Goal: Task Accomplishment & Management: Manage account settings

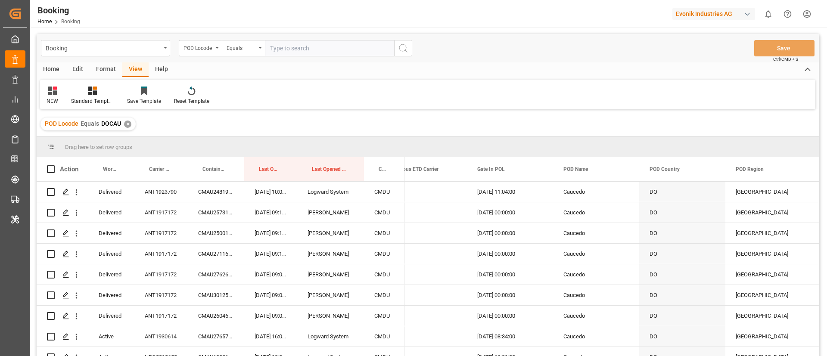
scroll to position [0, 3433]
click at [301, 52] on input "text" at bounding box center [329, 48] width 129 height 16
paste input "CRMOB"
type input "CRMOB"
click at [396, 49] on button "search button" at bounding box center [403, 48] width 18 height 16
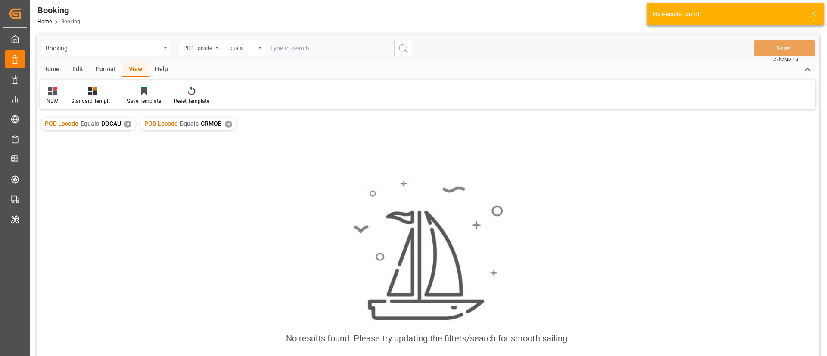
click at [127, 125] on div "✕" at bounding box center [127, 124] width 7 height 7
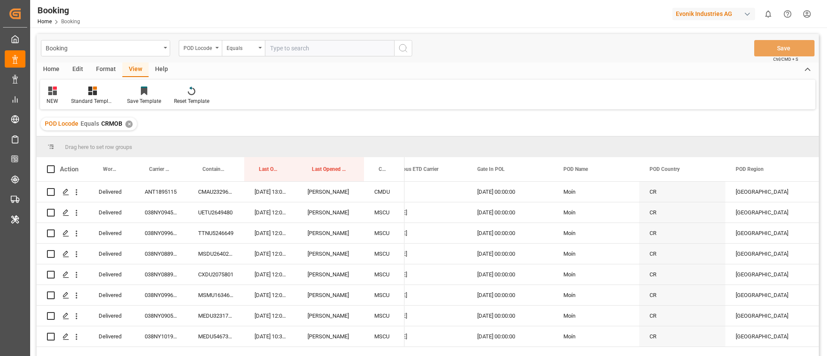
click at [292, 51] on input "text" at bounding box center [329, 48] width 129 height 16
paste input "DZBJA"
type input "DZBJA"
click at [396, 48] on button "search button" at bounding box center [403, 48] width 18 height 16
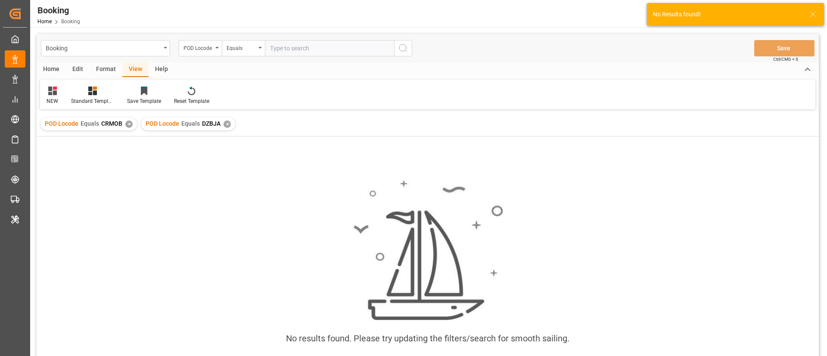
click at [128, 122] on div "✕" at bounding box center [128, 124] width 7 height 7
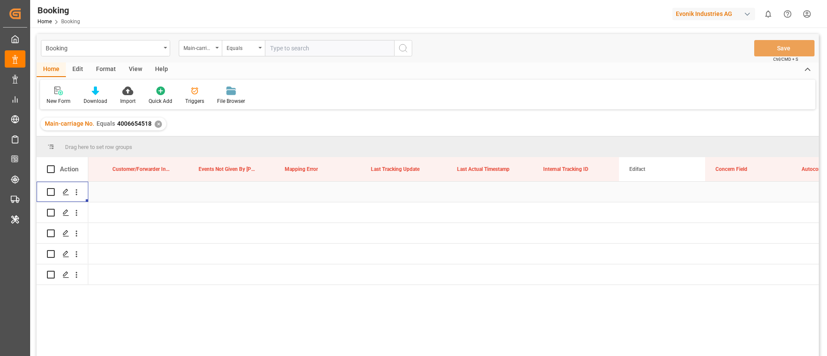
scroll to position [0, 10149]
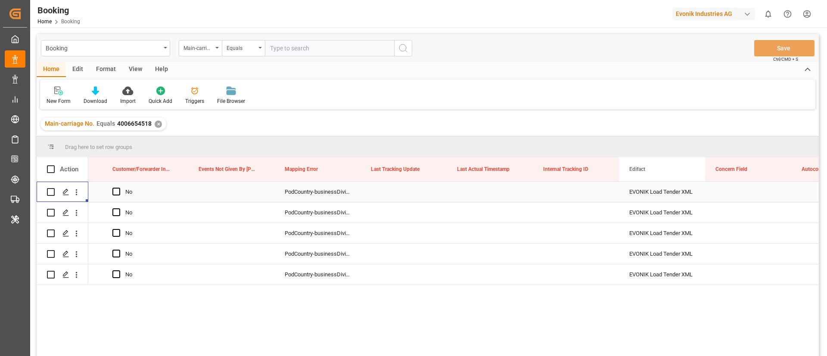
click at [277, 46] on input "text" at bounding box center [329, 48] width 129 height 16
paste input "4006654521"
type input "4006654521"
click at [407, 51] on icon "search button" at bounding box center [403, 48] width 10 height 10
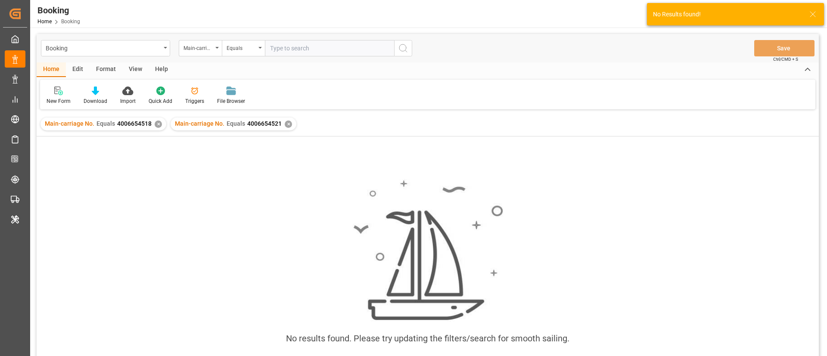
click at [155, 123] on div "✕" at bounding box center [158, 124] width 7 height 7
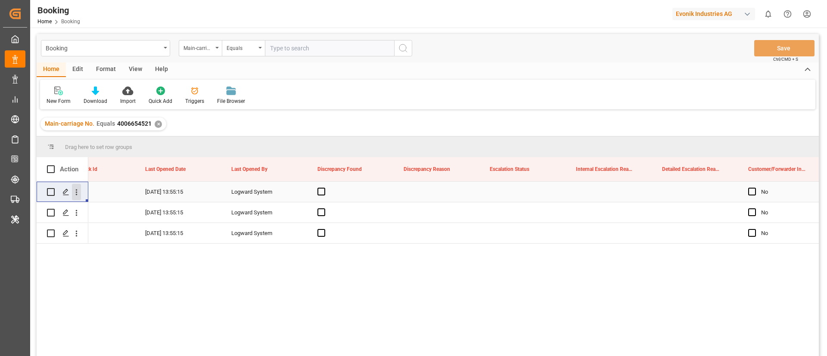
click at [79, 191] on icon "open menu" at bounding box center [76, 192] width 9 height 9
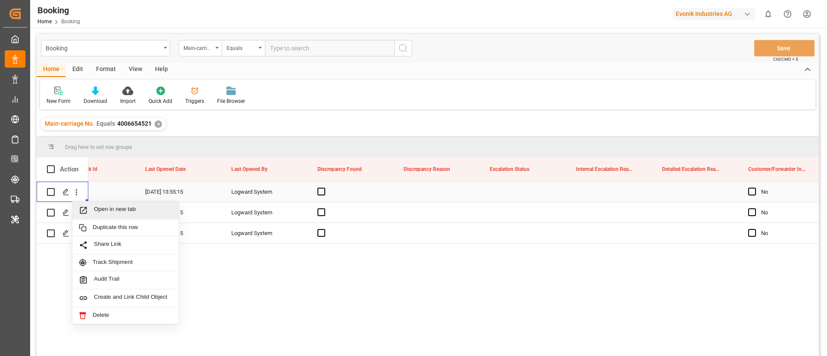
click at [109, 208] on span "Open in new tab" at bounding box center [133, 210] width 78 height 9
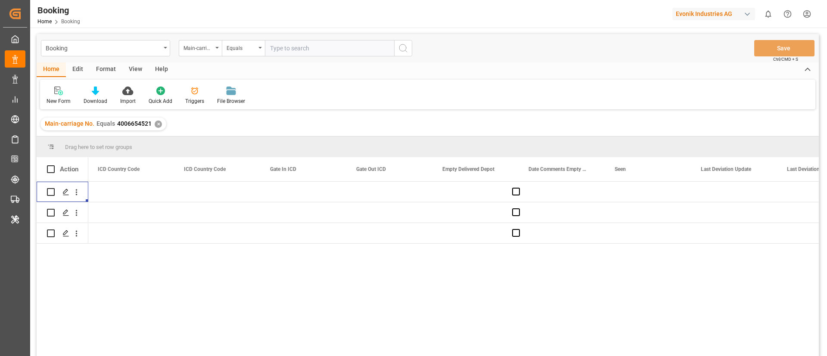
scroll to position [0, 8218]
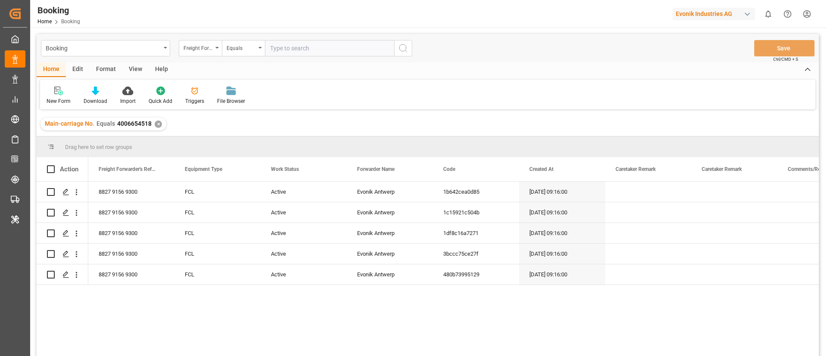
click at [98, 71] on div "Format" at bounding box center [106, 69] width 33 height 15
click at [47, 105] on div "Filter Rows Row Format" at bounding box center [427, 95] width 775 height 30
click at [60, 89] on icon at bounding box center [59, 91] width 6 height 7
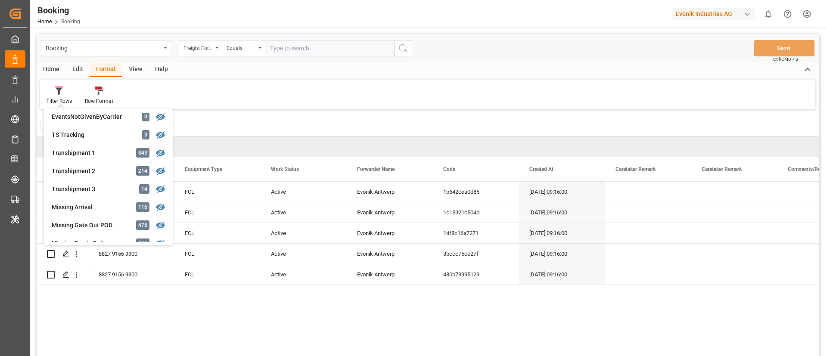
scroll to position [194, 0]
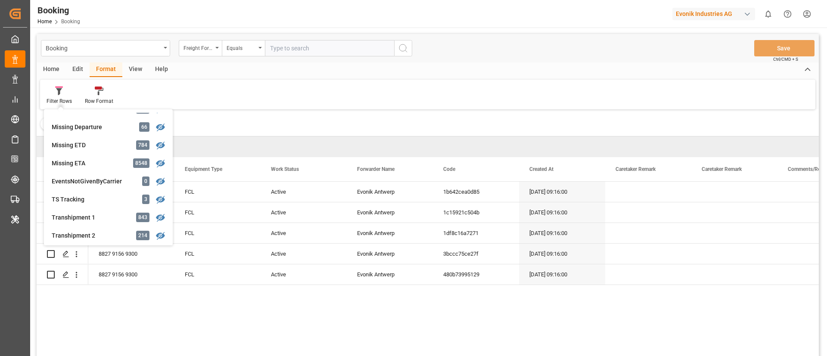
click at [89, 140] on div "Missing ETD 784" at bounding box center [108, 145] width 122 height 18
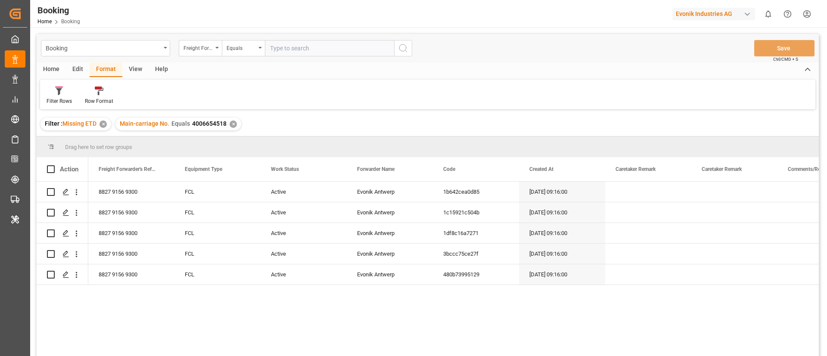
click at [229, 121] on div "Main-carriage No. Equals 4006654518 ✕" at bounding box center [178, 124] width 126 height 13
click at [233, 127] on div "✕" at bounding box center [233, 124] width 7 height 7
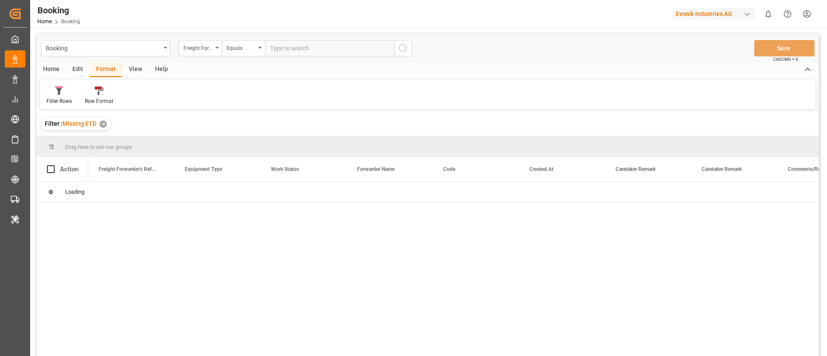
click at [146, 68] on div "View" at bounding box center [135, 69] width 26 height 15
click at [50, 95] on div at bounding box center [55, 90] width 17 height 9
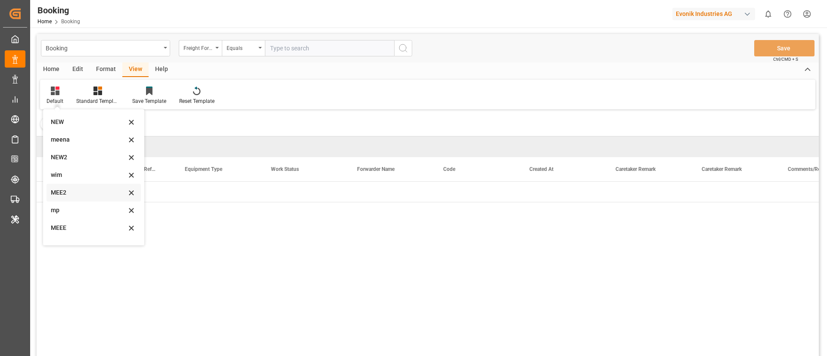
scroll to position [47, 0]
click at [78, 181] on div "mp" at bounding box center [88, 180] width 75 height 9
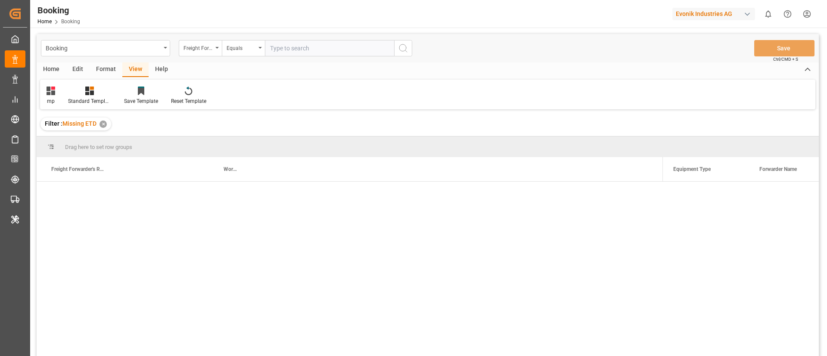
click at [65, 178] on div "Freight Forwarder's Reference No." at bounding box center [77, 169] width 53 height 24
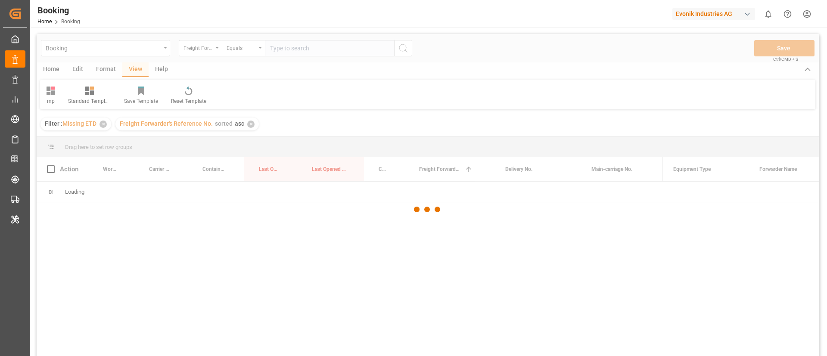
click at [205, 52] on div at bounding box center [428, 209] width 782 height 351
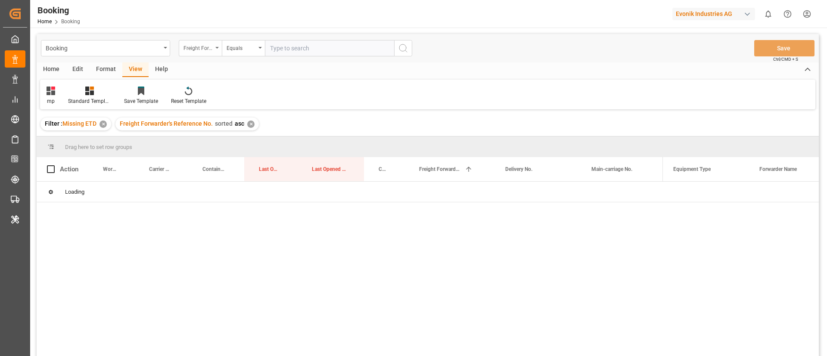
click at [209, 50] on div "Freight Forwarder's Reference No." at bounding box center [197, 47] width 29 height 10
click at [232, 143] on div "Drag here to set row groups" at bounding box center [428, 147] width 782 height 21
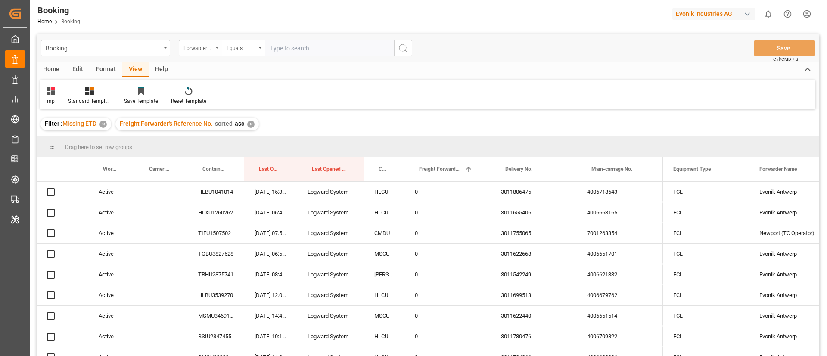
click at [232, 143] on div "Drag here to set row groups" at bounding box center [428, 147] width 782 height 21
click at [778, 199] on div "Evonik Antwerp" at bounding box center [792, 192] width 86 height 20
click at [197, 50] on div "Forwarder Name" at bounding box center [197, 47] width 29 height 10
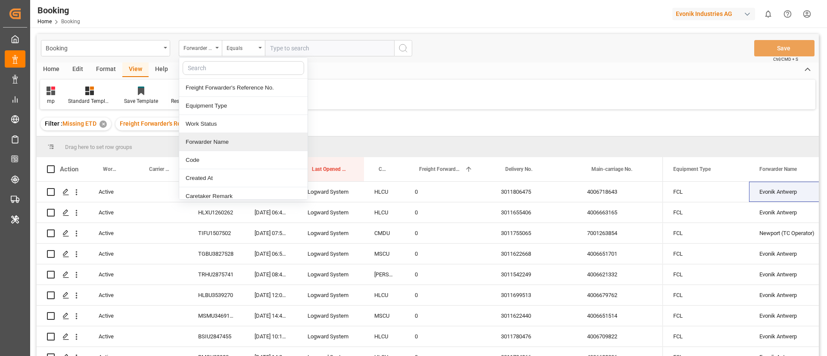
click at [246, 138] on div "Forwarder Name" at bounding box center [243, 142] width 128 height 18
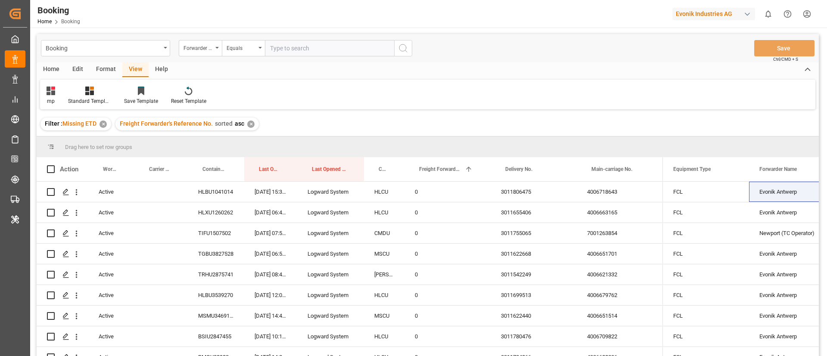
click at [296, 53] on input "text" at bounding box center [329, 48] width 129 height 16
paste input "Evonik Antwerp"
type input "Evonik Antwerp"
click at [403, 50] on icon "search button" at bounding box center [403, 48] width 10 height 10
drag, startPoint x: 385, startPoint y: 163, endPoint x: 383, endPoint y: 146, distance: 16.9
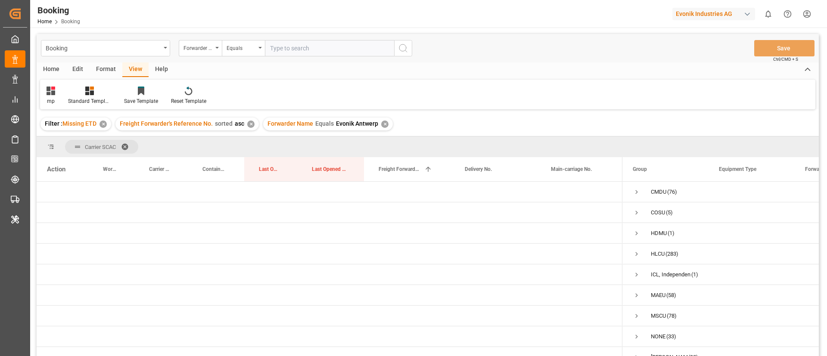
click at [249, 124] on div "✕" at bounding box center [250, 124] width 7 height 7
click at [634, 189] on span "Press SPACE to select this row." at bounding box center [637, 192] width 8 height 8
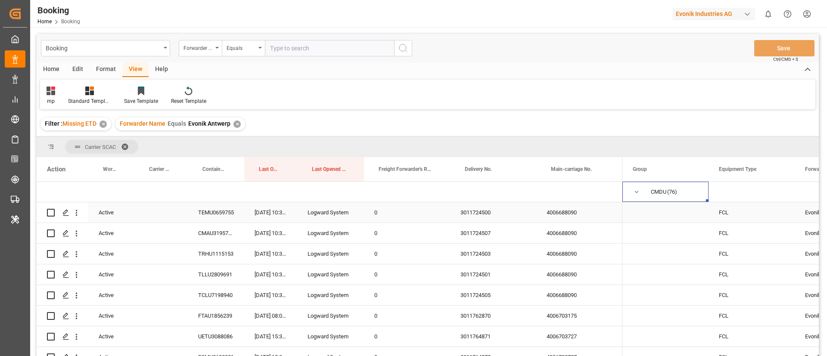
click at [576, 217] on div "4006688090" at bounding box center [579, 212] width 86 height 20
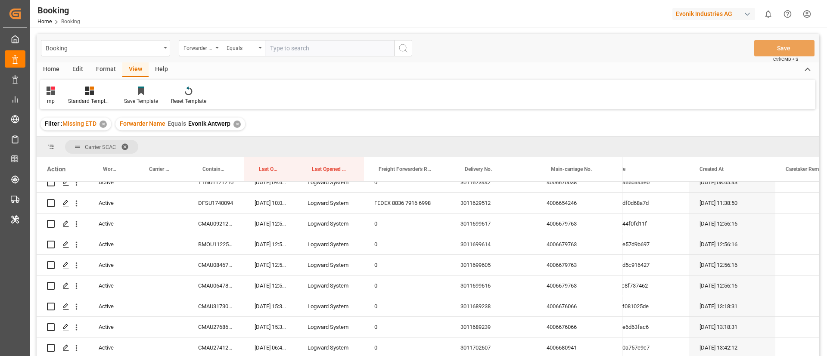
scroll to position [904, 0]
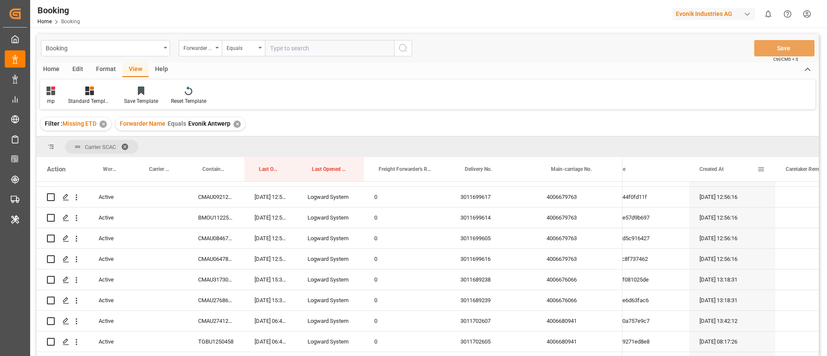
click at [720, 169] on span "Created At" at bounding box center [711, 169] width 24 height 6
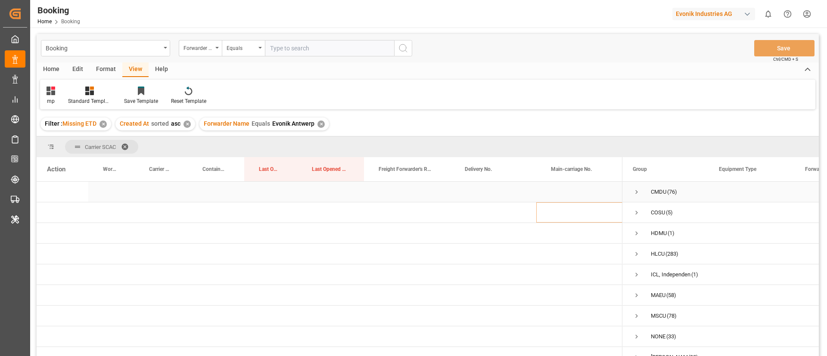
click at [633, 189] on span "Press SPACE to select this row." at bounding box center [637, 192] width 8 height 8
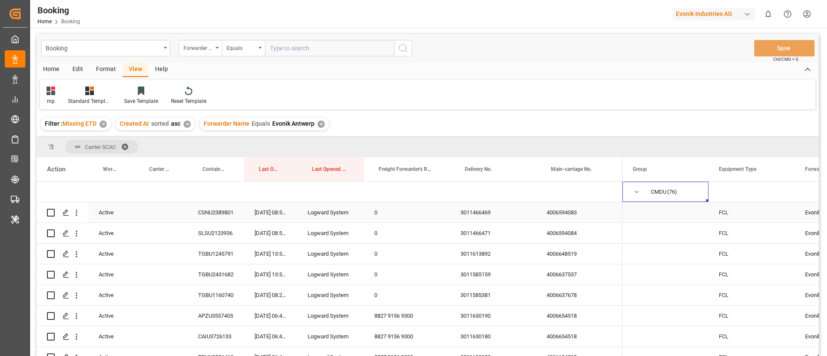
click at [556, 211] on div "4006594083" at bounding box center [579, 212] width 86 height 20
click at [582, 237] on div "4006594084" at bounding box center [579, 233] width 86 height 20
click at [577, 289] on div "4006637678" at bounding box center [579, 295] width 86 height 20
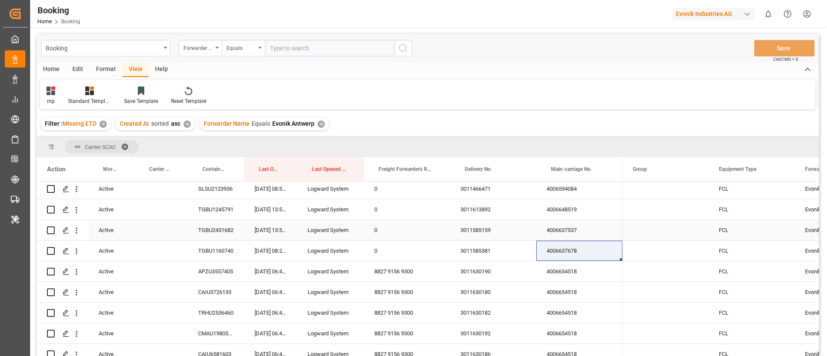
scroll to position [65, 0]
click at [571, 255] on div "4006654518" at bounding box center [579, 251] width 86 height 20
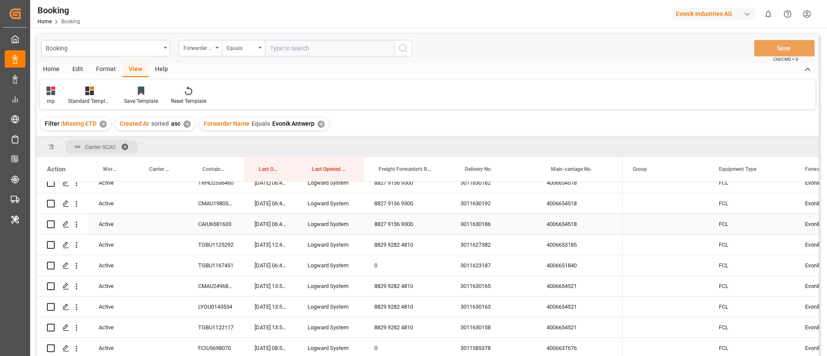
scroll to position [194, 0]
click at [562, 265] on div "4006654521" at bounding box center [579, 267] width 86 height 20
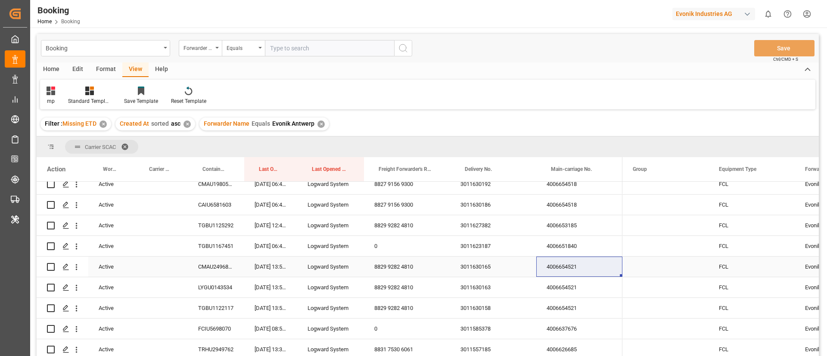
click at [568, 269] on div "4006654521" at bounding box center [579, 267] width 86 height 20
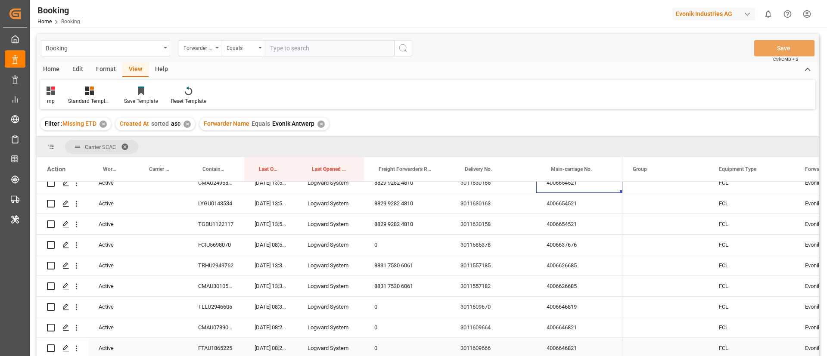
scroll to position [258, 0]
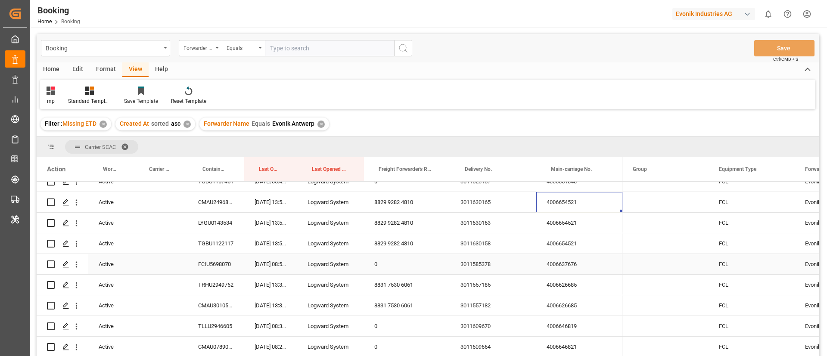
click at [575, 266] on div "4006637676" at bounding box center [579, 264] width 86 height 20
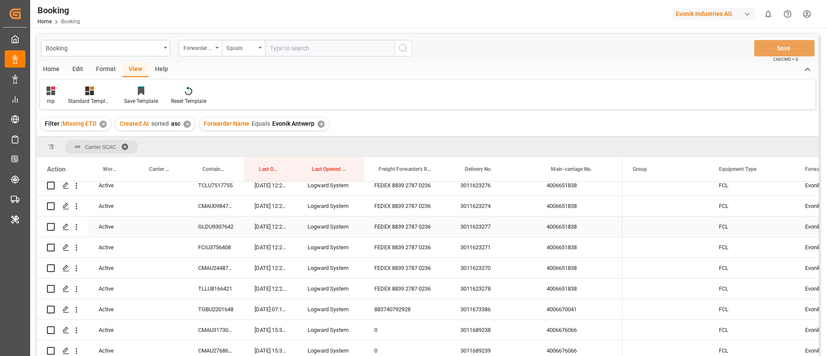
scroll to position [517, 0]
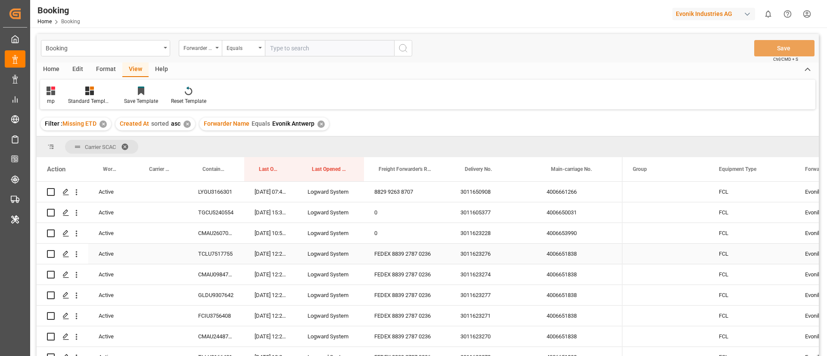
click at [557, 255] on div "4006651838" at bounding box center [579, 254] width 86 height 20
click at [564, 253] on div "4006651838" at bounding box center [579, 254] width 86 height 20
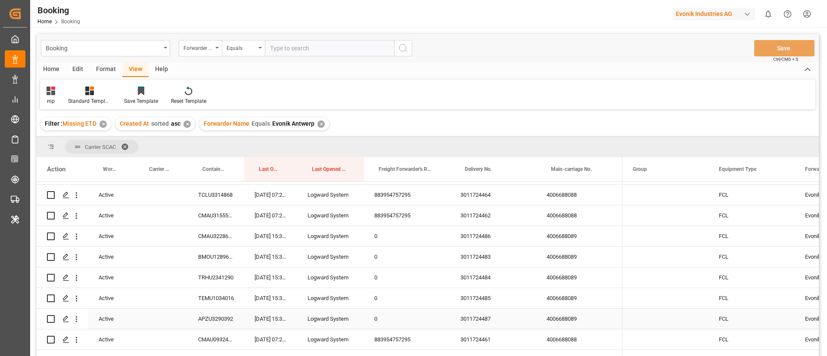
scroll to position [1034, 0]
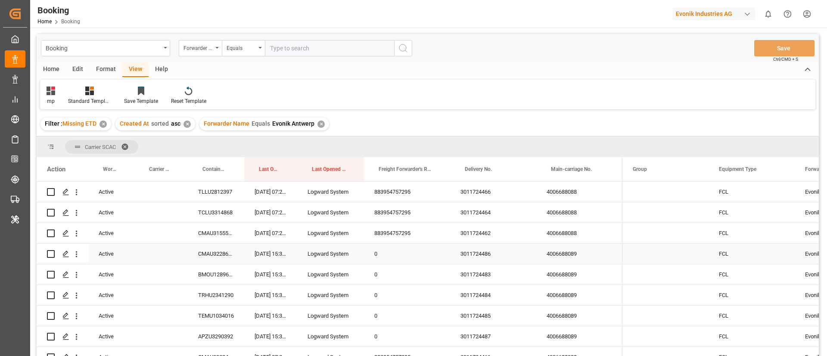
click at [565, 257] on div "4006688089" at bounding box center [579, 254] width 86 height 20
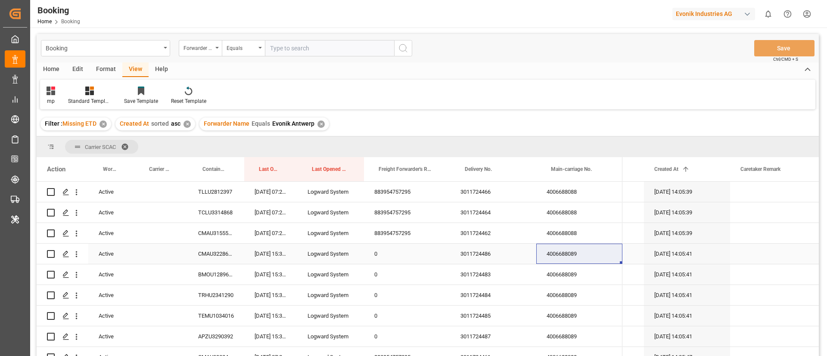
click at [573, 261] on div "4006688089" at bounding box center [579, 254] width 86 height 20
click at [186, 124] on div "✕" at bounding box center [186, 124] width 7 height 7
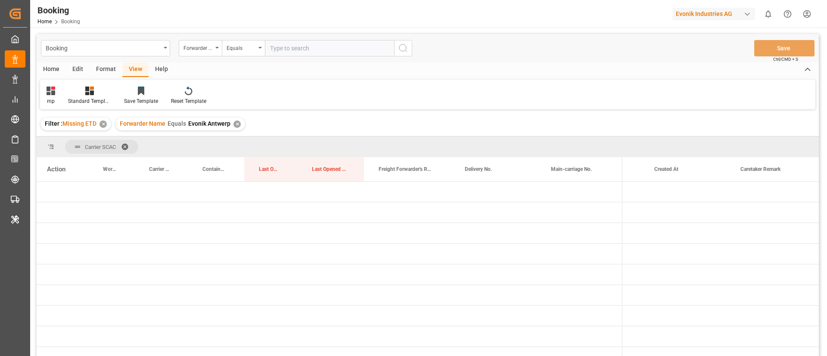
click at [236, 122] on div "✕" at bounding box center [236, 124] width 7 height 7
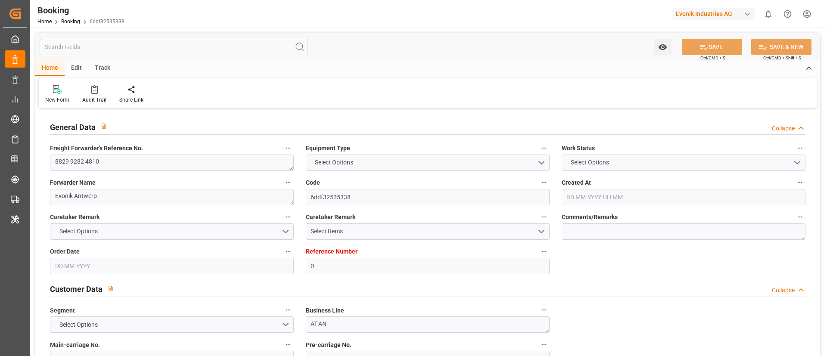
type input "0"
type input "CMACGM"
type input "CMA CGM Group"
type input "NLRTM"
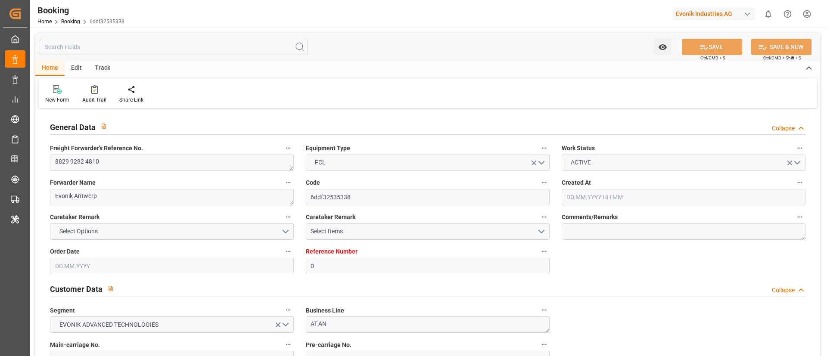
type input "NIMGA"
type input "01.07.2025 13:25"
type input "[DATE]"
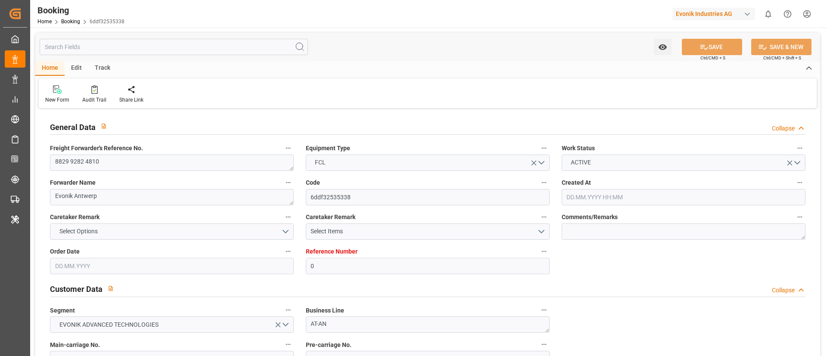
type input "30.07.2025 13:55"
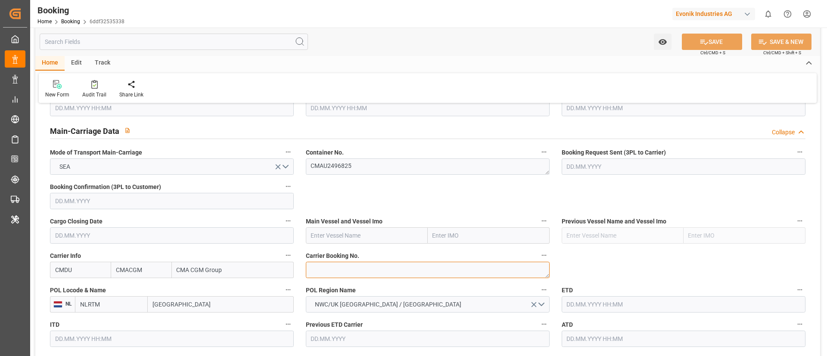
click at [329, 264] on textarea at bounding box center [428, 270] width 244 height 16
paste textarea "ANT1915116"
click at [310, 271] on textarea "ANT1915116" at bounding box center [428, 270] width 244 height 16
type textarea "ANT1915116"
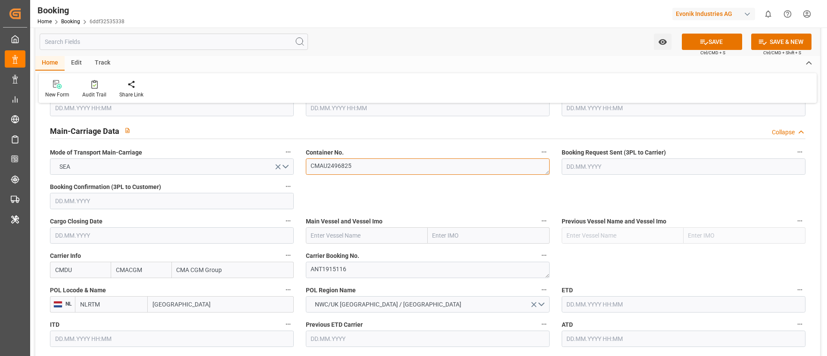
click at [373, 165] on textarea "CMAU2496825" at bounding box center [428, 166] width 244 height 16
click at [324, 233] on input "text" at bounding box center [367, 235] width 122 height 16
paste input "CMA CGM FORT FLEUR D'EPEE"
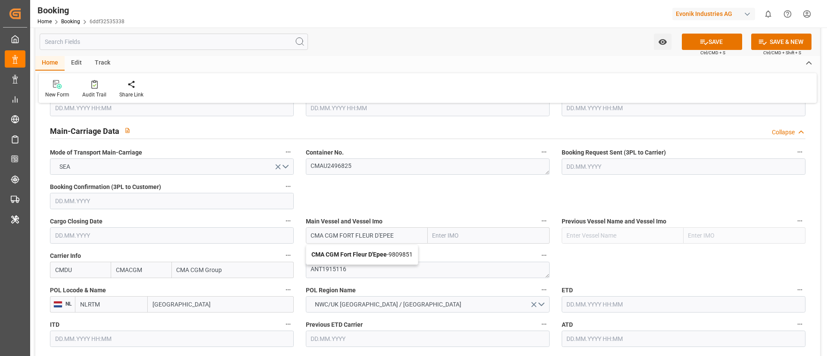
click at [371, 256] on b "CMA CGM Fort Fleur D'Epee" at bounding box center [348, 254] width 75 height 7
type input "CMA CGM Fort Fleur D'Epee"
type input "9809851"
type input "CMA CGM Fort Fleur D'Epee"
click at [160, 304] on input "Rotterdam" at bounding box center [221, 304] width 146 height 16
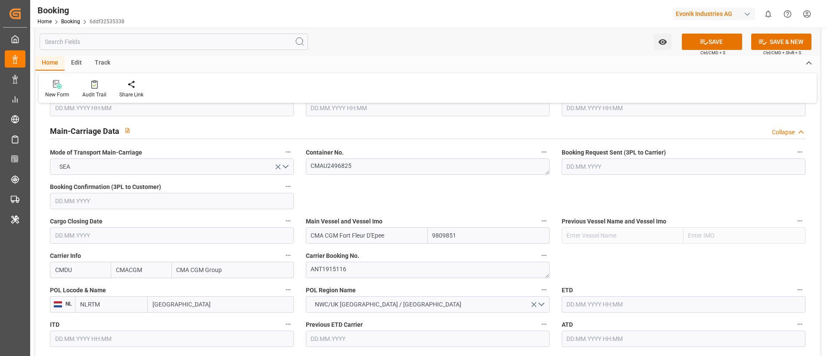
click at [160, 304] on input "Rotterdam" at bounding box center [221, 304] width 146 height 16
paste input "ANTWERP"
type input "ANTWERP"
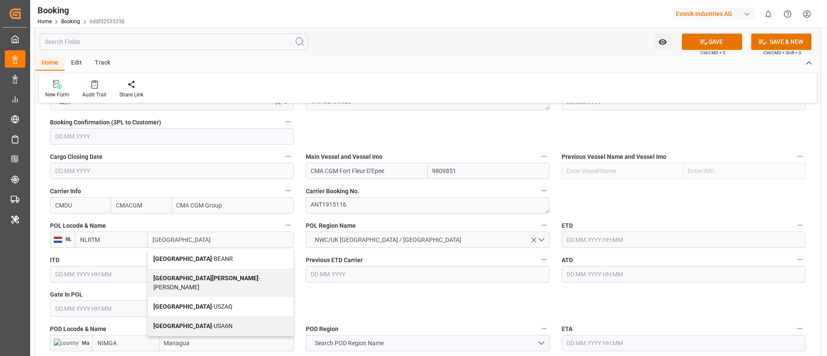
click at [195, 257] on span "Antwerp - BEANR" at bounding box center [193, 258] width 80 height 7
type input "BEANR"
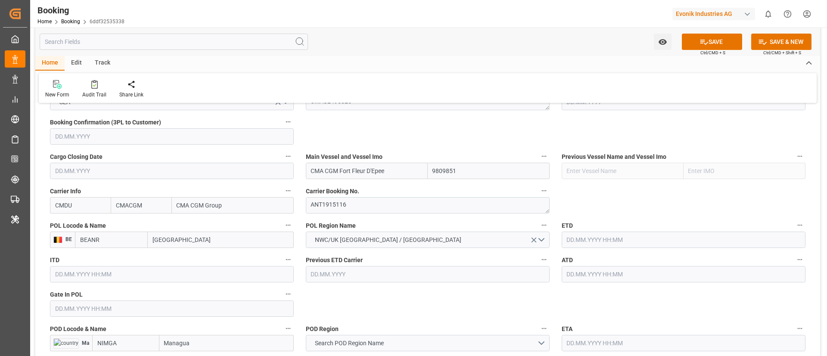
type input "[GEOGRAPHIC_DATA]"
click at [78, 308] on input "text" at bounding box center [172, 309] width 244 height 16
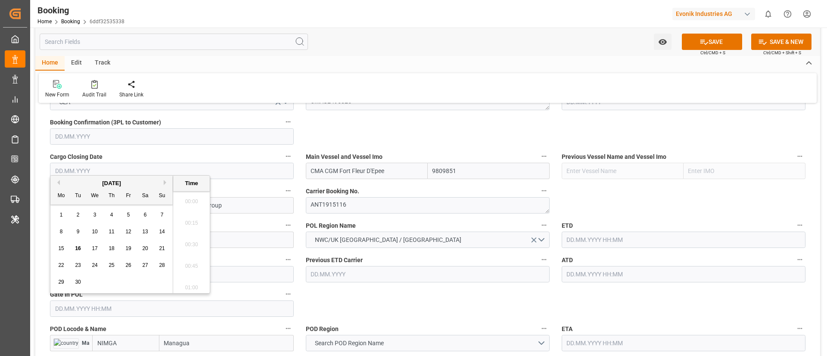
scroll to position [1467, 0]
click at [57, 183] on button "Previous Month" at bounding box center [57, 182] width 5 height 5
click at [109, 267] on span "24" at bounding box center [112, 265] width 6 height 6
type input "[DATE] 00:00"
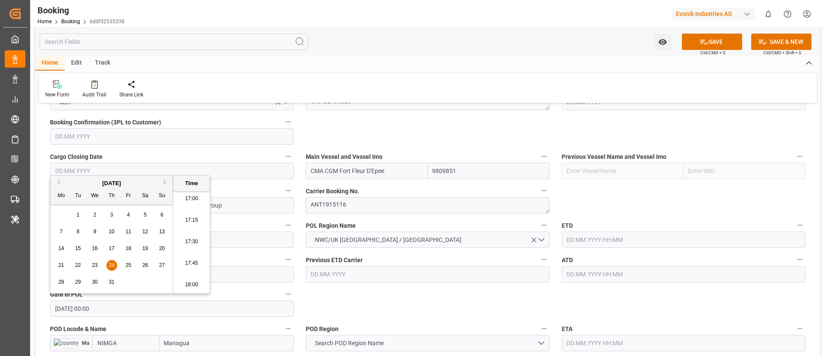
click at [584, 237] on input "text" at bounding box center [684, 240] width 244 height 16
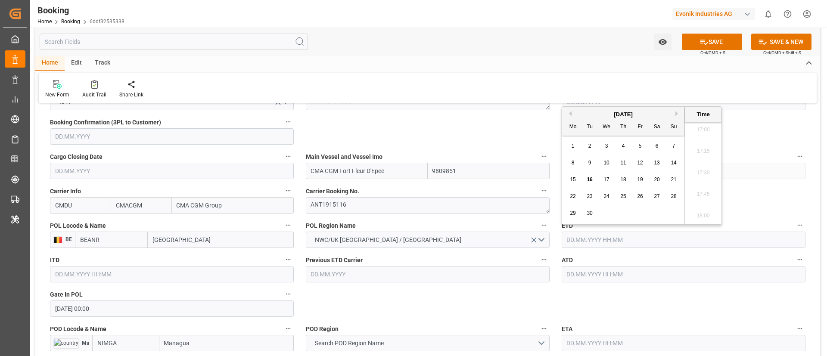
click at [567, 113] on button "Previous Month" at bounding box center [568, 113] width 5 height 5
click at [640, 146] on span "1" at bounding box center [640, 146] width 3 height 6
type input "[DATE] 00:00"
click at [627, 244] on input "[DATE] 00:00" at bounding box center [684, 240] width 244 height 16
click at [627, 244] on input "01.08.2025 00:00" at bounding box center [684, 240] width 244 height 16
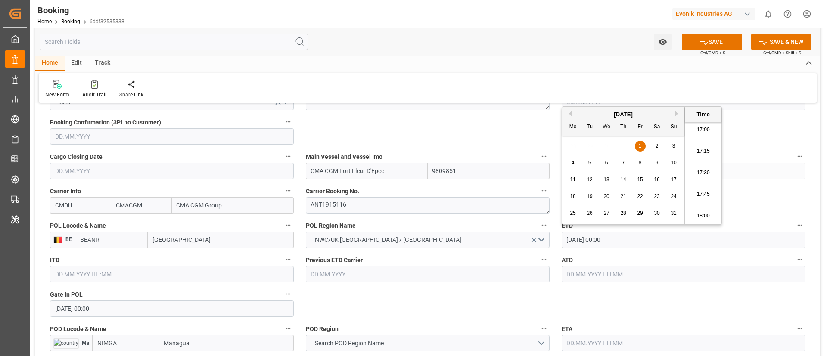
click at [627, 244] on input "01.08.2025 00:00" at bounding box center [684, 240] width 244 height 16
click at [581, 277] on input "text" at bounding box center [684, 274] width 244 height 16
paste input "01.08.2025 00:00"
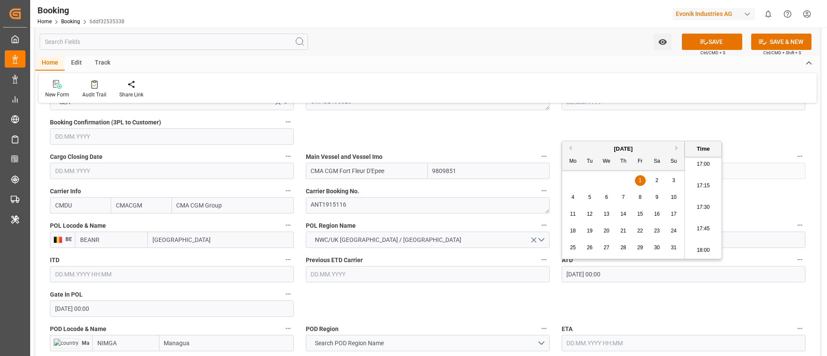
type input "01.08.2025 00:00"
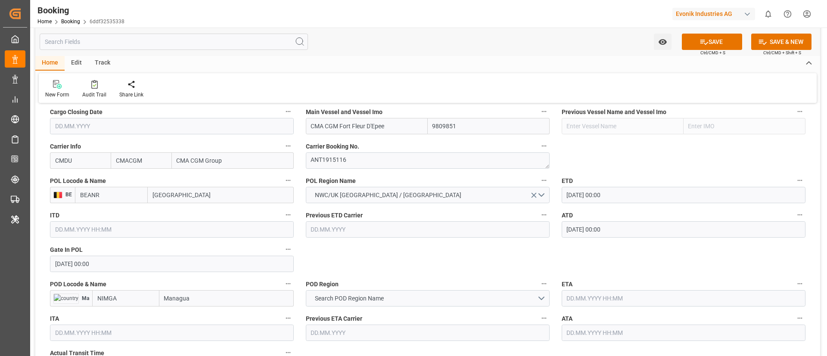
scroll to position [646, 0]
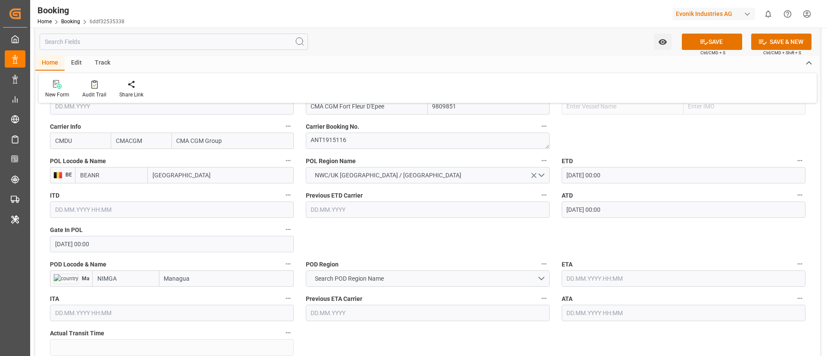
click at [177, 277] on input "Managua" at bounding box center [226, 278] width 134 height 16
paste input "OIN"
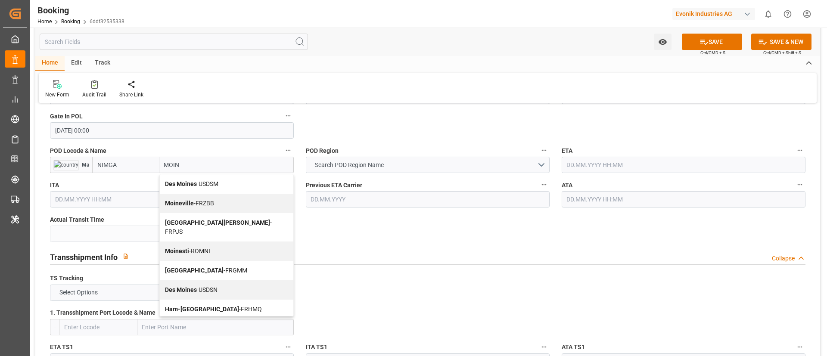
scroll to position [775, 0]
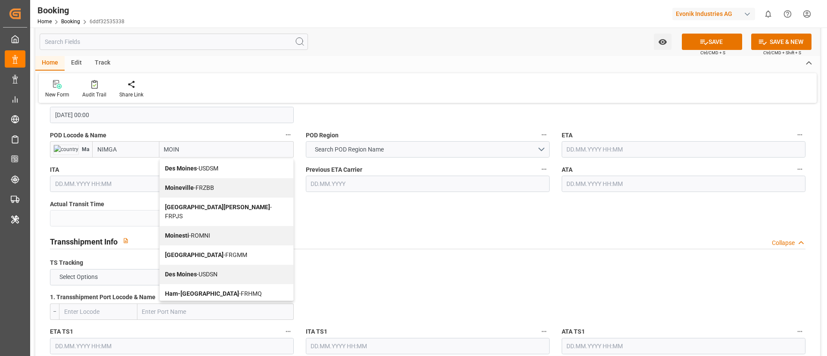
type input "MOIN"
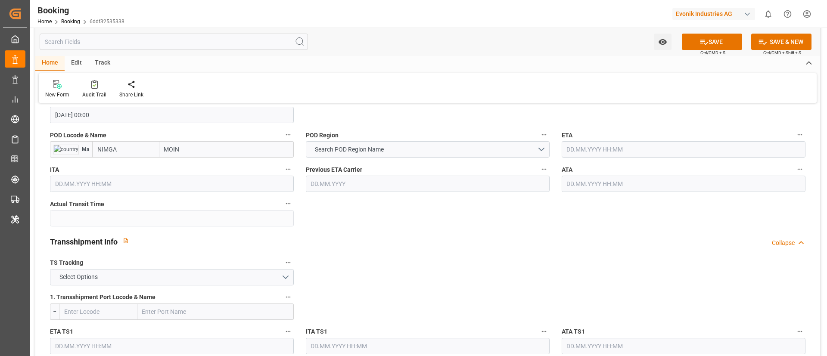
click at [132, 147] on input "NIMGA" at bounding box center [125, 149] width 67 height 16
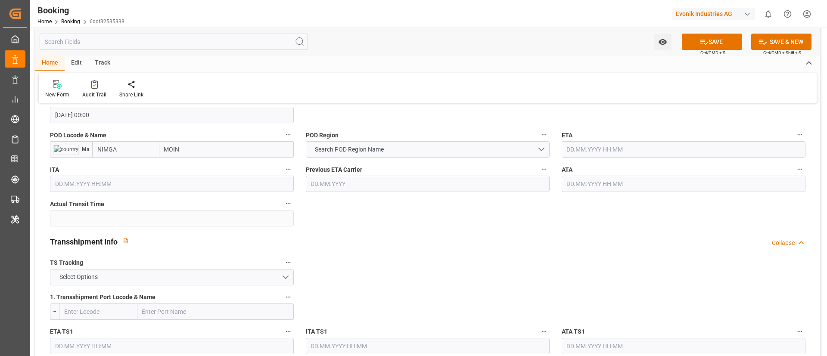
paste input "CRMOB"
type input "CRMOB"
click at [130, 171] on span "CRMOB - Moín" at bounding box center [116, 168] width 36 height 7
type input "Moín"
click at [110, 153] on input "CRMOB" at bounding box center [111, 149] width 73 height 16
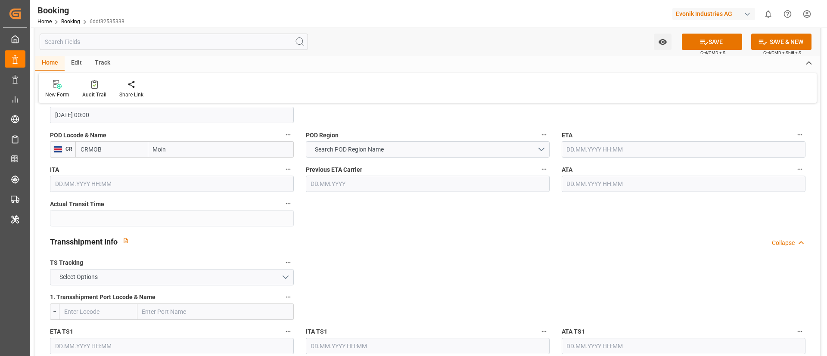
click at [110, 153] on input "CRMOB" at bounding box center [111, 149] width 73 height 16
type input "CRMOB"
click at [372, 151] on span "Search POD Region Name" at bounding box center [349, 149] width 78 height 9
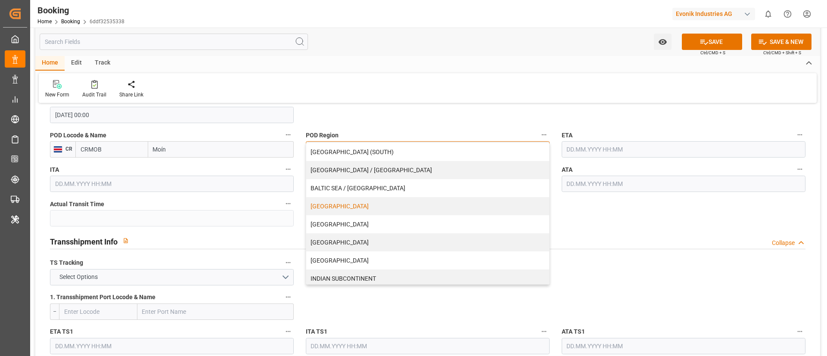
scroll to position [65, 0]
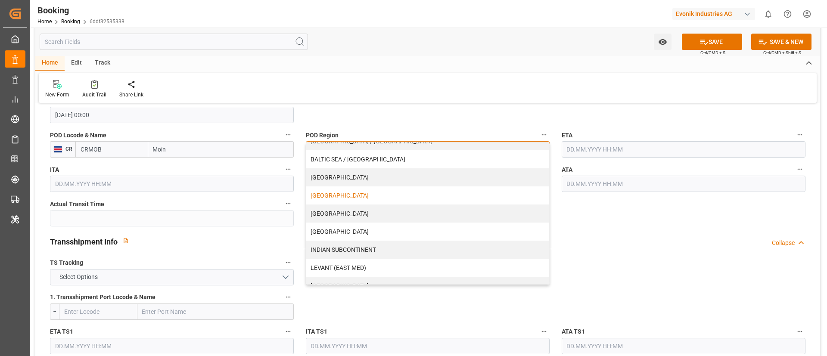
click at [372, 189] on div "[GEOGRAPHIC_DATA]" at bounding box center [427, 195] width 243 height 18
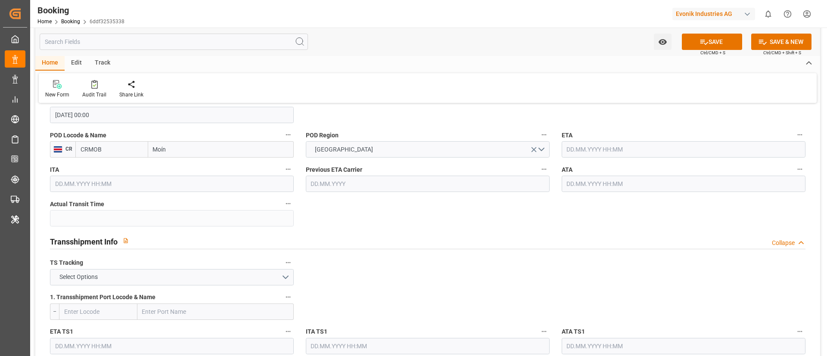
click at [570, 149] on input "text" at bounding box center [684, 149] width 244 height 16
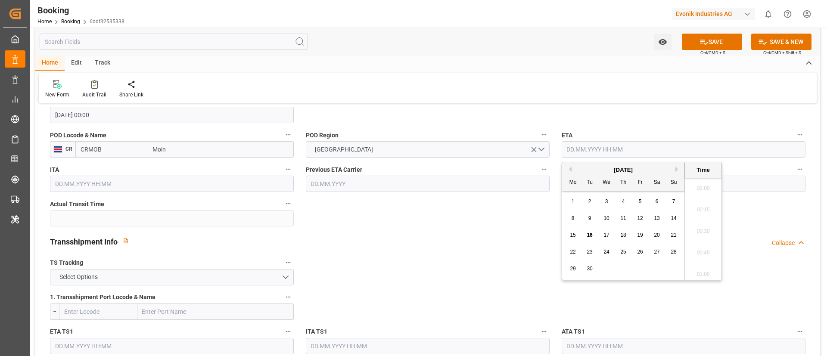
scroll to position [1467, 0]
click at [571, 169] on button "Previous Month" at bounding box center [568, 169] width 5 height 5
click at [653, 251] on div "23" at bounding box center [657, 252] width 11 height 10
type input "23.08.2025 00:00"
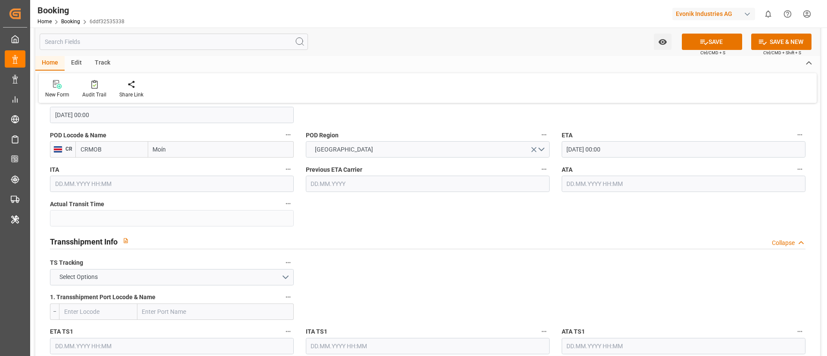
click at [627, 142] on input "23.08.2025 00:00" at bounding box center [684, 149] width 244 height 16
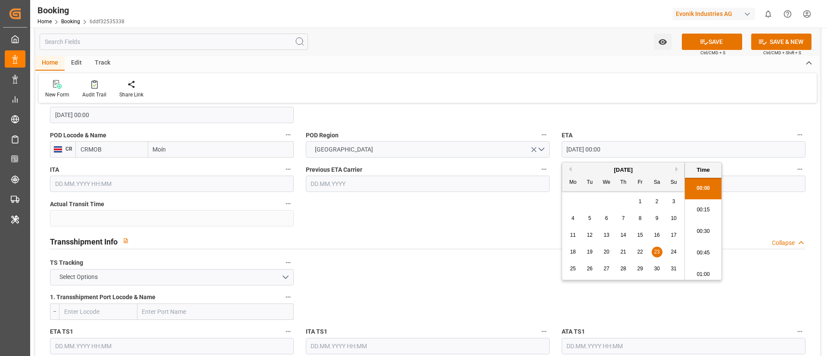
click at [627, 142] on input "23.08.2025 00:00" at bounding box center [684, 149] width 244 height 16
click at [752, 182] on input "text" at bounding box center [684, 184] width 244 height 16
paste input "23.08.2025 00:00"
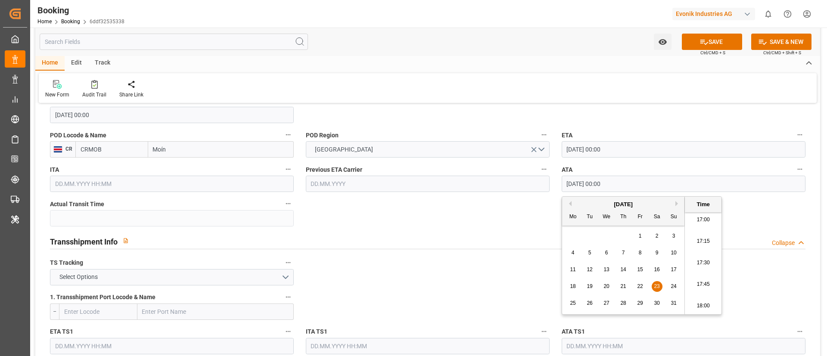
type input "23.08.2025 00:00"
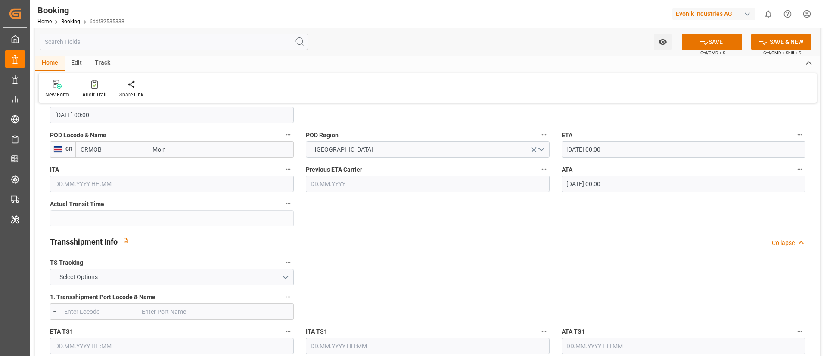
scroll to position [840, 0]
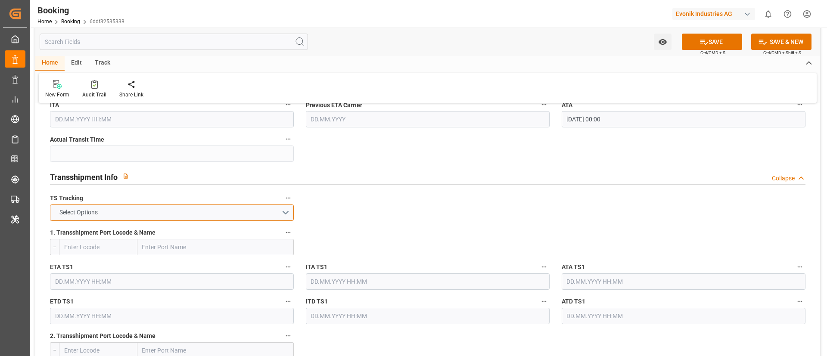
click at [168, 208] on button "Select Options" at bounding box center [172, 213] width 244 height 16
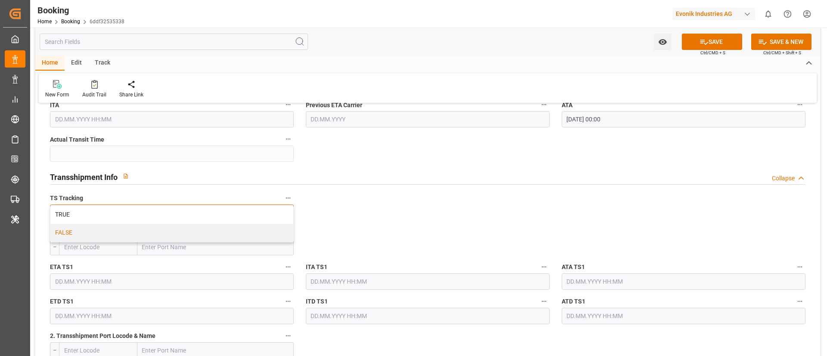
click at [129, 230] on div "FALSE" at bounding box center [171, 233] width 243 height 18
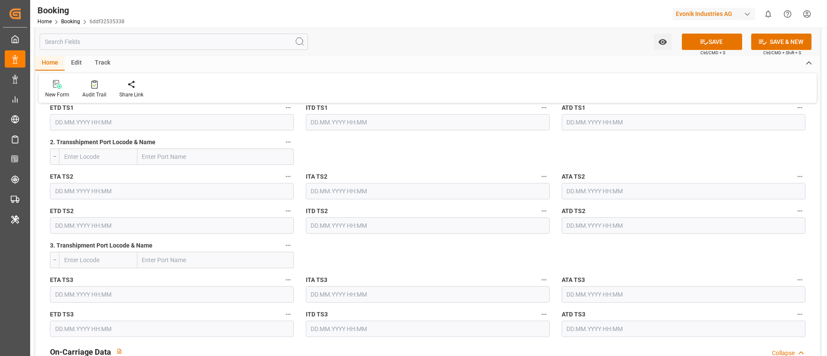
scroll to position [1292, 0]
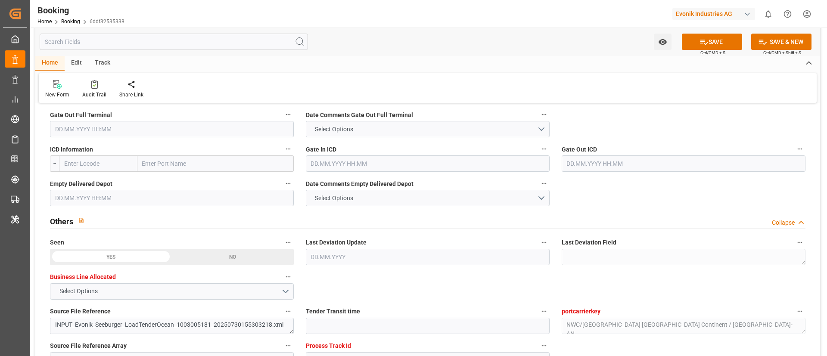
click at [80, 132] on input "text" at bounding box center [172, 129] width 244 height 16
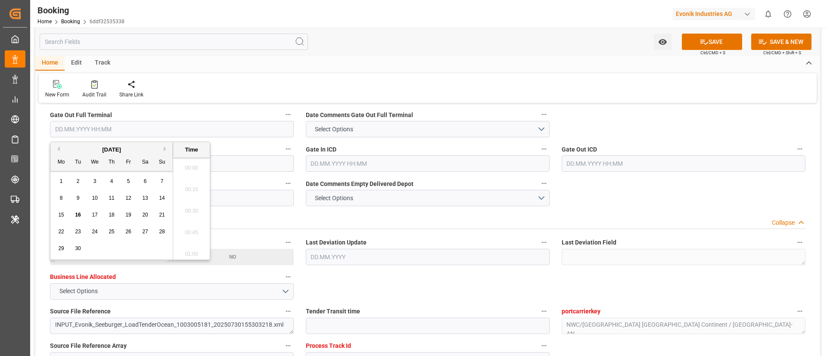
scroll to position [1467, 0]
click at [58, 150] on button "Previous Month" at bounding box center [57, 148] width 5 height 5
click at [140, 246] on div "30" at bounding box center [145, 249] width 11 height 10
type input "30.08.2025 00:00"
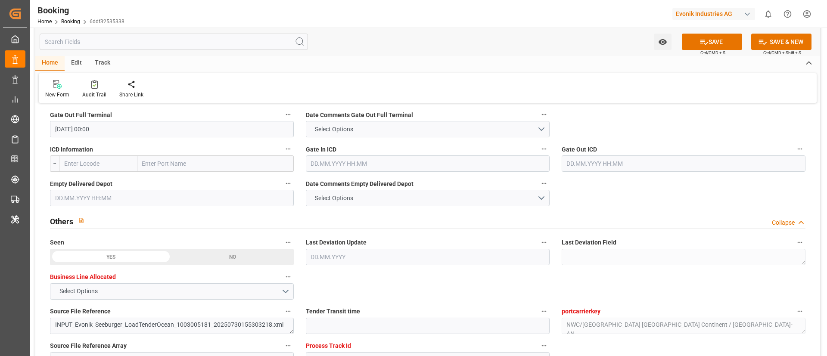
click at [86, 198] on input "text" at bounding box center [172, 198] width 244 height 16
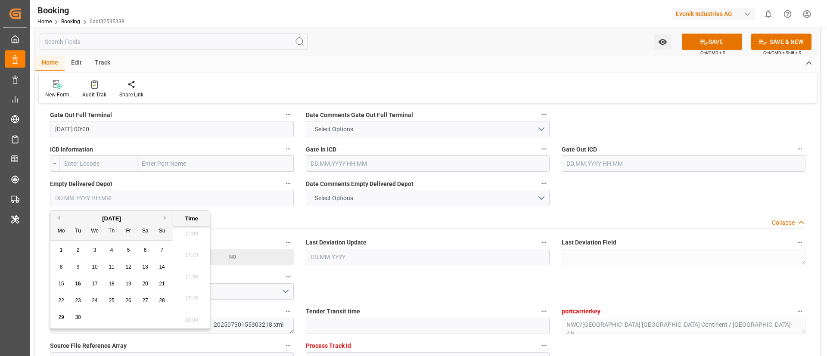
click at [95, 250] on span "3" at bounding box center [94, 250] width 3 height 6
type input "03.09.2025 00:00"
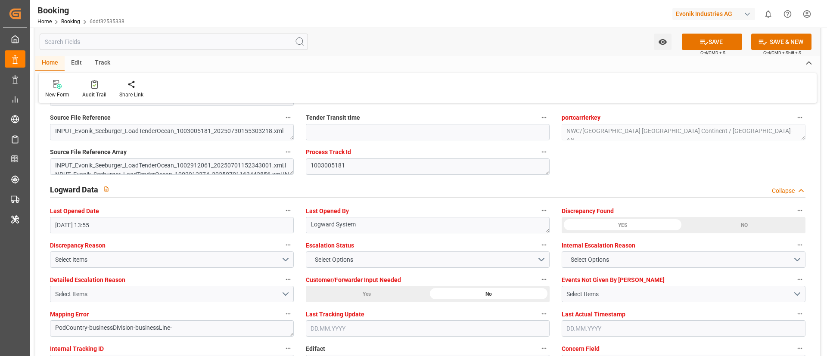
scroll to position [1679, 0]
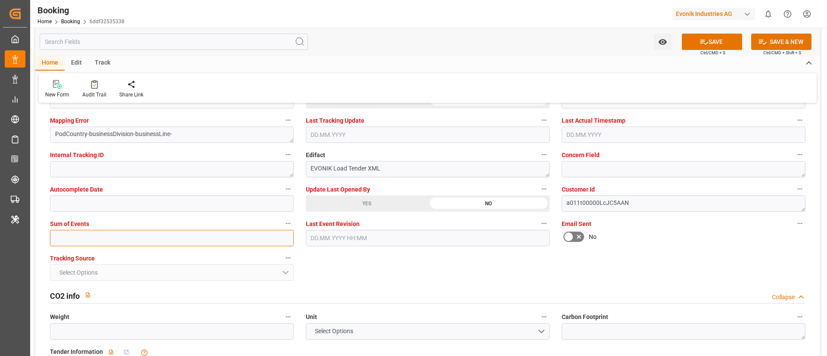
click at [84, 240] on input "text" at bounding box center [172, 238] width 244 height 16
type input "0"
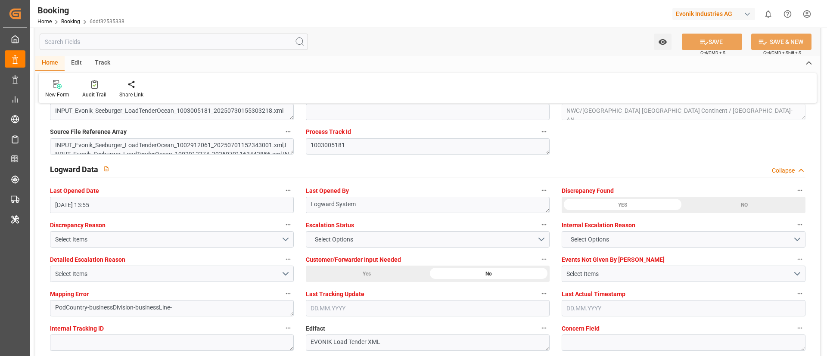
scroll to position [1486, 0]
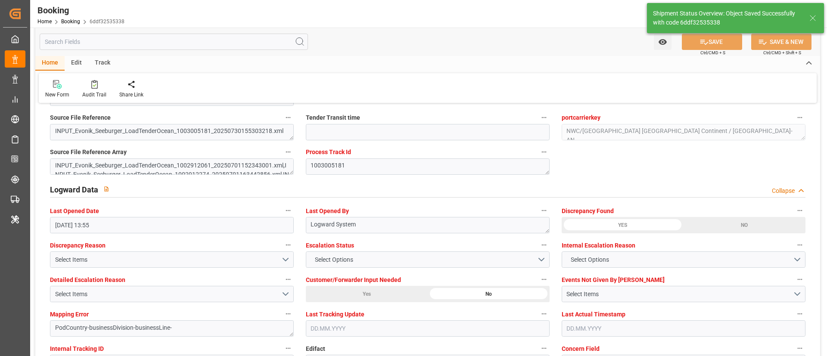
type textarea "NWC/UK North West Continent / UK_CRMOB_CMDU_AT-AN"
type textarea "[PERSON_NAME]"
type textarea "PodRegionName-businessDivision-businessLine-"
type input "22"
type input "01.08.2025 00:00"
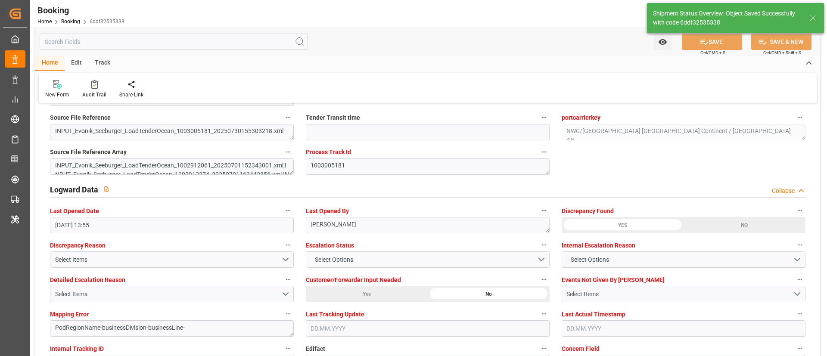
type input "23.08.2025 00:00"
type input "16.09.2025 12:07"
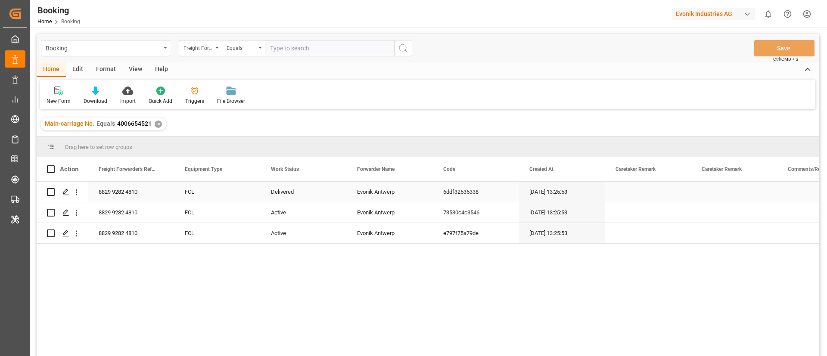
click at [122, 191] on div "8829 9282 4810" at bounding box center [131, 192] width 86 height 20
click at [130, 197] on input "8829 9282 4810" at bounding box center [131, 197] width 72 height 16
type input "882992824810"
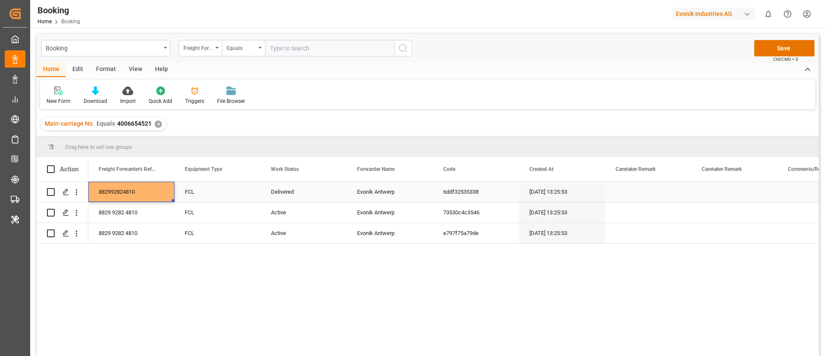
click at [153, 190] on div "882992824810" at bounding box center [131, 192] width 86 height 20
drag, startPoint x: 136, startPoint y: 210, endPoint x: 133, endPoint y: 236, distance: 26.4
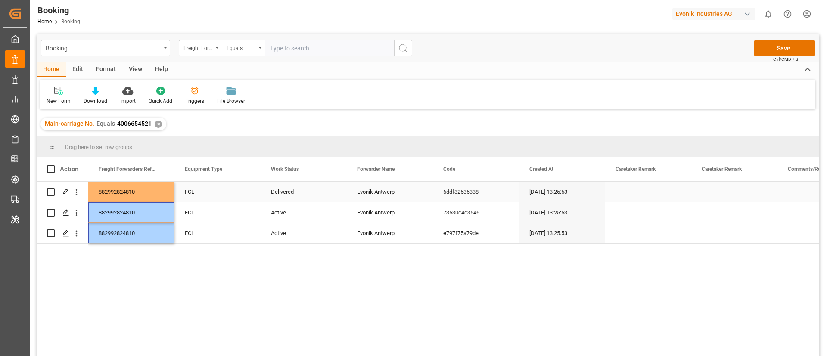
click at [304, 184] on div "Delivered" at bounding box center [304, 192] width 86 height 20
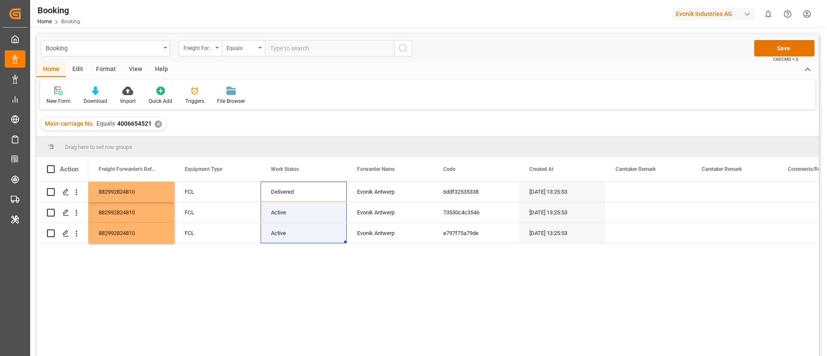
click at [299, 244] on div "882992824810 FCL Delivered Evonik Antwerp 6ddf32535338 [DATE] 13:25:53 01.07.20…" at bounding box center [453, 272] width 730 height 180
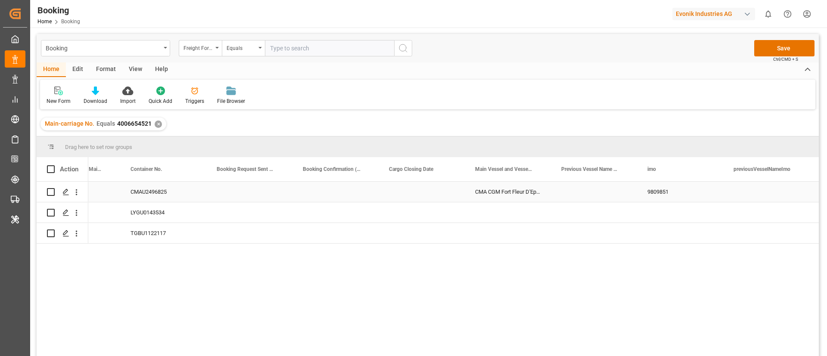
click at [498, 201] on div "CMA CGM Fort Fleur D'Epee" at bounding box center [508, 192] width 86 height 20
drag, startPoint x: 501, startPoint y: 219, endPoint x: 500, endPoint y: 243, distance: 24.2
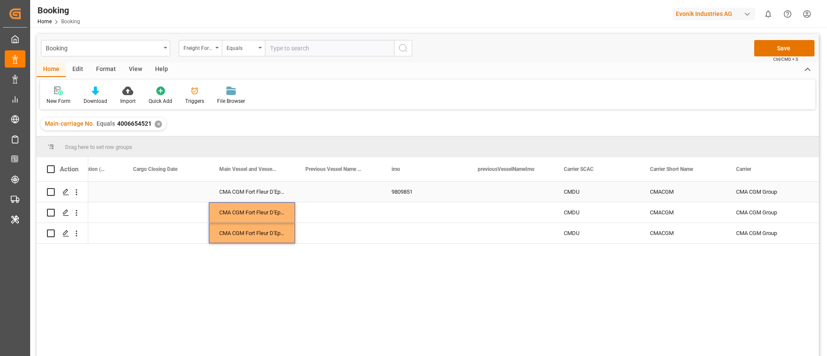
click at [400, 186] on div "9809851" at bounding box center [424, 192] width 86 height 20
drag, startPoint x: 400, startPoint y: 208, endPoint x: 403, endPoint y: 240, distance: 32.0
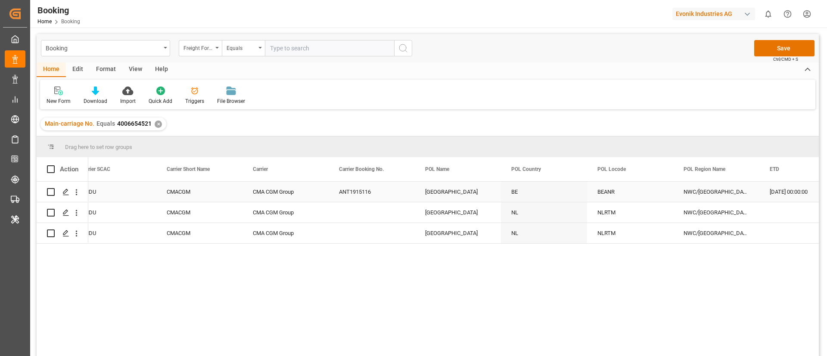
click at [357, 193] on div "ANT1915116" at bounding box center [372, 192] width 86 height 20
drag, startPoint x: 359, startPoint y: 228, endPoint x: 358, endPoint y: 236, distance: 7.9
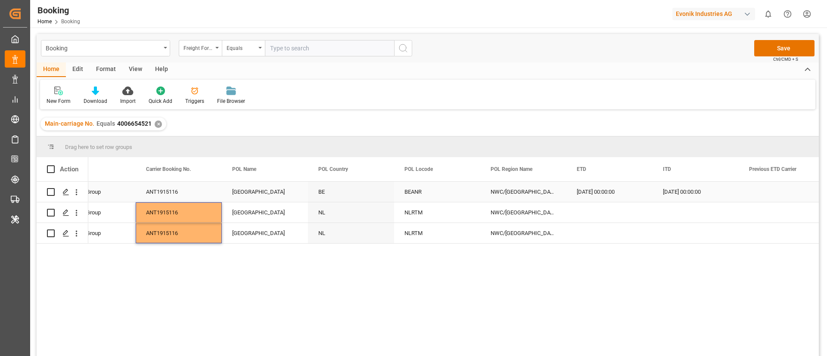
click at [270, 194] on div "[GEOGRAPHIC_DATA]" at bounding box center [265, 192] width 86 height 20
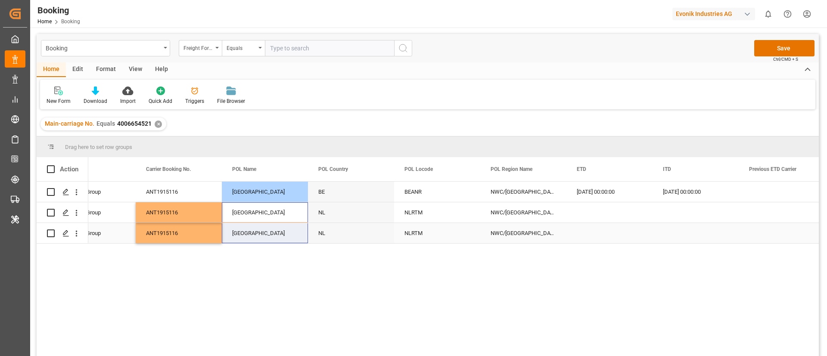
drag, startPoint x: 268, startPoint y: 215, endPoint x: 267, endPoint y: 230, distance: 15.1
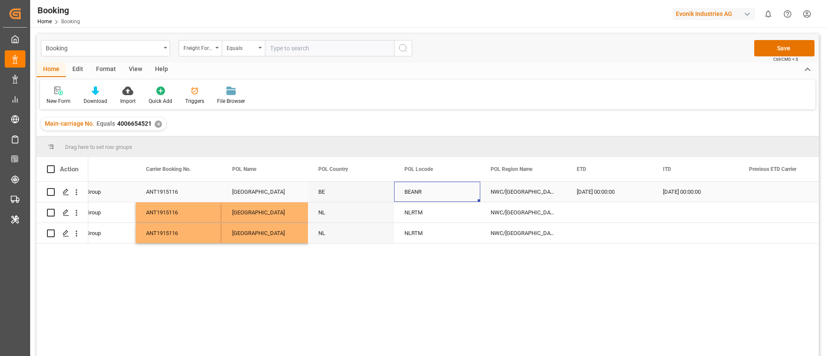
click at [413, 188] on div "BEANR" at bounding box center [437, 192] width 86 height 20
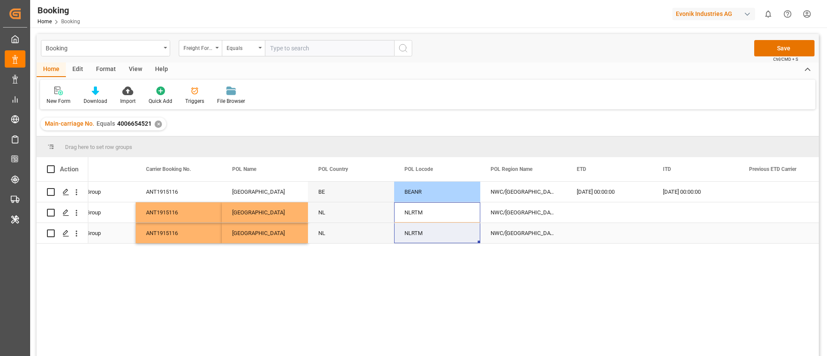
drag, startPoint x: 416, startPoint y: 206, endPoint x: 405, endPoint y: 246, distance: 41.9
click at [405, 246] on div "ANT1915116 Antwerp BE BEANR NWC/UK North West Continent / UK 01.08.2025 00:00:0…" at bounding box center [453, 272] width 730 height 180
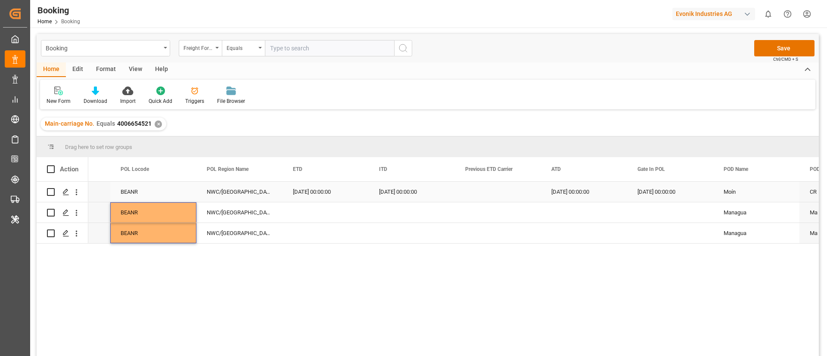
click at [310, 189] on div "01.08.2025 00:00:00" at bounding box center [325, 192] width 86 height 20
drag, startPoint x: 312, startPoint y: 208, endPoint x: 314, endPoint y: 236, distance: 27.6
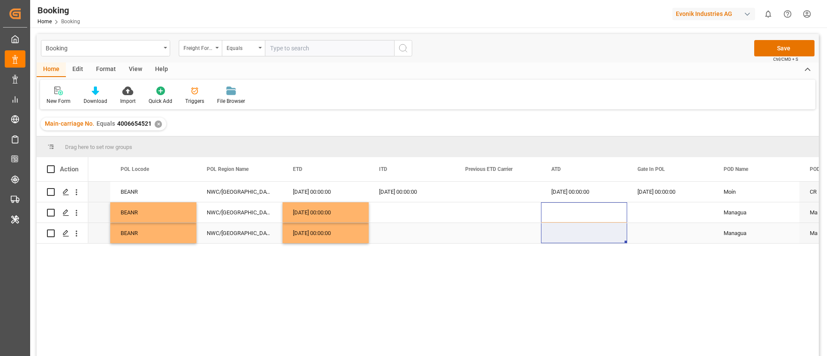
drag, startPoint x: 576, startPoint y: 209, endPoint x: 574, endPoint y: 233, distance: 23.4
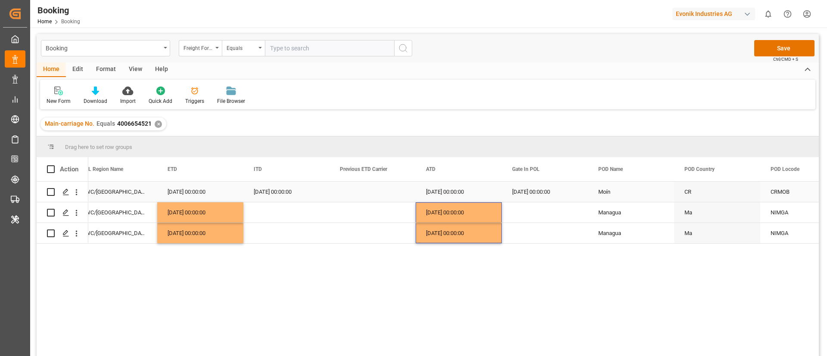
click at [520, 192] on div "24.07.2025 00:00:00" at bounding box center [545, 192] width 86 height 20
drag, startPoint x: 531, startPoint y: 233, endPoint x: 531, endPoint y: 238, distance: 5.2
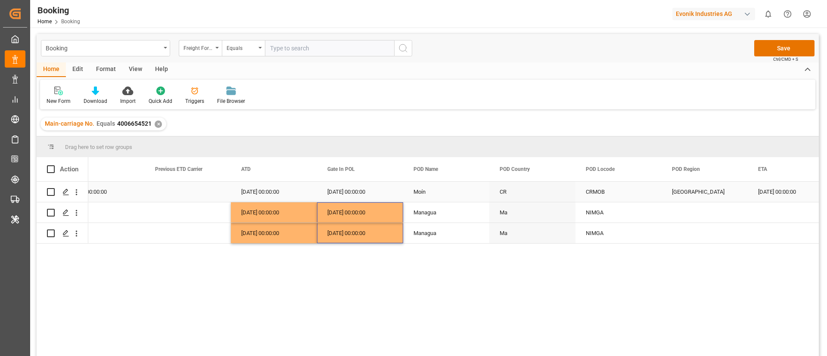
click at [435, 196] on div "Moín" at bounding box center [446, 192] width 86 height 20
drag, startPoint x: 438, startPoint y: 214, endPoint x: 438, endPoint y: 229, distance: 14.6
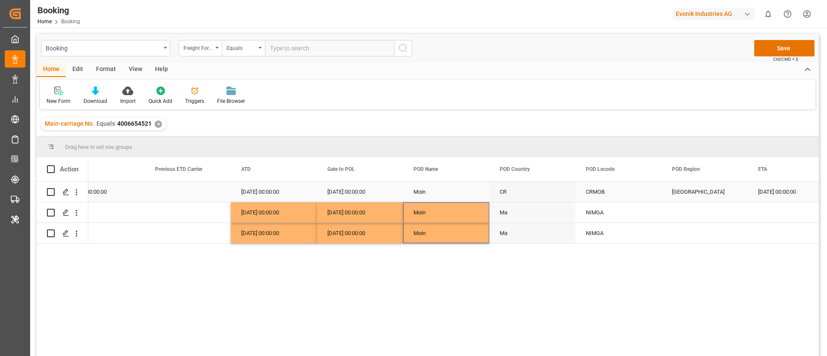
click at [598, 186] on div "CRMOB" at bounding box center [618, 192] width 86 height 20
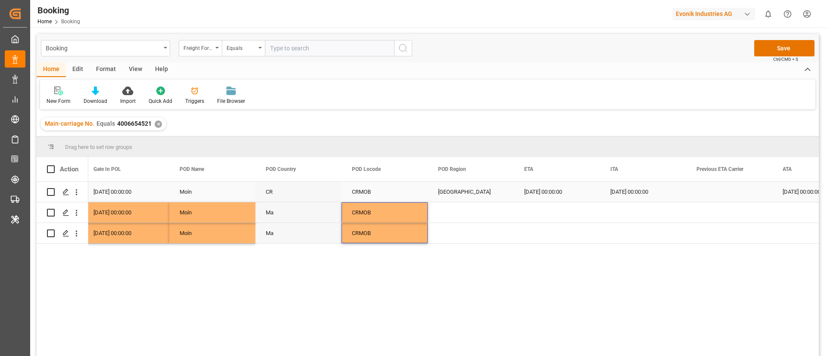
click at [476, 198] on div "Central America" at bounding box center [471, 192] width 86 height 20
drag, startPoint x: 472, startPoint y: 212, endPoint x: 470, endPoint y: 233, distance: 21.6
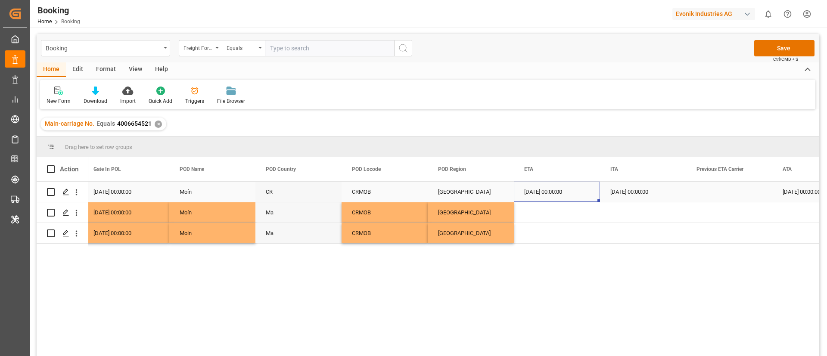
click at [553, 198] on div "23.08.2025 00:00:00" at bounding box center [557, 192] width 86 height 20
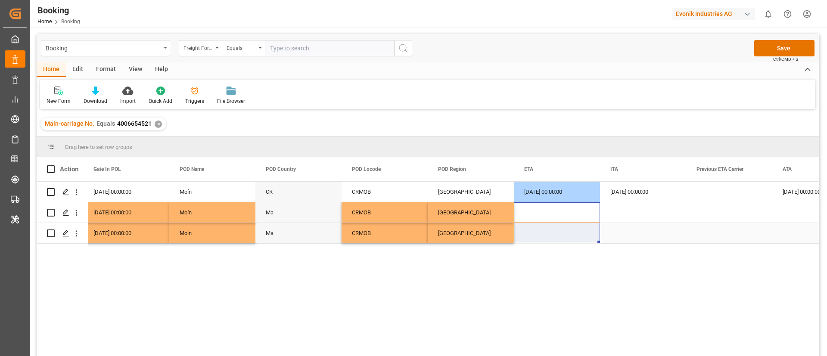
drag, startPoint x: 556, startPoint y: 219, endPoint x: 555, endPoint y: 237, distance: 18.5
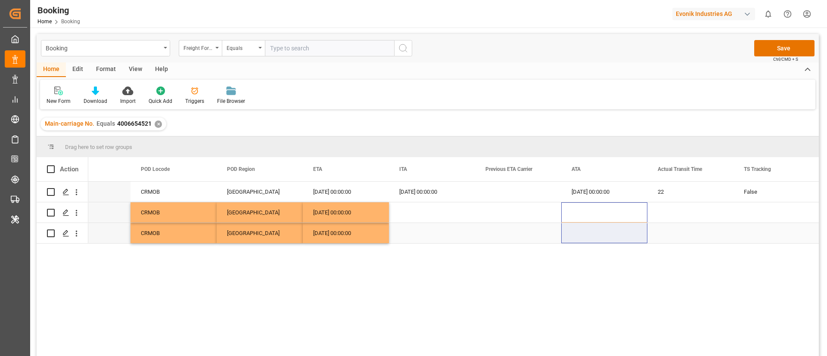
drag, startPoint x: 585, startPoint y: 207, endPoint x: 585, endPoint y: 236, distance: 29.3
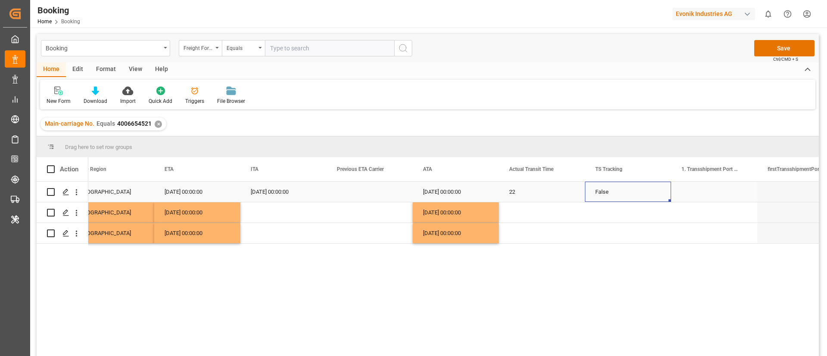
click at [603, 192] on div "False" at bounding box center [628, 192] width 86 height 20
drag, startPoint x: 603, startPoint y: 211, endPoint x: 599, endPoint y: 241, distance: 30.4
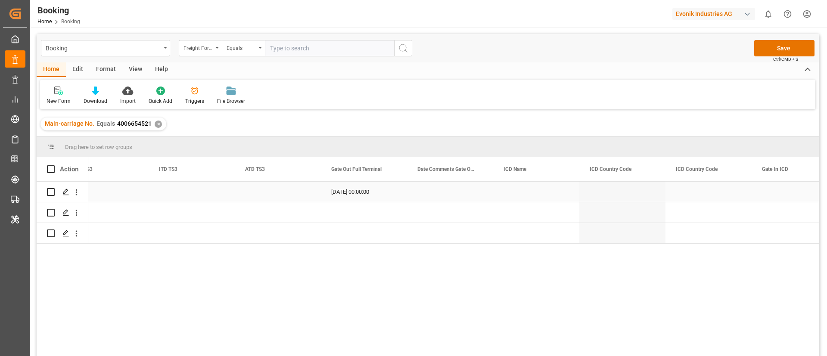
click at [353, 197] on div "30.08.2025 00:00:00" at bounding box center [364, 192] width 86 height 20
drag, startPoint x: 363, startPoint y: 221, endPoint x: 363, endPoint y: 240, distance: 18.9
click at [426, 196] on div "03.09.2025 00:00:00" at bounding box center [444, 192] width 86 height 20
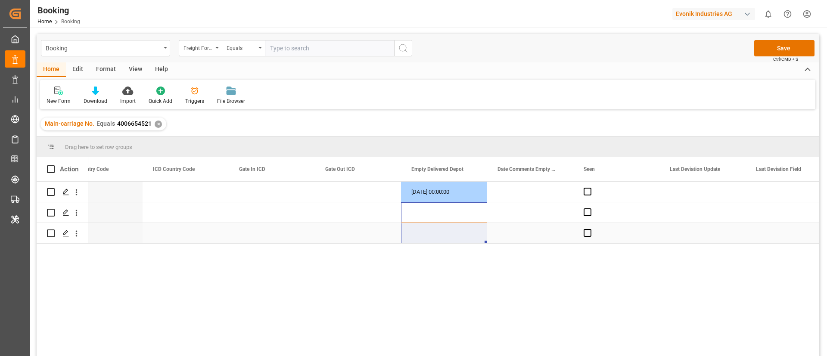
drag, startPoint x: 431, startPoint y: 217, endPoint x: 428, endPoint y: 240, distance: 23.4
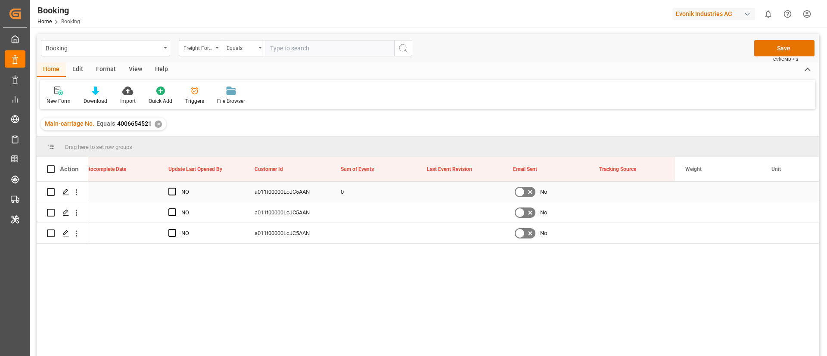
click at [357, 185] on div "0" at bounding box center [373, 192] width 86 height 20
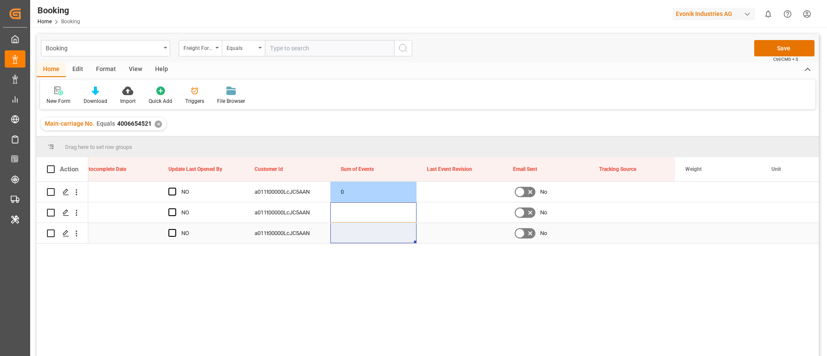
drag, startPoint x: 357, startPoint y: 205, endPoint x: 355, endPoint y: 232, distance: 26.7
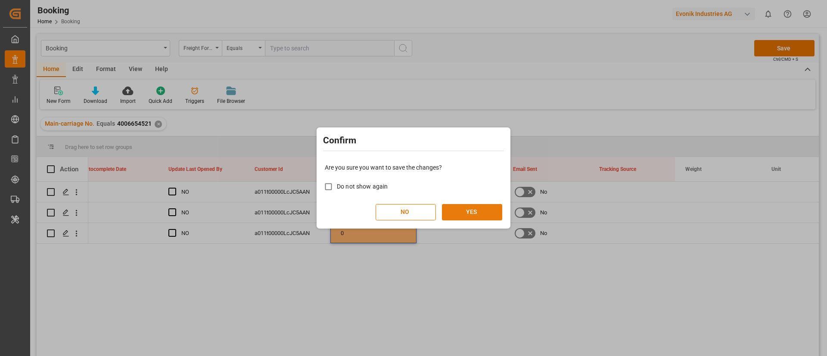
click at [474, 207] on button "YES" at bounding box center [472, 212] width 60 height 16
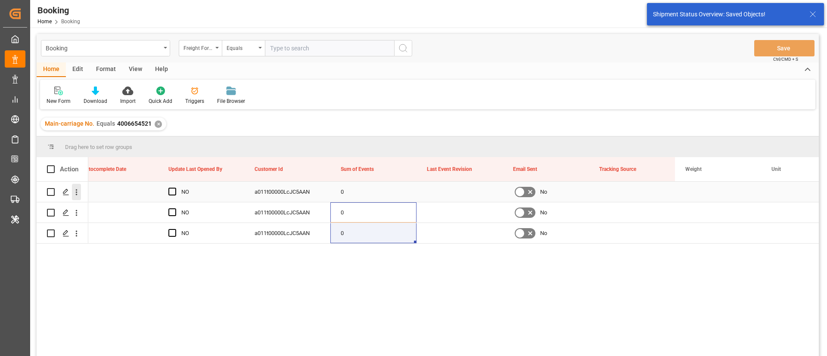
click at [81, 195] on icon "open menu" at bounding box center [76, 192] width 9 height 9
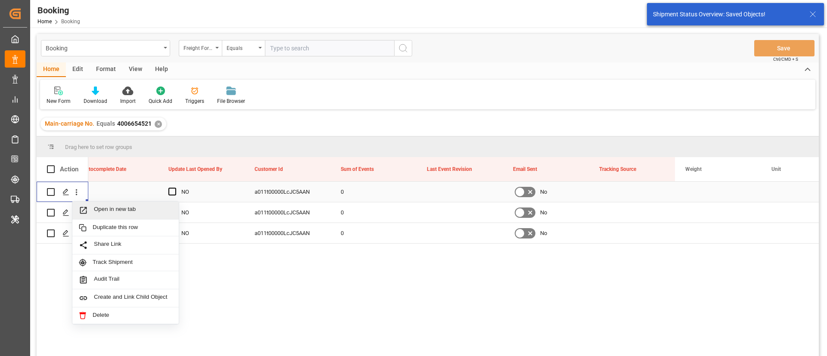
click at [121, 211] on span "Open in new tab" at bounding box center [133, 210] width 78 height 9
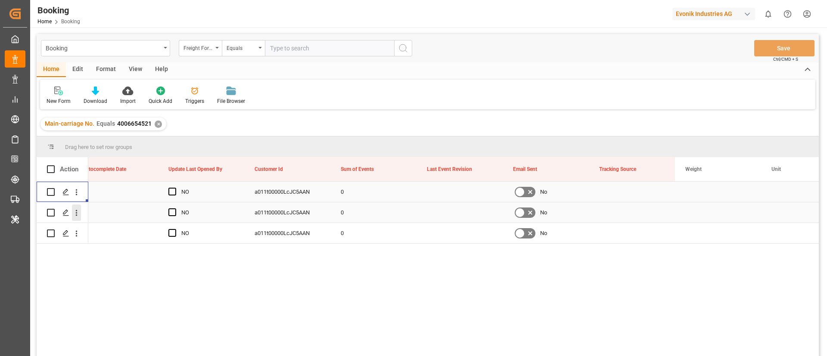
click at [74, 216] on icon "open menu" at bounding box center [76, 212] width 9 height 9
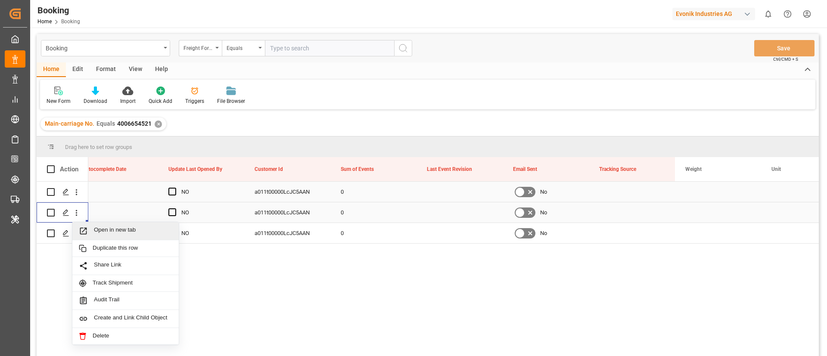
click at [106, 231] on span "Open in new tab" at bounding box center [133, 231] width 78 height 9
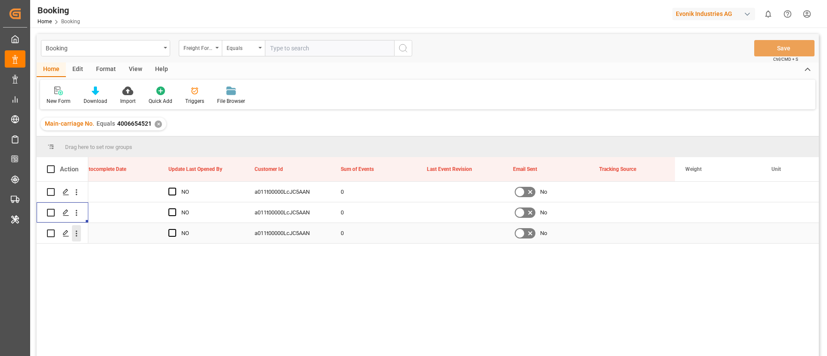
click at [76, 237] on icon "open menu" at bounding box center [76, 233] width 9 height 9
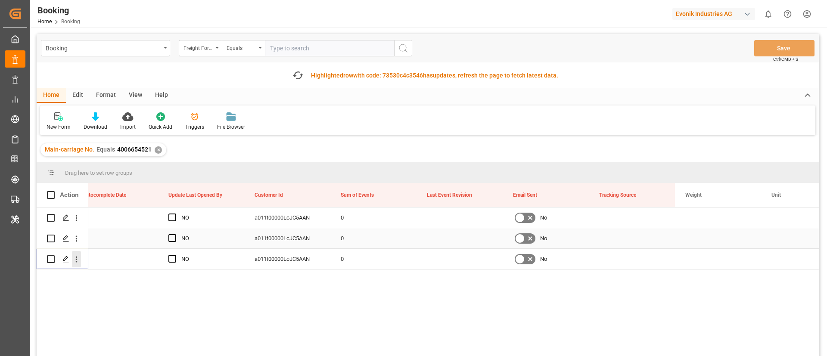
click at [75, 260] on icon "open menu" at bounding box center [76, 259] width 9 height 9
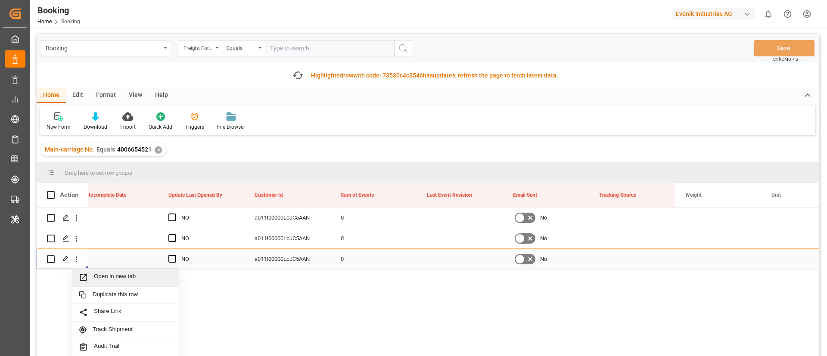
click at [98, 275] on span "Open in new tab" at bounding box center [133, 277] width 78 height 9
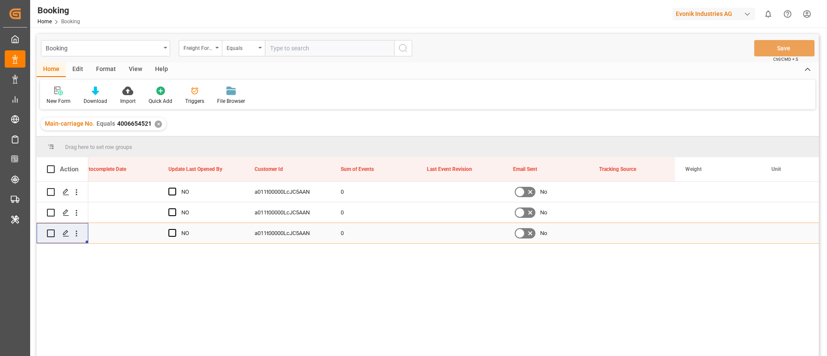
click at [278, 53] on input "text" at bounding box center [329, 48] width 129 height 16
paste input "4006651838"
type input "4006651838"
drag, startPoint x: 201, startPoint y: 43, endPoint x: 216, endPoint y: 50, distance: 16.6
click at [201, 42] on div "Freight Forwarder's Reference No." at bounding box center [197, 47] width 29 height 10
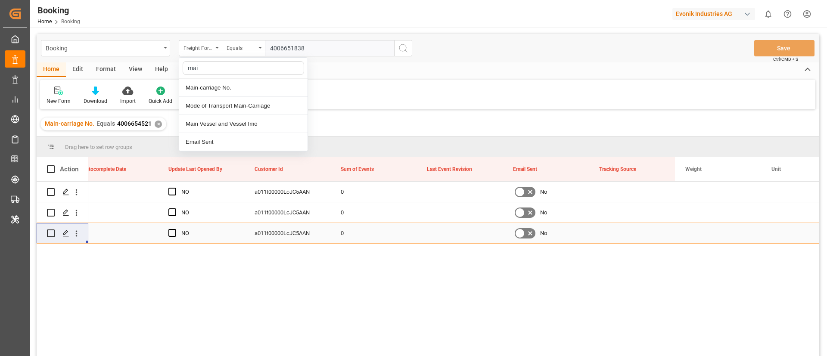
type input "main"
click at [278, 87] on div "Main-carriage No." at bounding box center [243, 88] width 128 height 18
click at [289, 44] on input "text" at bounding box center [329, 48] width 129 height 16
paste input "4006651838"
type input "4006651838"
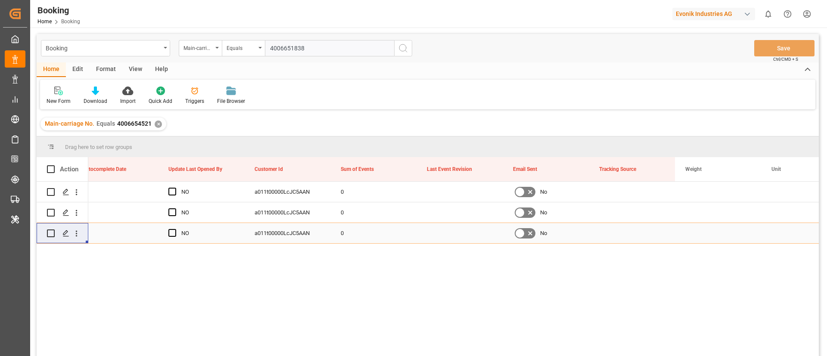
click at [401, 49] on icon "search button" at bounding box center [403, 48] width 10 height 10
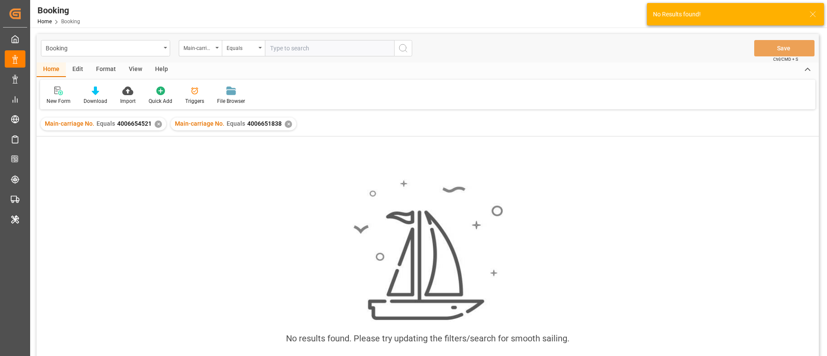
click at [155, 124] on div "✕" at bounding box center [158, 124] width 7 height 7
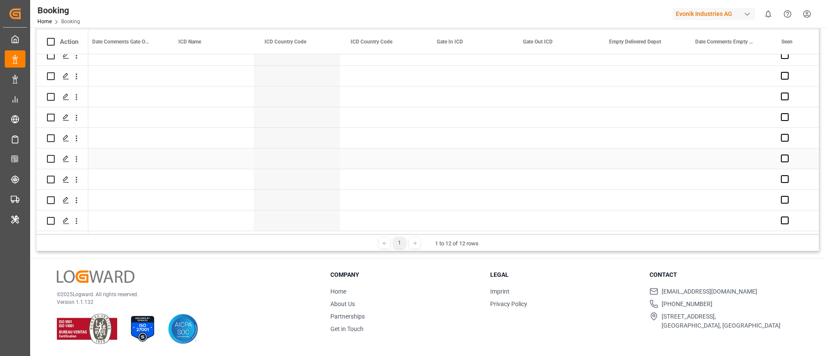
scroll to position [0, 8102]
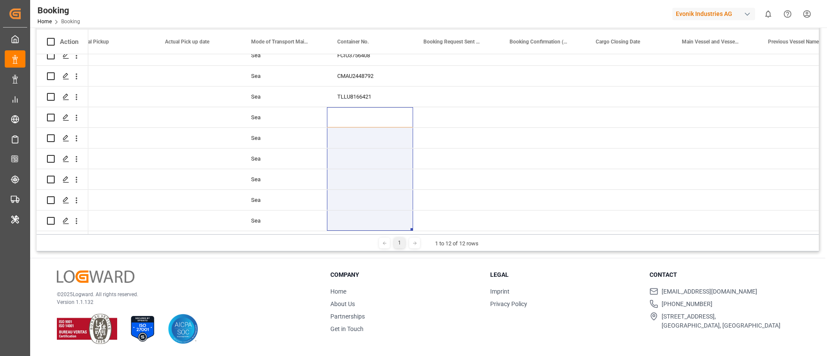
drag, startPoint x: 353, startPoint y: 183, endPoint x: 348, endPoint y: 253, distance: 70.0
click at [348, 253] on div "Booking Main-carriage No. Equals Save Ctrl/CMD + S Home Edit Format View Help N…" at bounding box center [427, 128] width 795 height 456
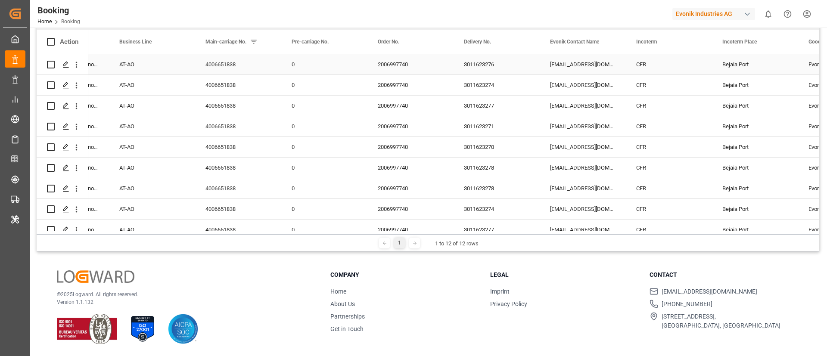
click at [479, 71] on div "3011623276" at bounding box center [496, 64] width 86 height 20
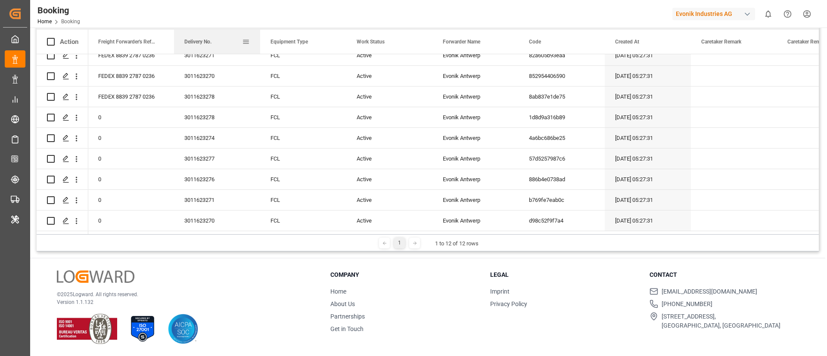
drag, startPoint x: 475, startPoint y: 43, endPoint x: 222, endPoint y: 48, distance: 253.7
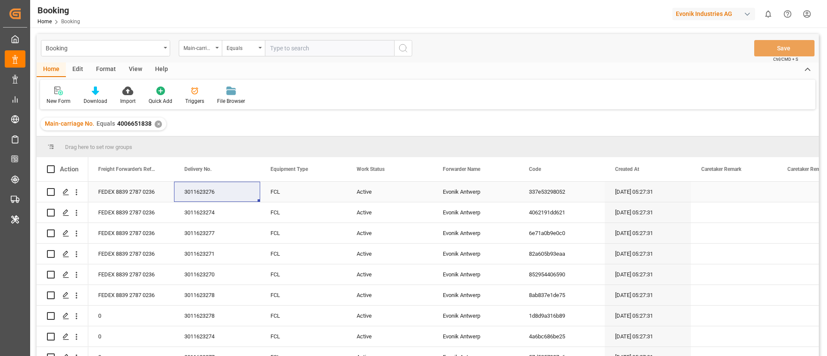
click at [226, 183] on div "3011623276" at bounding box center [217, 192] width 86 height 20
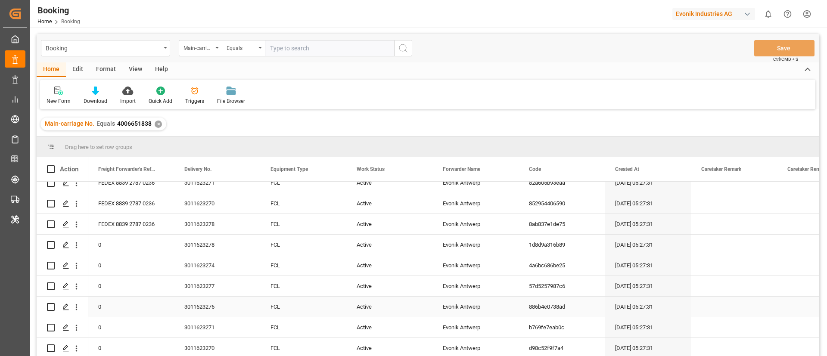
click at [363, 301] on div "Active" at bounding box center [389, 307] width 86 height 20
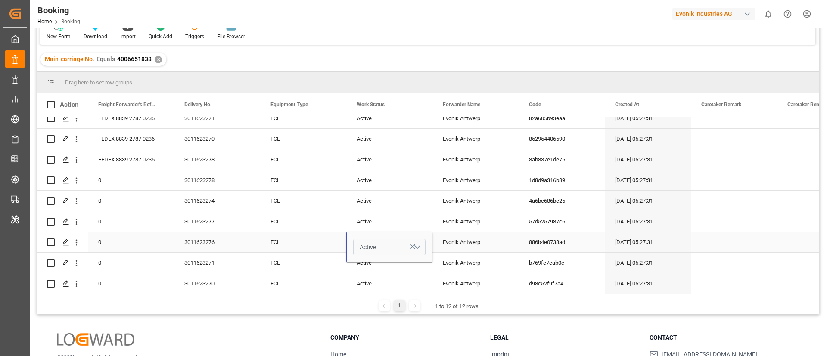
click at [388, 248] on button "Active" at bounding box center [389, 247] width 72 height 16
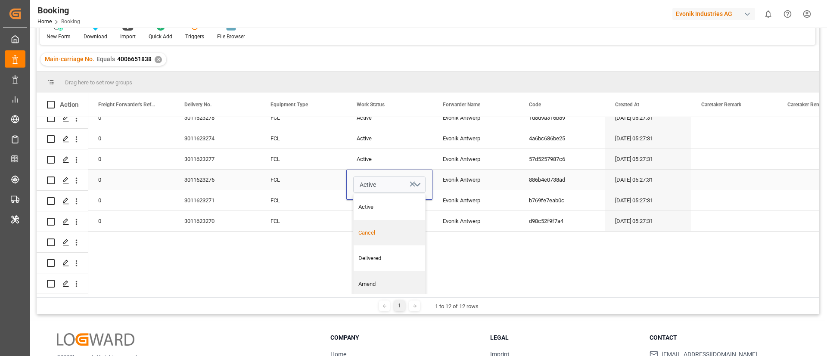
click at [391, 230] on div "Cancel" at bounding box center [389, 233] width 62 height 9
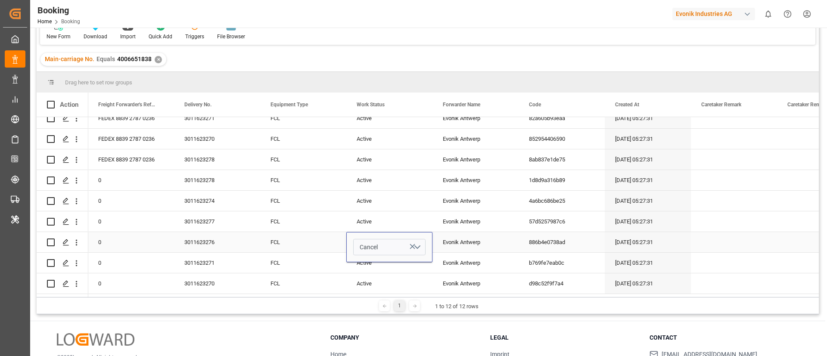
click at [284, 243] on div "FCL" at bounding box center [303, 242] width 86 height 20
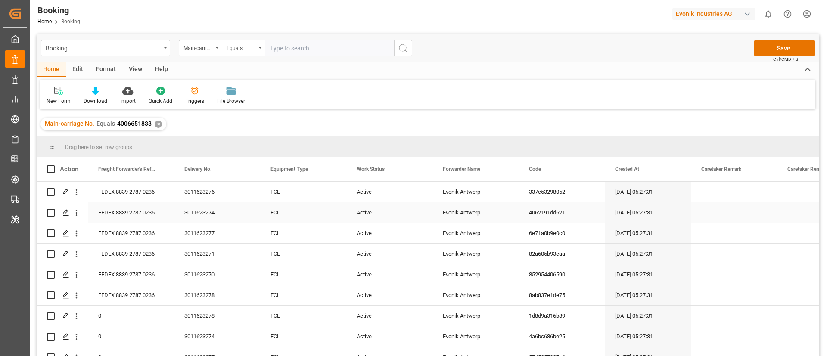
click at [200, 218] on div "3011623274" at bounding box center [217, 212] width 86 height 20
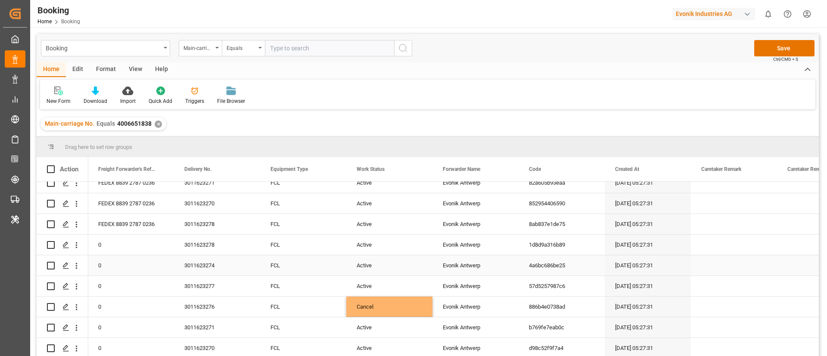
click at [361, 264] on div "Active" at bounding box center [389, 265] width 86 height 20
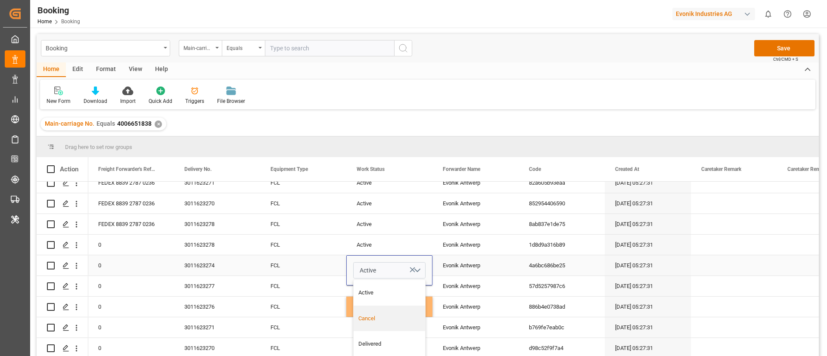
click at [384, 310] on div "Cancel" at bounding box center [389, 319] width 71 height 26
click at [374, 289] on div "Active" at bounding box center [389, 286] width 86 height 20
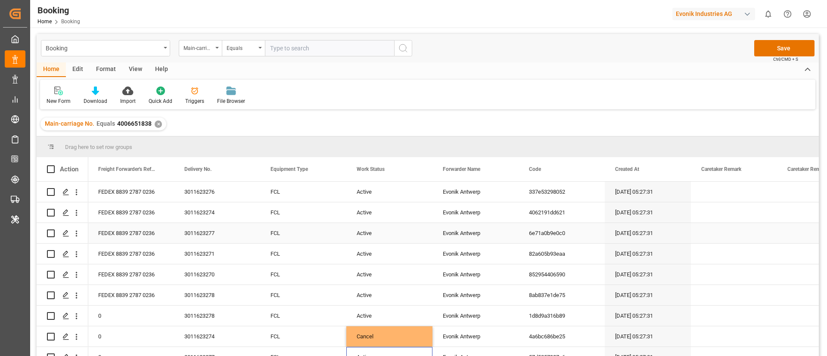
click at [203, 233] on div "3011623277" at bounding box center [217, 233] width 86 height 20
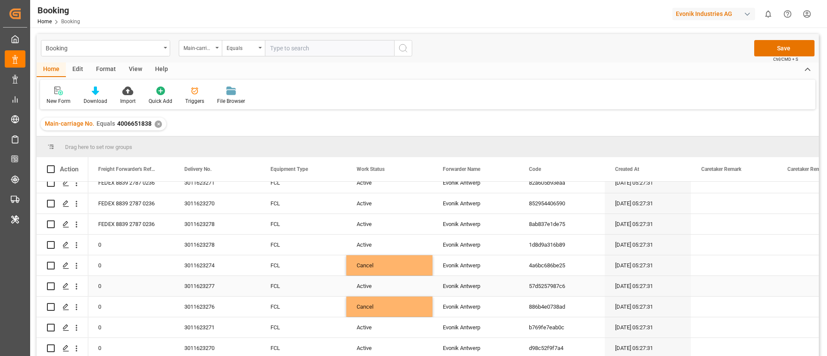
click at [391, 258] on div "Cancel" at bounding box center [389, 265] width 86 height 20
click at [379, 283] on div "Active" at bounding box center [389, 286] width 86 height 20
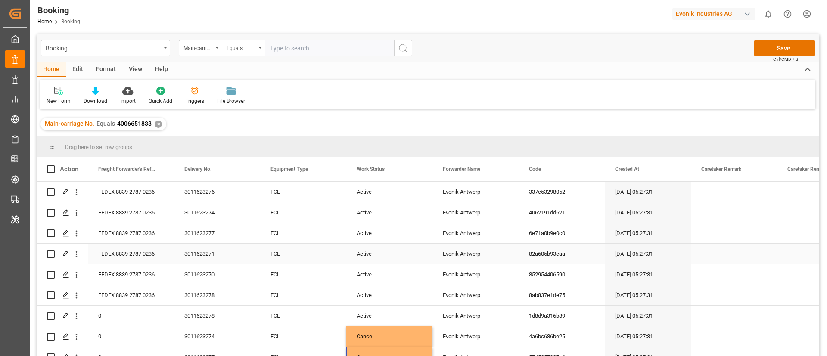
click at [197, 261] on div "3011623271" at bounding box center [217, 254] width 86 height 20
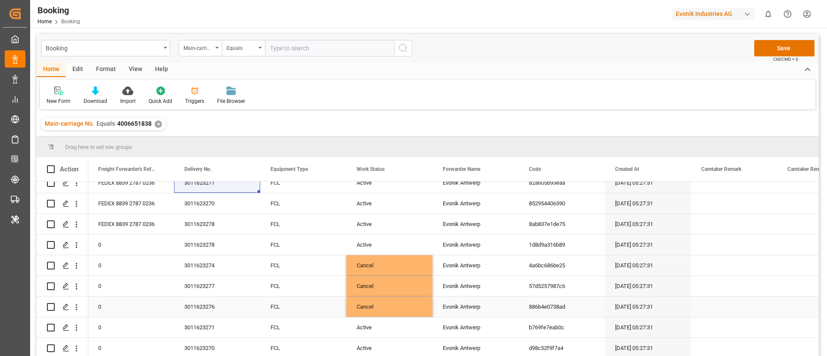
click at [376, 305] on div "Cancel" at bounding box center [389, 307] width 86 height 20
click at [371, 323] on div "Active" at bounding box center [389, 327] width 86 height 20
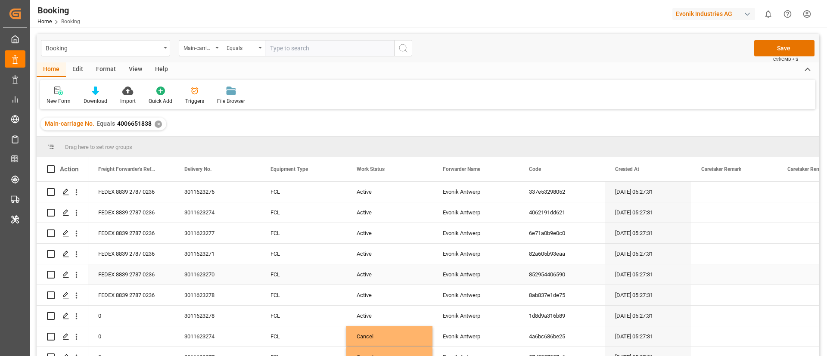
click at [199, 275] on div "3011623270" at bounding box center [217, 274] width 86 height 20
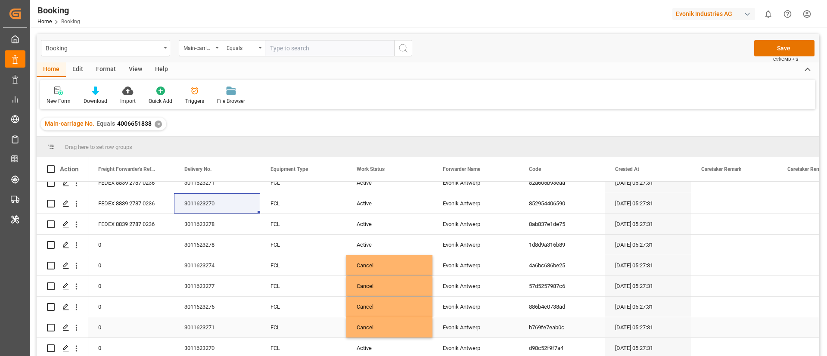
click at [391, 319] on div "Cancel" at bounding box center [389, 327] width 86 height 20
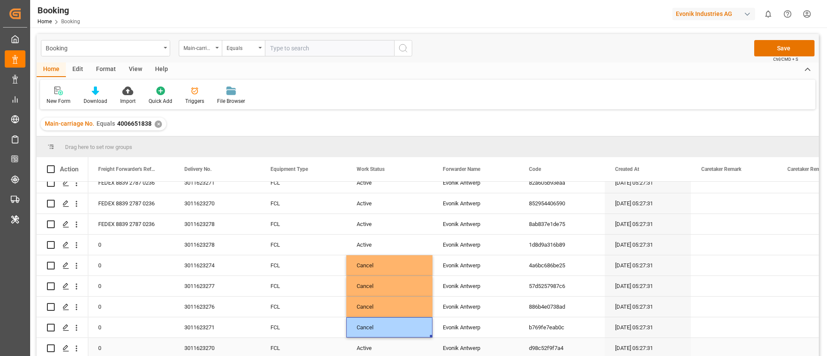
click at [382, 348] on div "Active" at bounding box center [389, 348] width 86 height 20
click at [205, 220] on div "3011623278" at bounding box center [217, 224] width 86 height 20
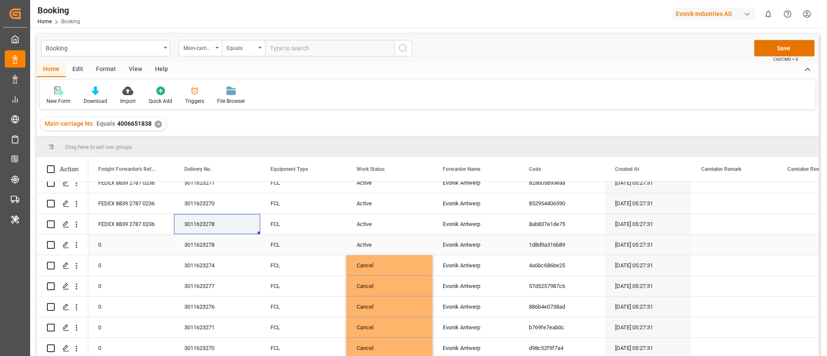
click at [208, 246] on div "3011623278" at bounding box center [217, 245] width 86 height 20
click at [214, 214] on div "3011623278" at bounding box center [217, 224] width 86 height 20
click at [372, 261] on div "Cancel" at bounding box center [389, 265] width 86 height 20
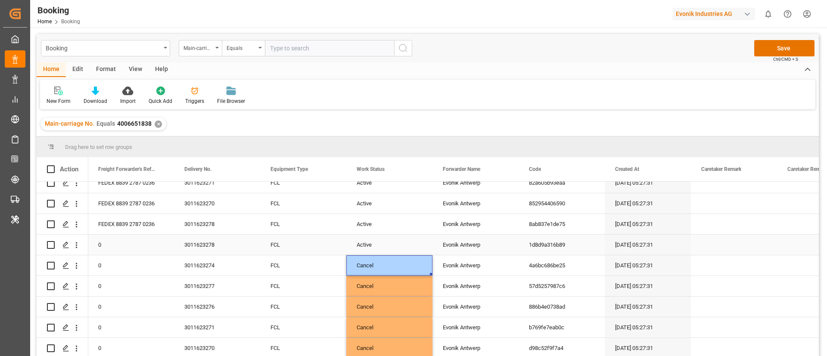
click at [371, 251] on div "Active" at bounding box center [389, 245] width 86 height 20
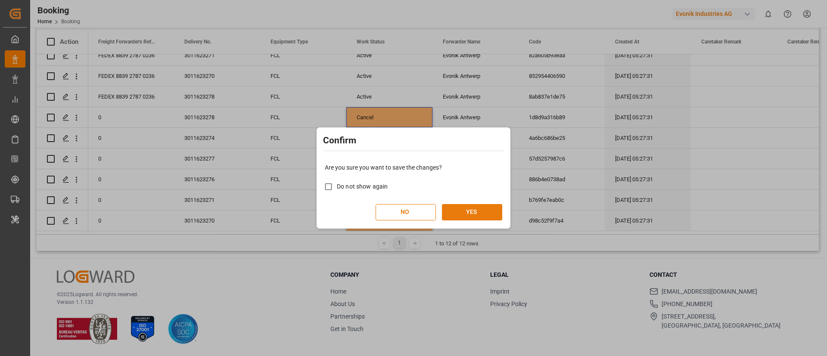
click at [472, 209] on button "YES" at bounding box center [472, 212] width 60 height 16
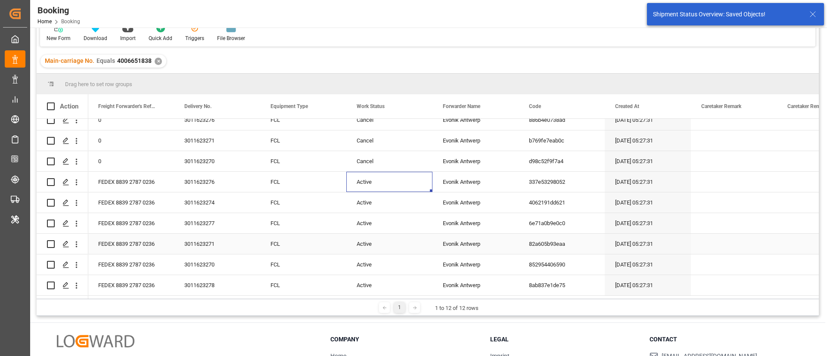
scroll to position [35, 0]
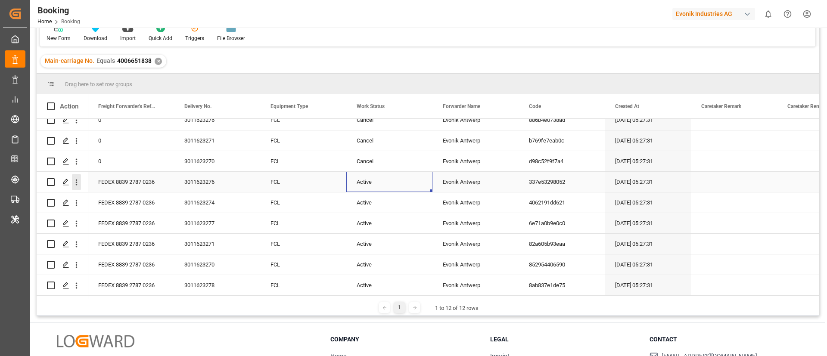
click at [76, 184] on button "open menu" at bounding box center [76, 182] width 9 height 16
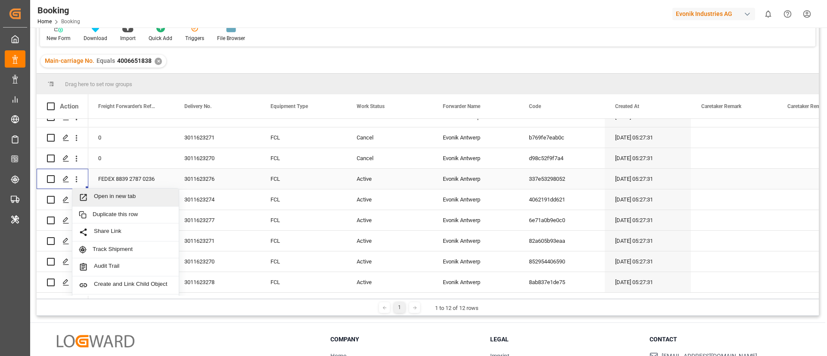
click at [114, 198] on span "Open in new tab" at bounding box center [133, 197] width 78 height 9
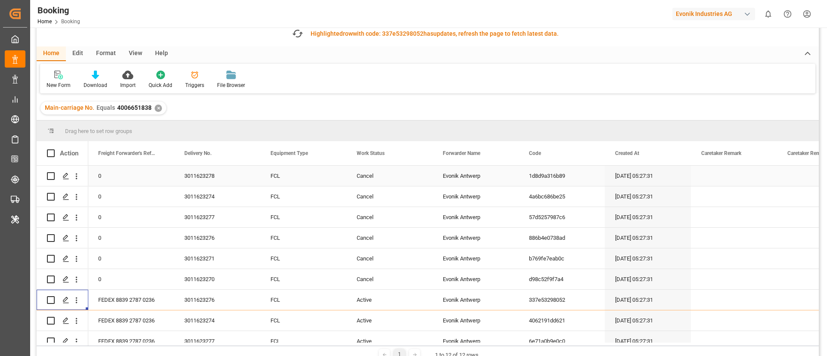
scroll to position [0, 0]
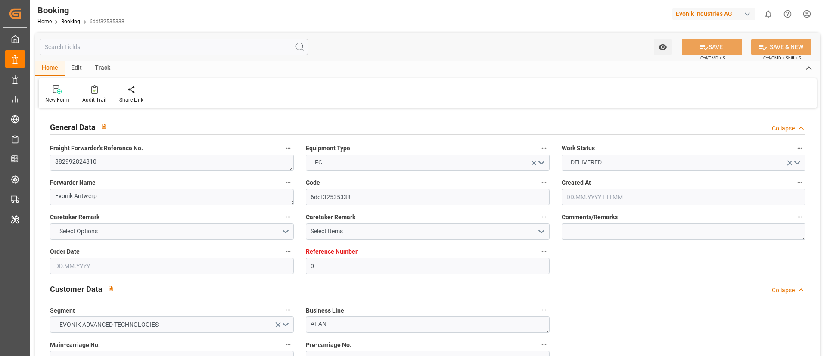
type input "0"
type input "9809851"
type input "CMACGM"
type input "CMA CGM Group"
type input "BEANR"
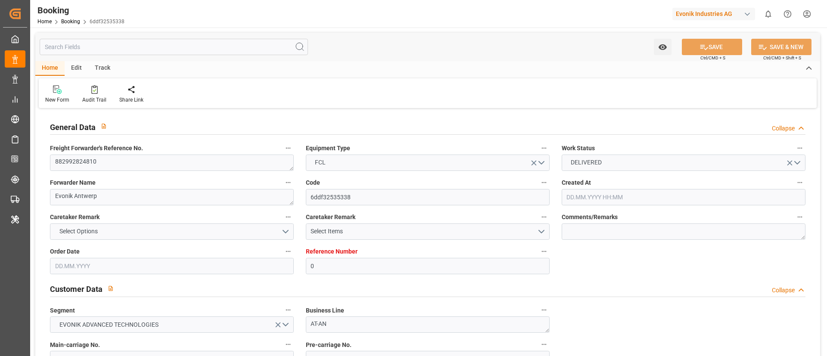
type input "CRMOB"
type input "22"
type input "0"
type input "[DATE] 13:25"
type input "[DATE]"
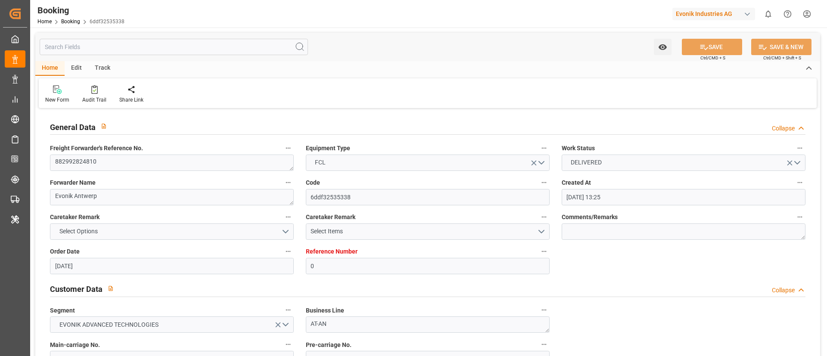
type input "[DATE]"
type input "[DATE] 00:00"
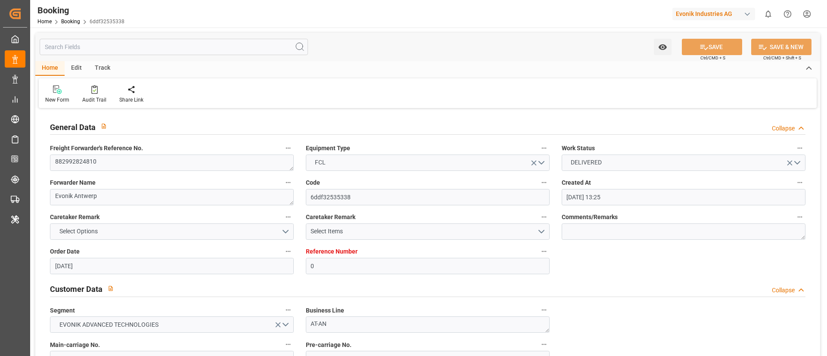
type input "[DATE] 00:00"
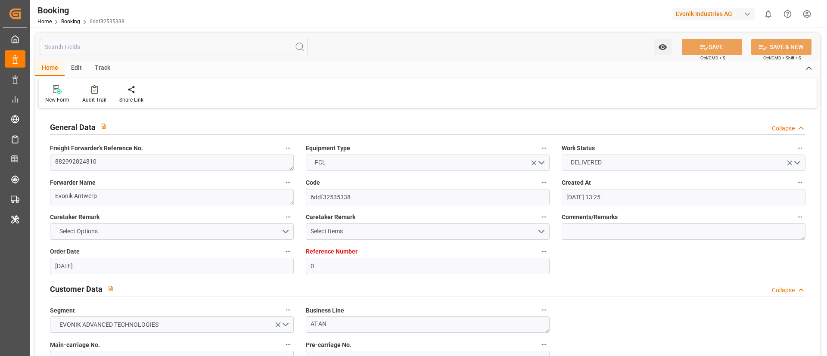
type input "[DATE] 00:00"
type input "[DATE] 12:08"
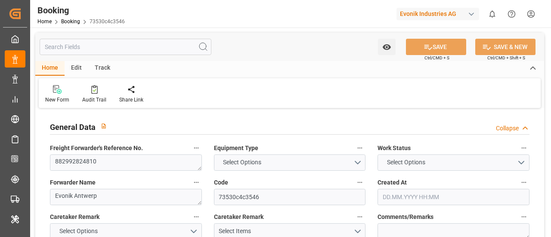
type textarea "882992824810"
type textarea "Evonik Antwerp"
type input "73530c4c3546"
type input "0"
type textarea "AT-AN"
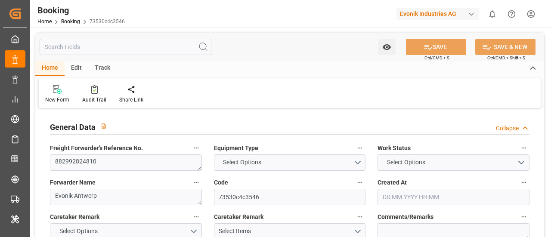
type input "4006654521"
type textarea "[EMAIL_ADDRESS][DOMAIN_NAME]"
type textarea "CIP"
type textarea "Managua"
type textarea "Evonik Plant 7000023630"
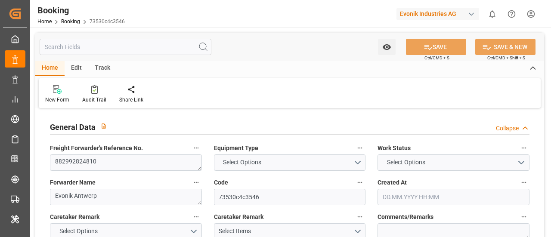
type textarea "[GEOGRAPHIC_DATA]"
type textarea "LYGU0143534"
type input "CMA CGM Fort Fleur D'Epee"
type input "CMDU"
type textarea "ANT1915116"
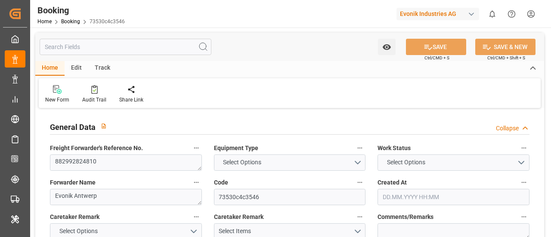
type input "[GEOGRAPHIC_DATA]"
type input "Moín"
type textarea "INPUT_Evonik_Seeburger_LoadTenderOcean_1003005181_20250730155303218.xml"
type textarea "NWC/[GEOGRAPHIC_DATA] [GEOGRAPHIC_DATA] Continent / [GEOGRAPHIC_DATA]-AN"
type textarea "INPUT_Evonik_Seeburger_LoadTenderOcean_1002912061_20250701152343001.xml,INPUT_E…"
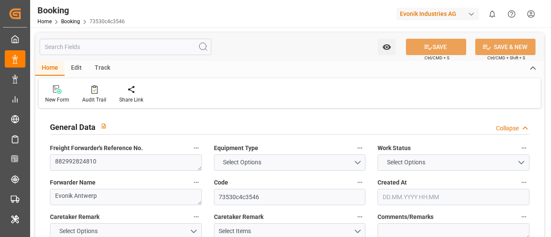
type textarea "1003005181"
type textarea "[PERSON_NAME]"
type textarea "PodRegionName-PodCountry-PolCountry-businessDivision-businessLine-"
type textarea "EVONIK Load Tender XML"
type textarea "a011t00000LcJC5AAN"
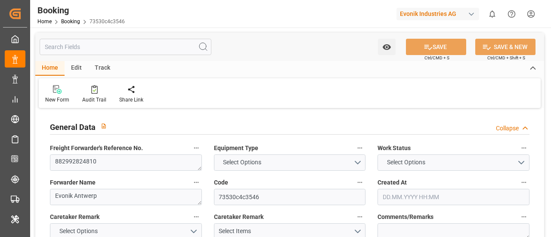
type textarea "No"
type input "0"
type input "9809851"
type input "CMACGM"
type input "CMA CGM Group"
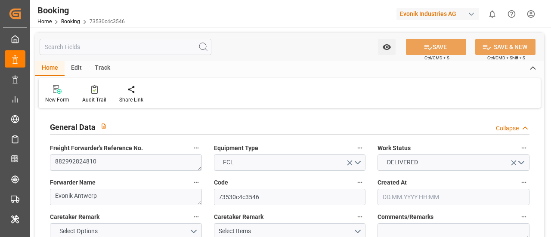
type input "BEANR"
type input "CRMOB"
type input "22"
type input "0"
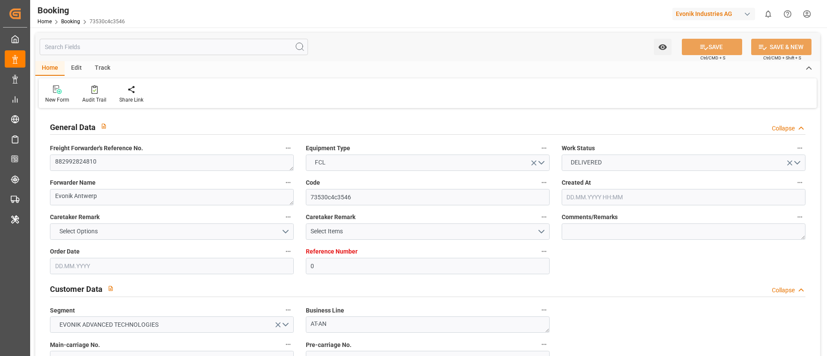
type input "[DATE] 13:25"
type input "[DATE]"
type input "[DATE] 00:00"
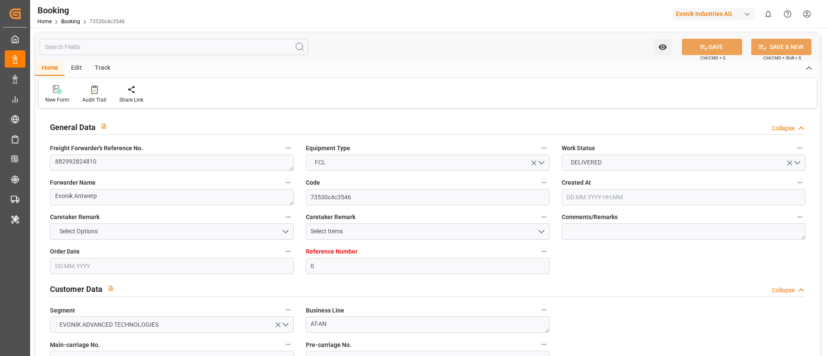
type input "[DATE] 00:00"
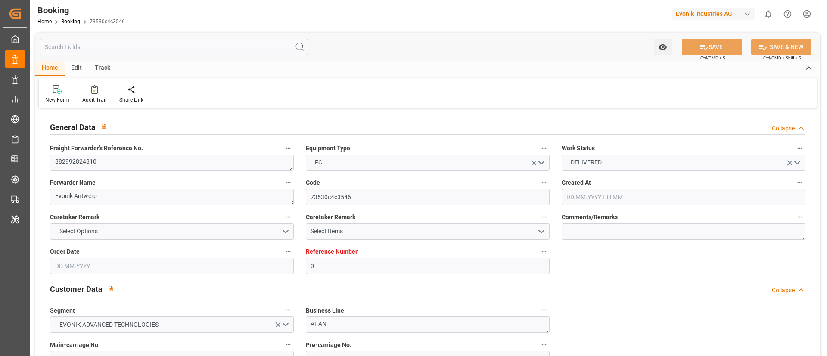
type input "[DATE] 00:00"
type input "[DATE] 12:08"
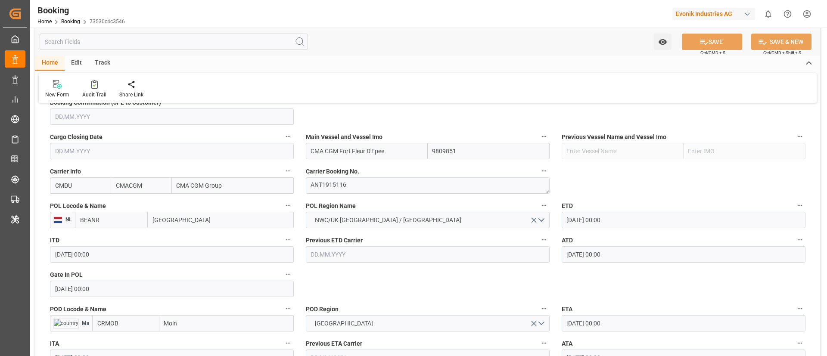
scroll to position [581, 0]
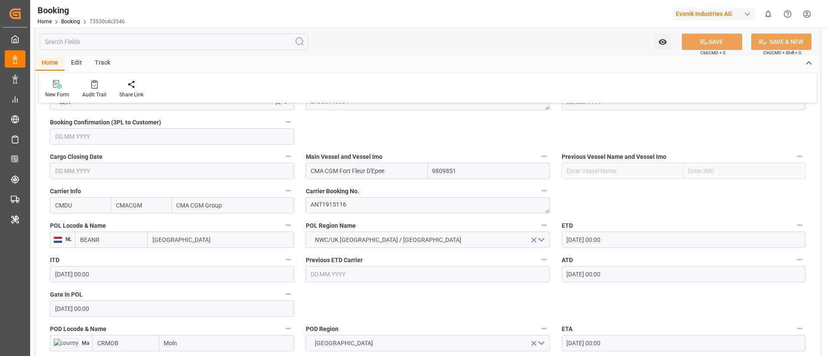
click at [116, 237] on input "BEANR" at bounding box center [111, 240] width 73 height 16
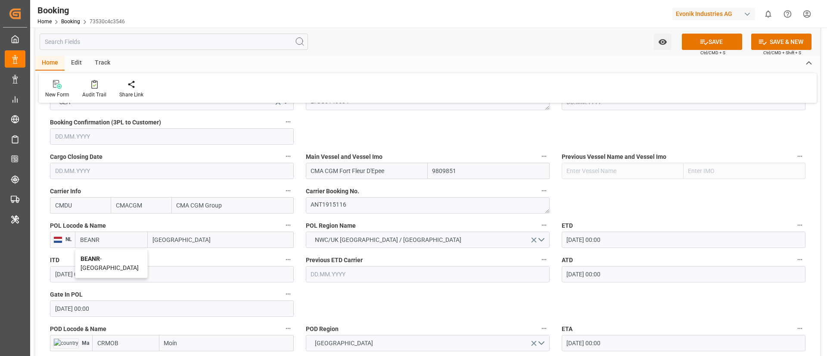
click at [113, 237] on span "BEANR - [GEOGRAPHIC_DATA]" at bounding box center [110, 263] width 58 height 16
type input "BEANR"
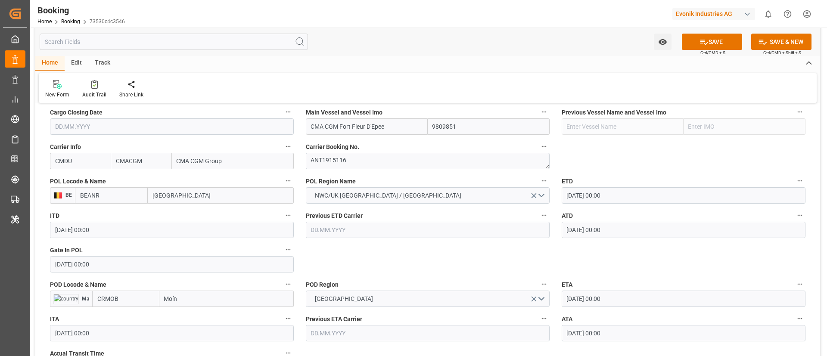
scroll to position [646, 0]
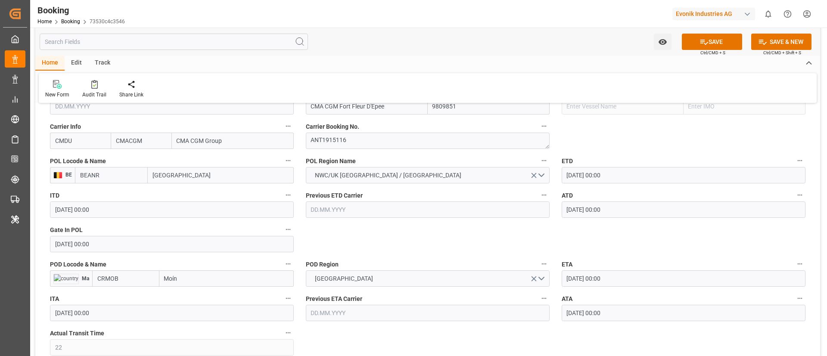
click at [120, 237] on input "CRMOB" at bounding box center [125, 278] width 67 height 16
click at [118, 237] on div "CRMOB - Moín" at bounding box center [116, 297] width 47 height 19
type input "CRMOB"
type textarea "PodRegionName-businessDivision-businessLine-"
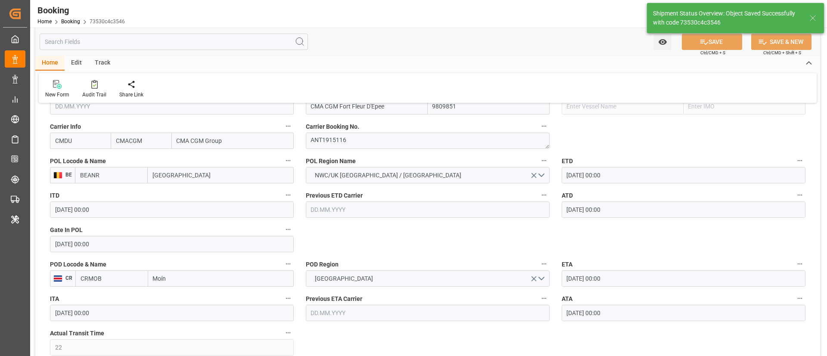
type input "[DATE] 12:09"
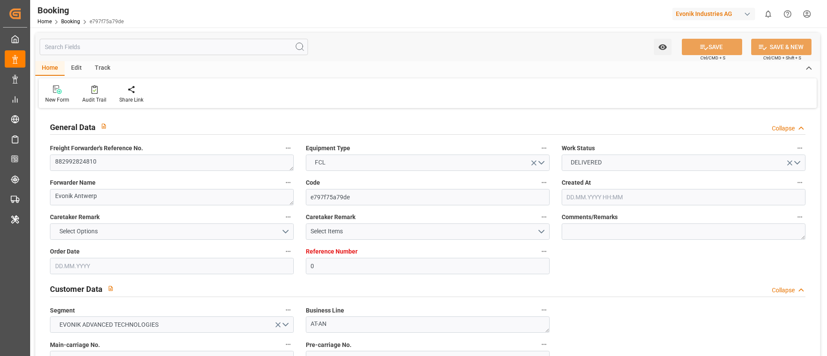
type input "0"
type input "9809851"
type input "CMACGM"
type input "CMA CGM Group"
type input "BEANR"
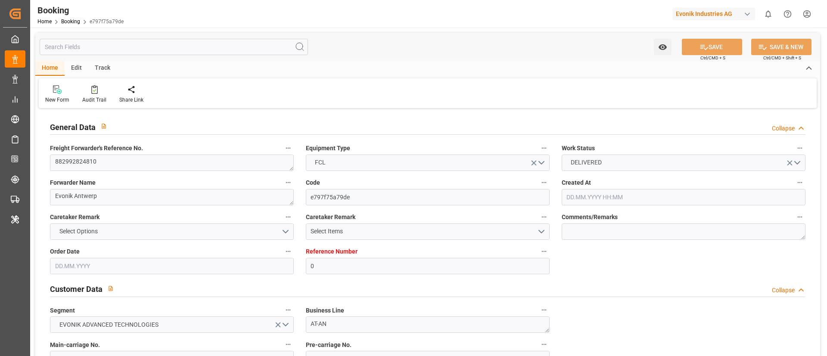
type input "CRMOB"
type input "22"
type input "0"
type input "[DATE] 13:25"
type input "[DATE]"
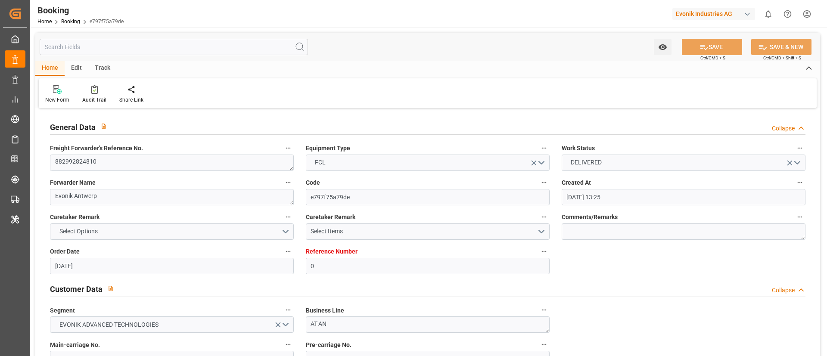
type input "[DATE]"
type input "16.07.2025"
type input "01.08.2025 00:00"
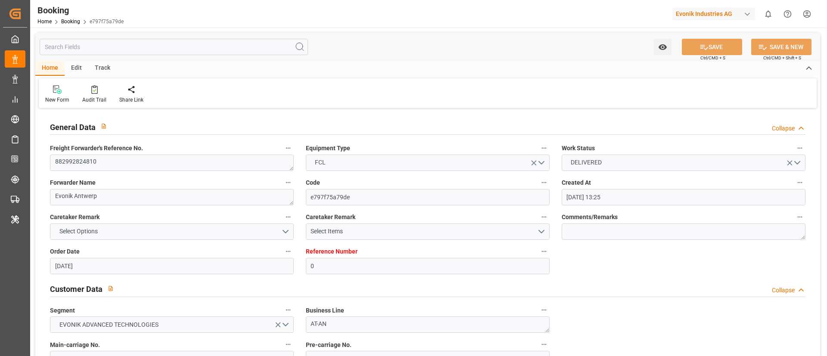
type input "24.07.2025 00:00"
type input "23.08.2025 00:00"
type input "30.08.2025 00:00"
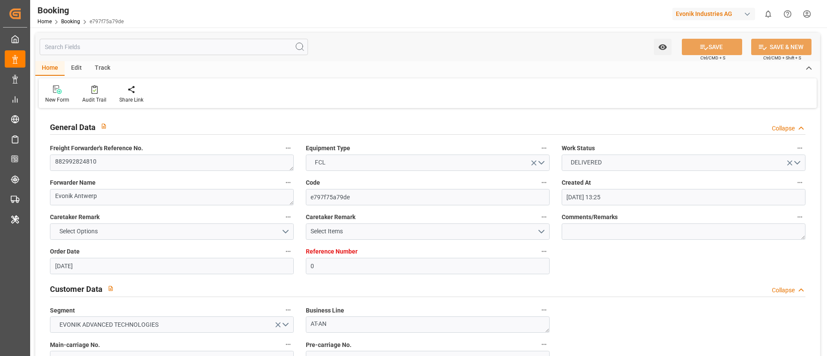
type input "03.09.2025 00:00"
type input "16.09.2025 12:08"
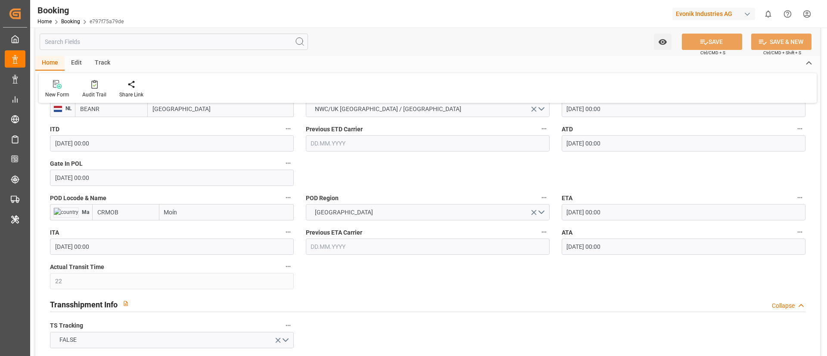
scroll to position [646, 0]
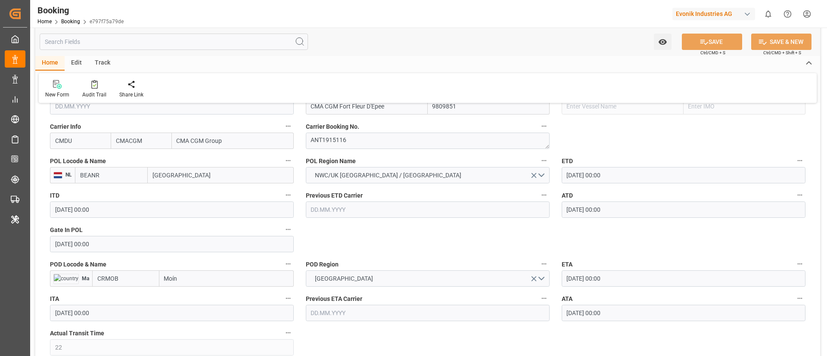
click at [123, 175] on input "BEANR" at bounding box center [111, 175] width 73 height 16
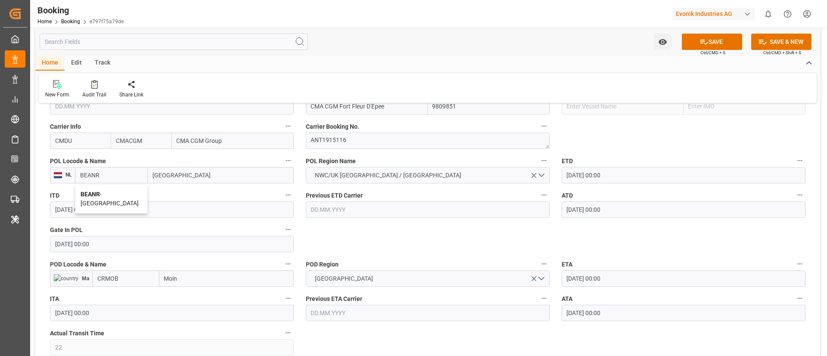
click at [109, 196] on span "BEANR - Antwerp" at bounding box center [110, 199] width 58 height 16
type input "BEANR"
click at [126, 276] on input "CRMOB" at bounding box center [125, 278] width 67 height 16
click at [128, 293] on div "CRMOB - Moín" at bounding box center [116, 297] width 47 height 19
type input "CRMOB"
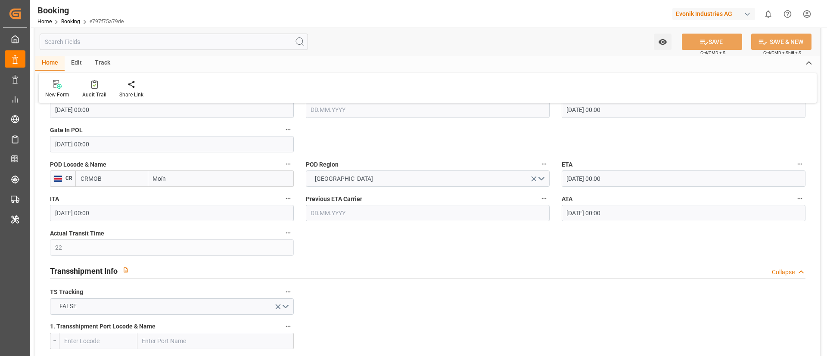
scroll to position [775, 0]
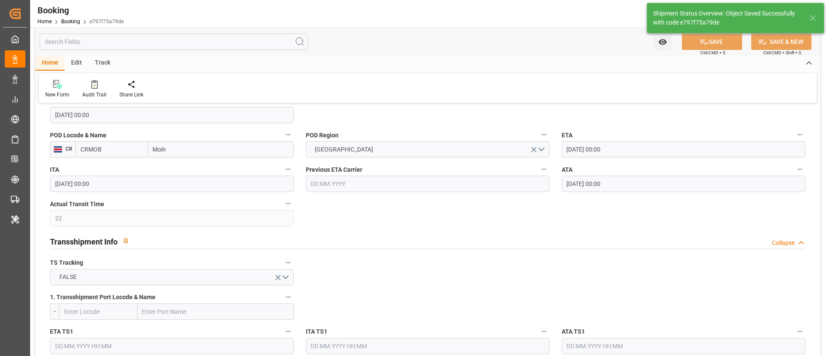
type textarea "PodRegionName-businessDivision-businessLine-"
type input "16.09.2025 12:09"
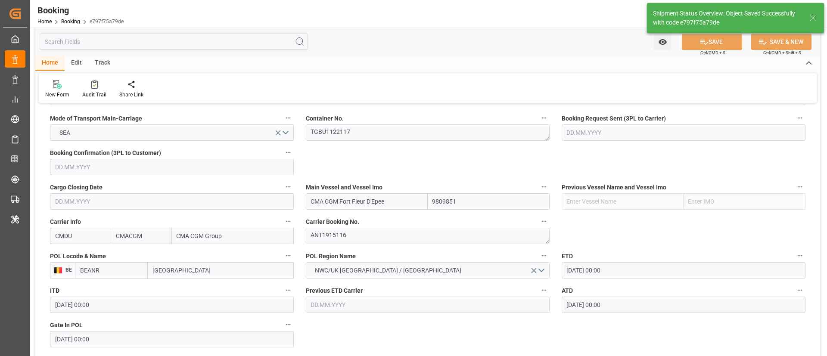
scroll to position [646, 0]
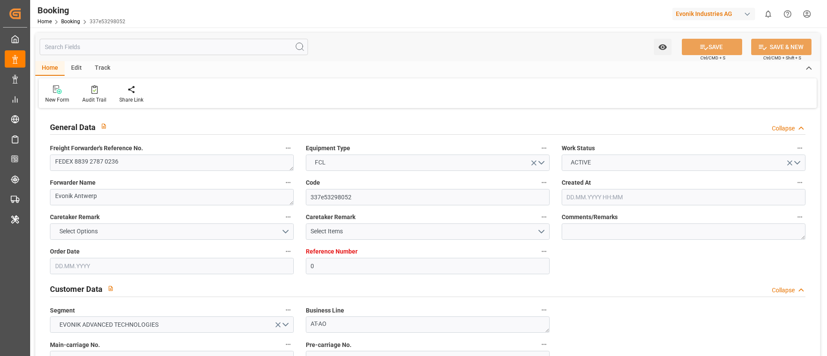
type input "0"
type input "CMACGM"
type input "CMA CGM Group"
type input "NLRTM"
type input "DZBJA"
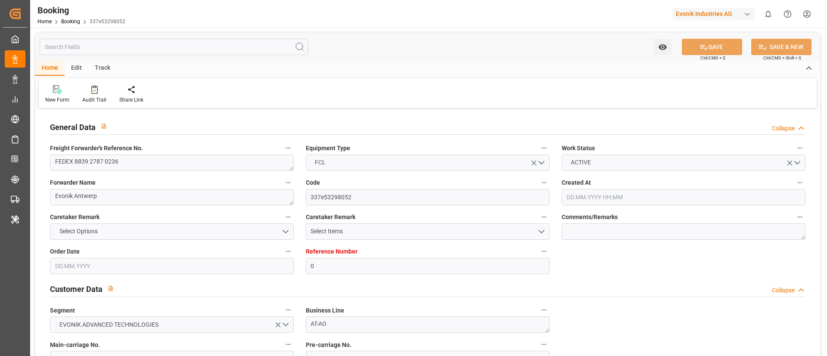
type input "[DATE] 05:27"
type input "[DATE]"
type input "[DATE] 12:24"
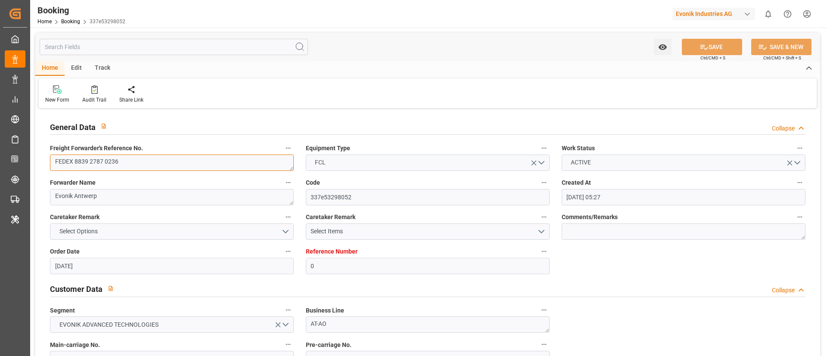
click at [75, 162] on textarea "FEDEX 8839 2787 0236" at bounding box center [172, 163] width 244 height 16
type textarea "FEDEX 8839 2787 0236"
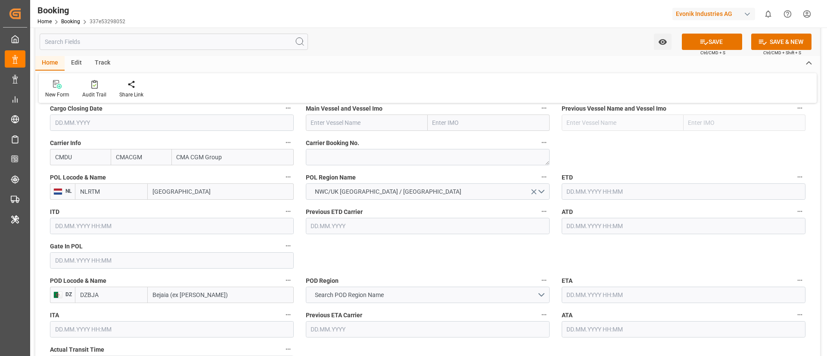
scroll to position [581, 0]
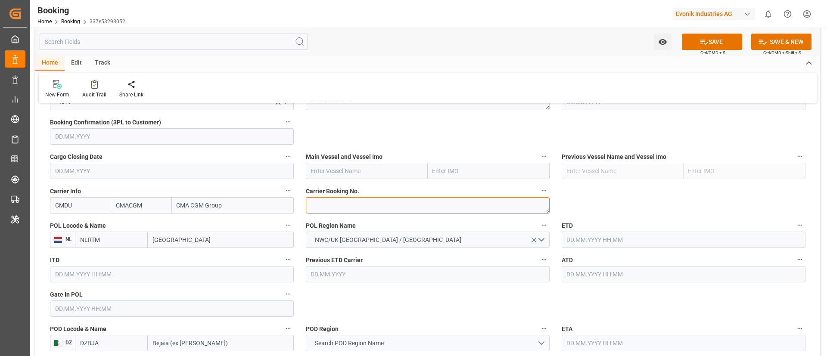
click at [311, 204] on textarea at bounding box center [428, 205] width 244 height 16
paste textarea "ANT1918740"
click at [309, 205] on textarea "ANT1918740" at bounding box center [428, 205] width 244 height 16
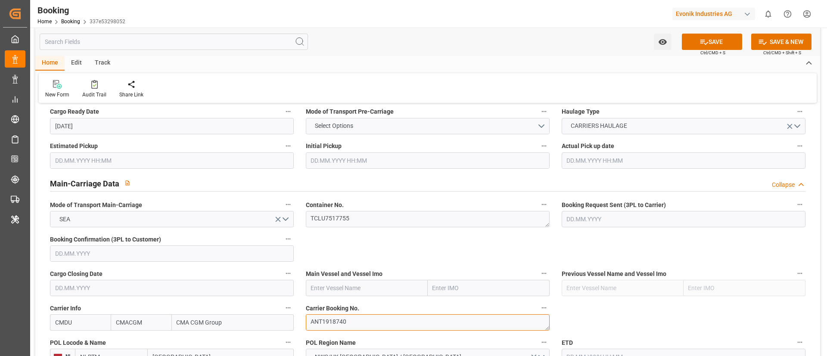
scroll to position [452, 0]
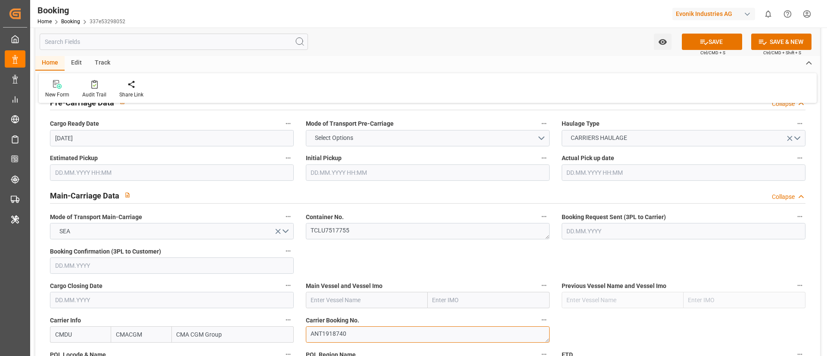
type textarea "ANT1918740"
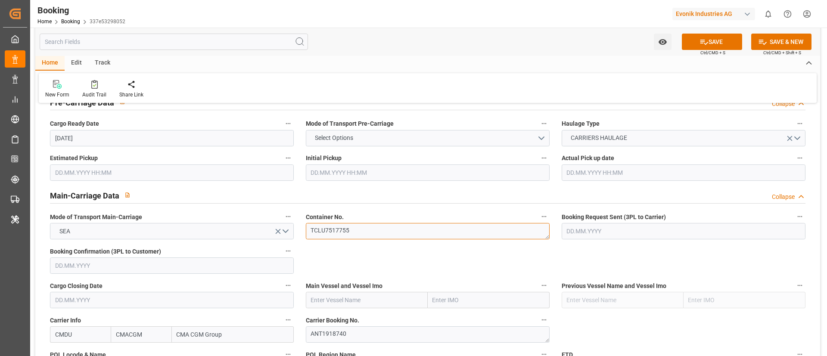
click at [367, 236] on textarea "TCLU7517755" at bounding box center [428, 231] width 244 height 16
click at [333, 303] on input "text" at bounding box center [367, 300] width 122 height 16
paste input "GSL [PERSON_NAME]"
type input "GSL [PERSON_NAME]"
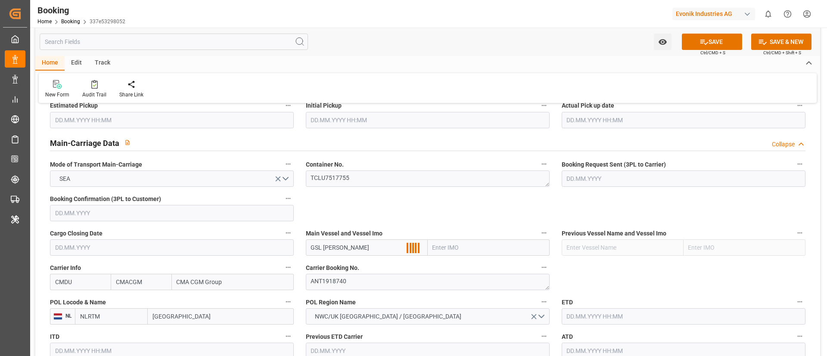
scroll to position [517, 0]
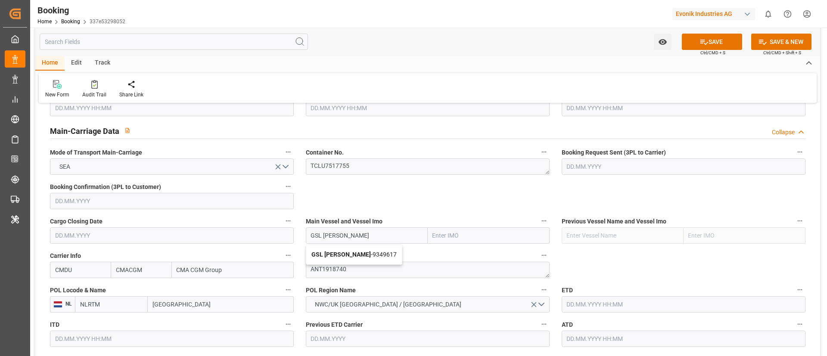
click at [348, 250] on div "GSL [PERSON_NAME] - 9349617" at bounding box center [354, 254] width 96 height 19
type input "9349617"
type input "GSL [PERSON_NAME]"
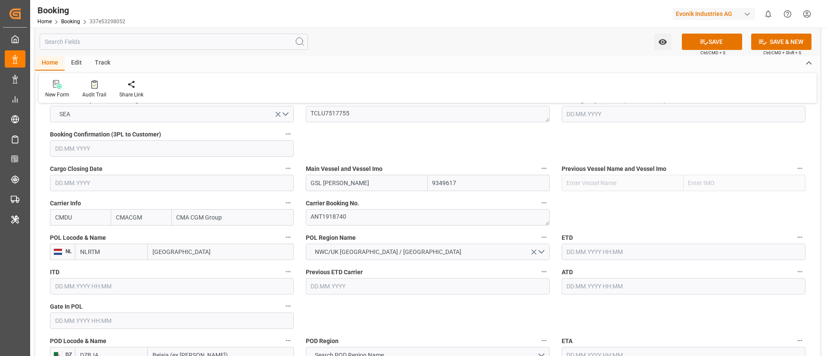
scroll to position [581, 0]
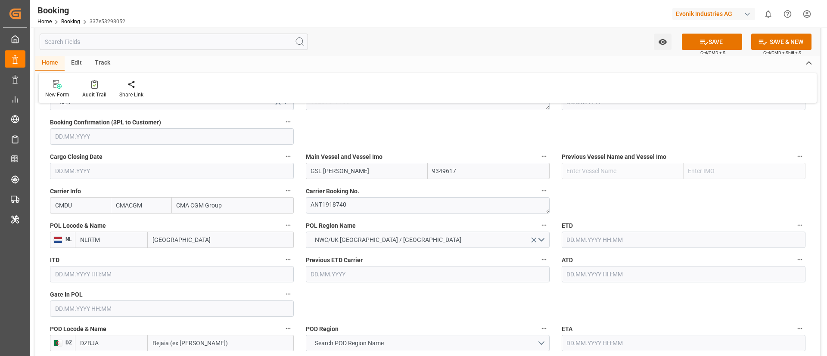
click at [168, 236] on input "[GEOGRAPHIC_DATA]" at bounding box center [221, 240] width 146 height 16
paste input "[GEOGRAPHIC_DATA]"
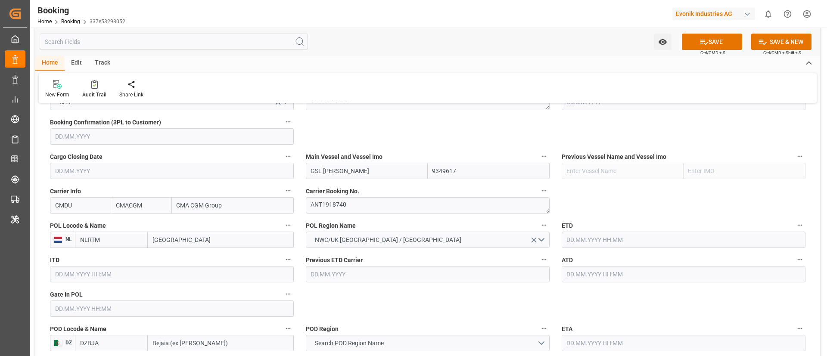
paste input "[GEOGRAPHIC_DATA]"
click at [199, 244] on input "ANTWERPANTWERP" at bounding box center [221, 240] width 146 height 16
click at [219, 234] on input "ANTWERPANTWERP" at bounding box center [221, 240] width 146 height 16
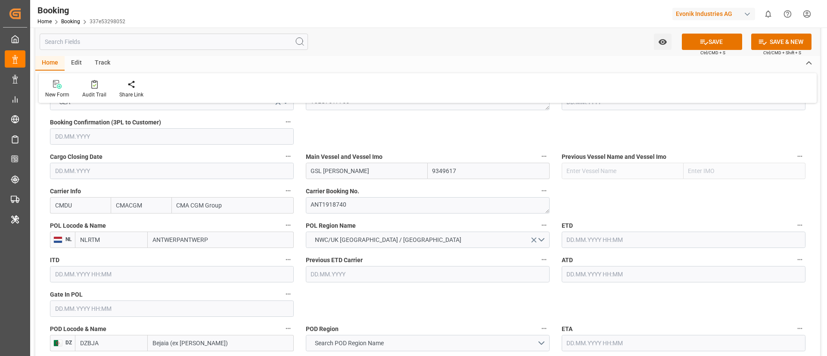
click at [219, 234] on input "ANTWERPANTWERP" at bounding box center [221, 240] width 146 height 16
paste input "text"
type input "[GEOGRAPHIC_DATA]"
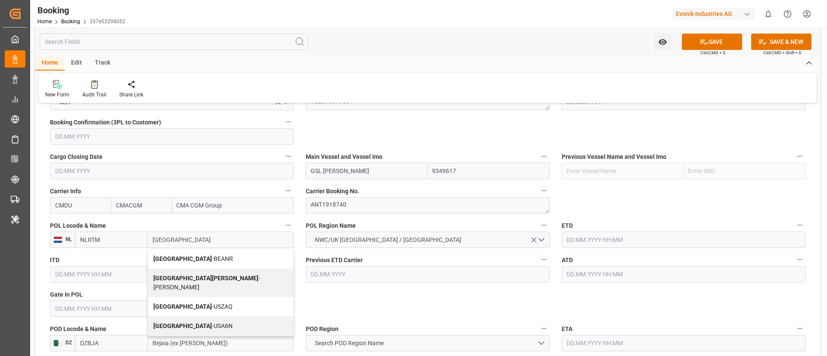
click at [220, 260] on div "Antwerp - BEANR" at bounding box center [220, 258] width 145 height 19
type input "BEANR"
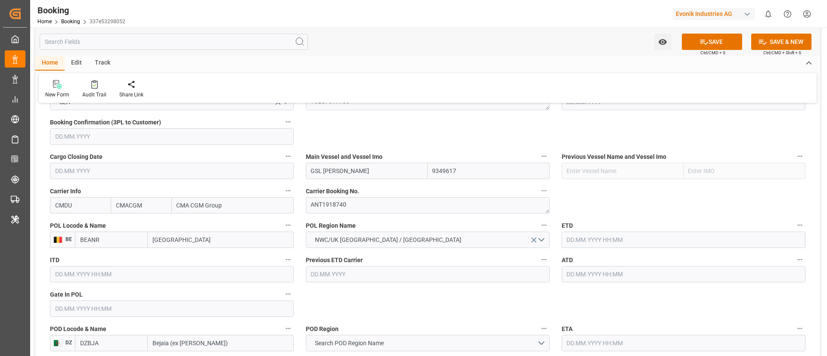
type input "[GEOGRAPHIC_DATA]"
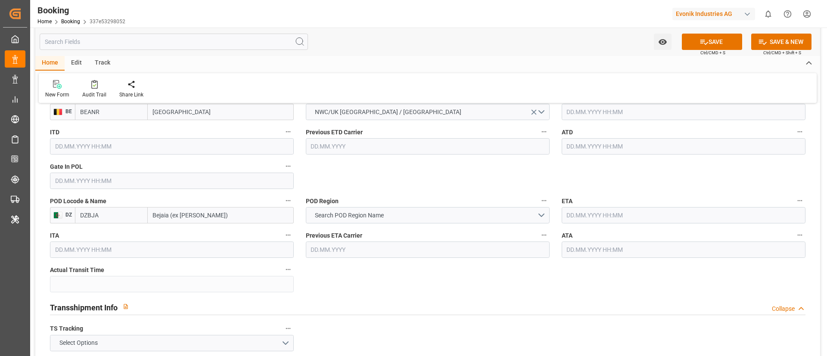
scroll to position [711, 0]
click at [216, 210] on input "Bejaia (ex [PERSON_NAME])" at bounding box center [221, 214] width 146 height 16
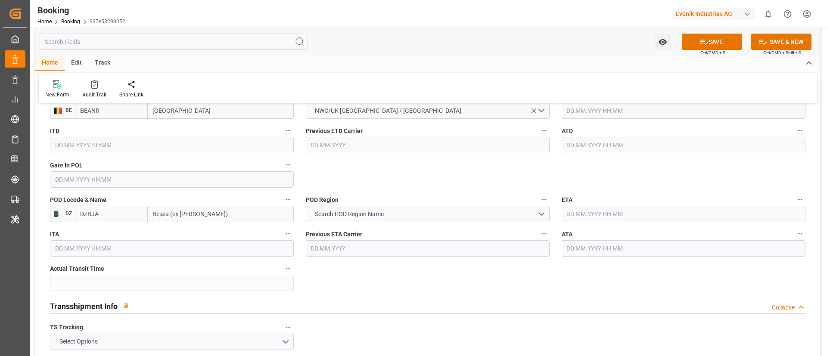
click at [216, 210] on input "Bejaia (ex [PERSON_NAME])" at bounding box center [221, 214] width 146 height 16
paste input "EJAIA"
click at [209, 236] on span "Bejaia (ex Bougie) - DZBJA" at bounding box center [202, 233] width 98 height 7
type input "Bejaia (ex [PERSON_NAME])"
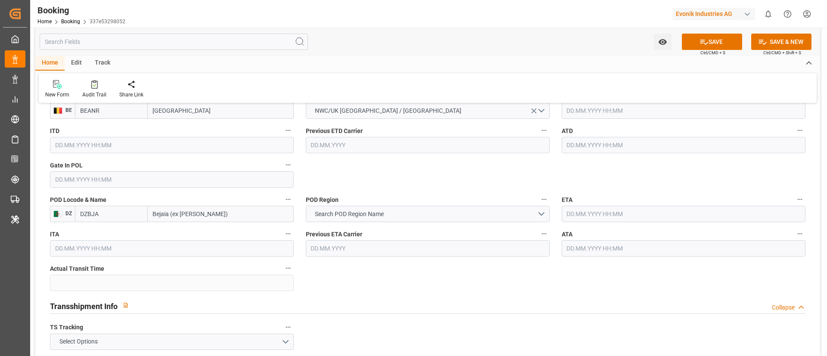
click at [106, 213] on input "DZBJA" at bounding box center [111, 214] width 73 height 16
click at [390, 206] on button "Search POD Region Name" at bounding box center [428, 214] width 244 height 16
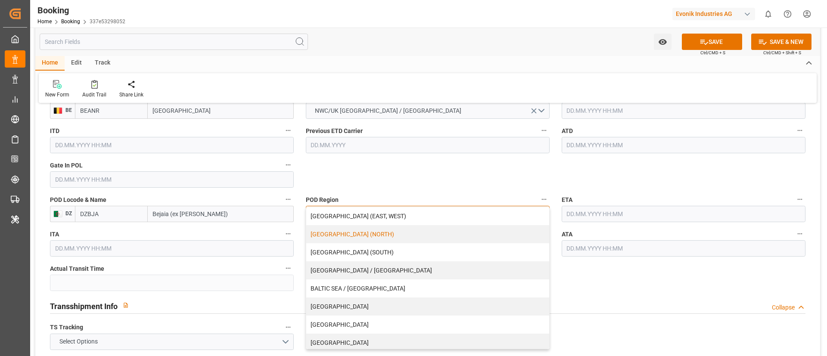
click at [397, 237] on div "[GEOGRAPHIC_DATA] (NORTH)" at bounding box center [427, 234] width 243 height 18
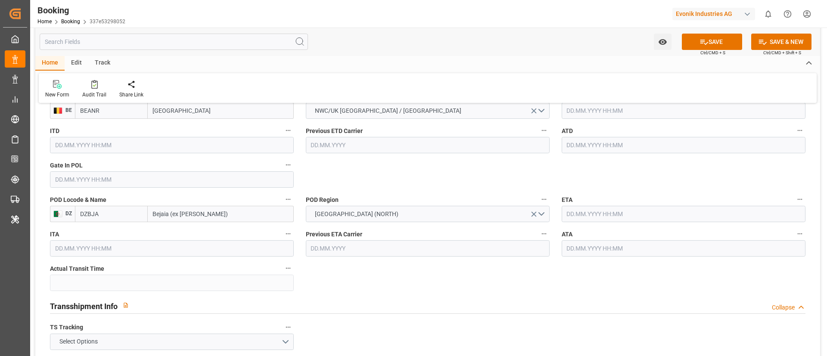
click at [587, 219] on input "text" at bounding box center [684, 214] width 244 height 16
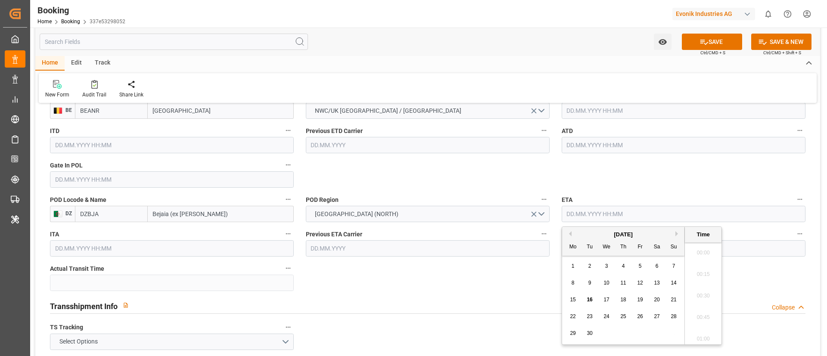
scroll to position [1489, 0]
click at [635, 295] on div "19" at bounding box center [640, 300] width 11 height 10
type input "19.09.2025 00:00"
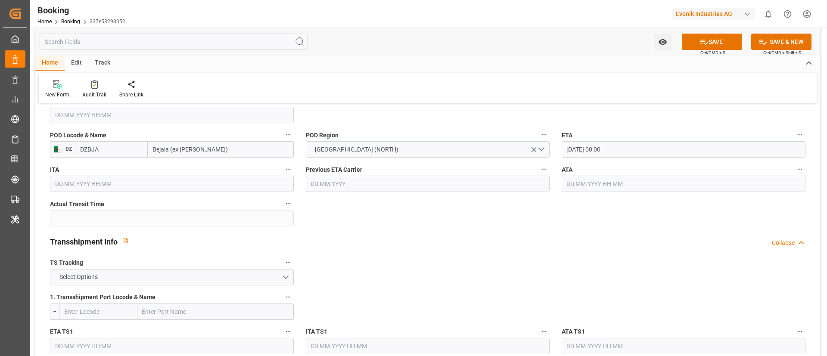
scroll to position [840, 0]
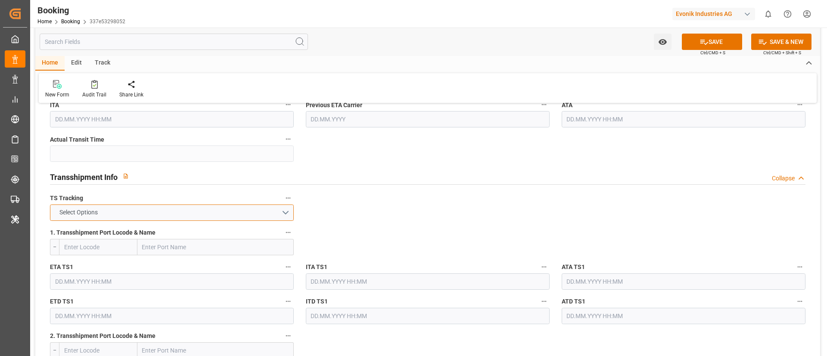
click at [146, 214] on button "Select Options" at bounding box center [172, 213] width 244 height 16
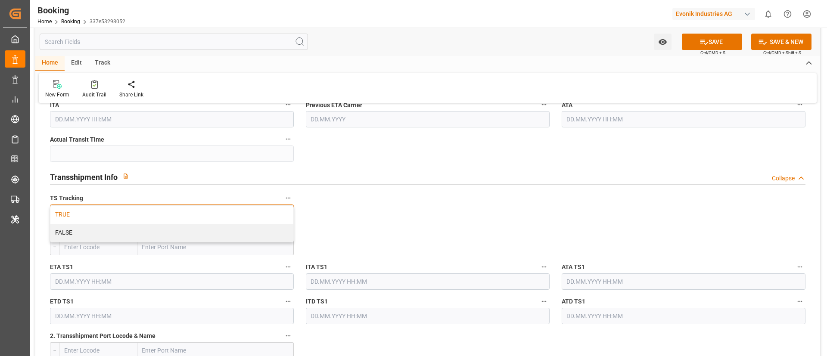
click at [127, 214] on div "TRUE" at bounding box center [171, 215] width 243 height 18
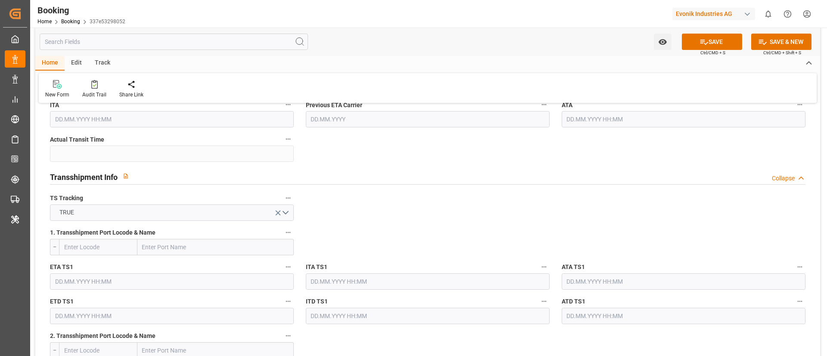
click at [167, 247] on input "text" at bounding box center [215, 247] width 156 height 16
paste input "MALTA"
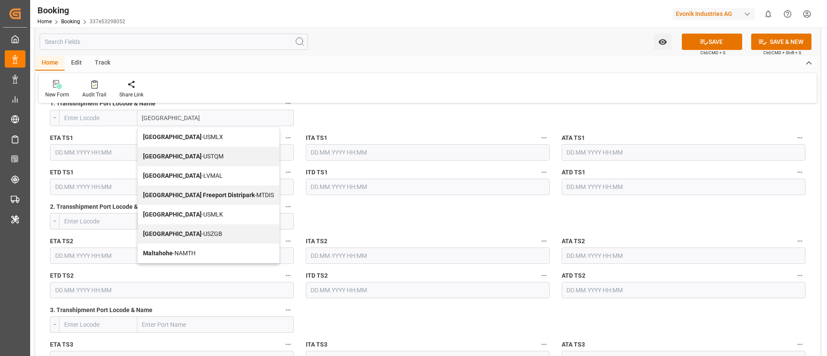
scroll to position [904, 0]
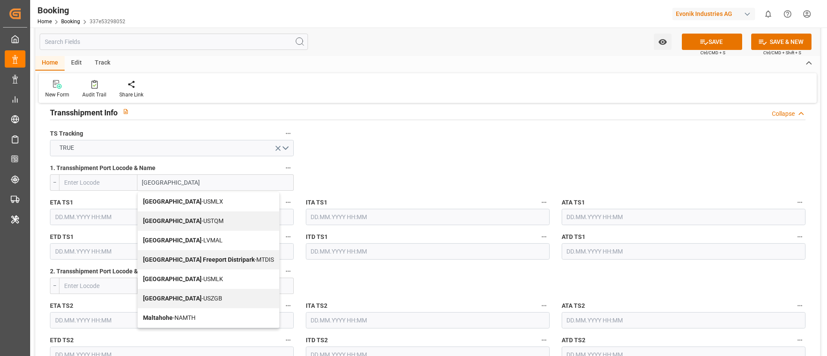
type input "MALTA"
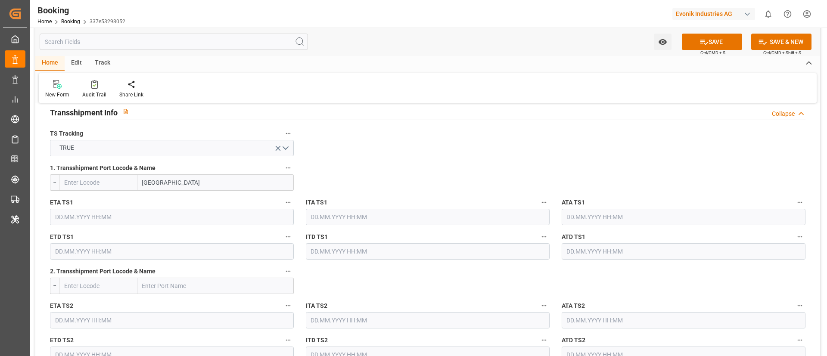
click at [102, 183] on input "text" at bounding box center [98, 182] width 78 height 16
paste input "MTMLA"
type input "MTMLA"
click at [90, 186] on input "MTMLA" at bounding box center [98, 182] width 78 height 16
click at [90, 199] on span "MTMLA - Valletta" at bounding box center [87, 201] width 44 height 7
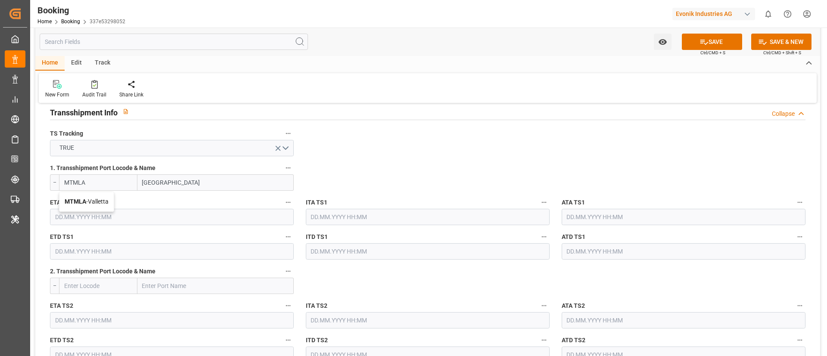
type input "Valletta"
type input "MTMLA"
click at [97, 220] on input "text" at bounding box center [172, 217] width 244 height 16
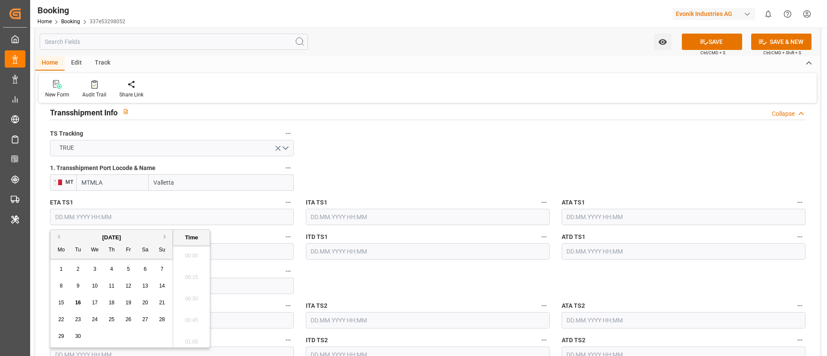
scroll to position [1489, 0]
click at [58, 236] on button "Previous Month" at bounding box center [57, 236] width 5 height 5
click at [162, 334] on span "31" at bounding box center [162, 336] width 6 height 6
type input "31.08.2025 00:00"
click at [113, 217] on input "31.08.2025 00:00" at bounding box center [172, 217] width 244 height 16
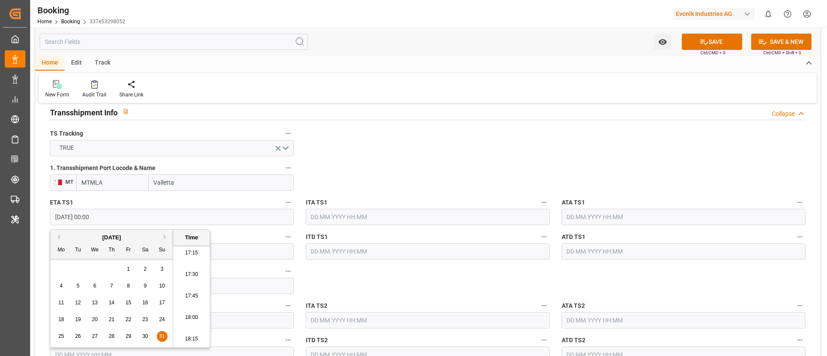
click at [113, 217] on input "31.08.2025 00:00" at bounding box center [172, 217] width 244 height 16
click at [582, 215] on input "text" at bounding box center [684, 217] width 244 height 16
paste input "31.08.2025 00:00"
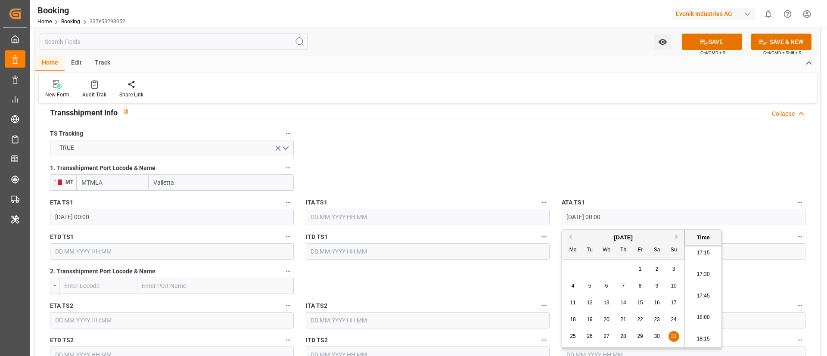
type input "31.08.2025 00:00"
click at [114, 253] on input "text" at bounding box center [172, 251] width 244 height 16
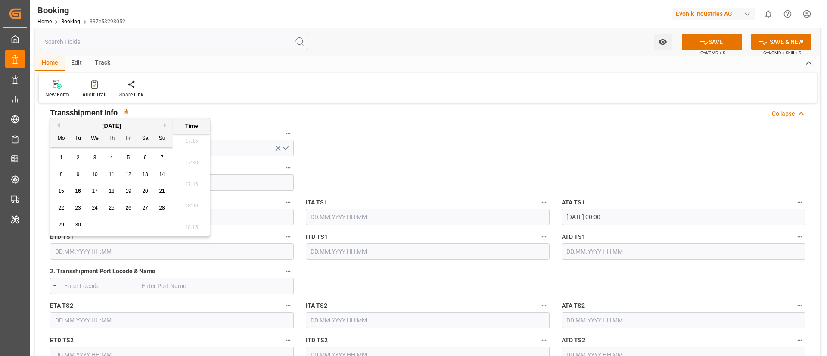
click at [110, 160] on span "4" at bounding box center [111, 158] width 3 height 6
type input "04.09.2025 00:00"
click at [572, 252] on input "text" at bounding box center [684, 251] width 244 height 16
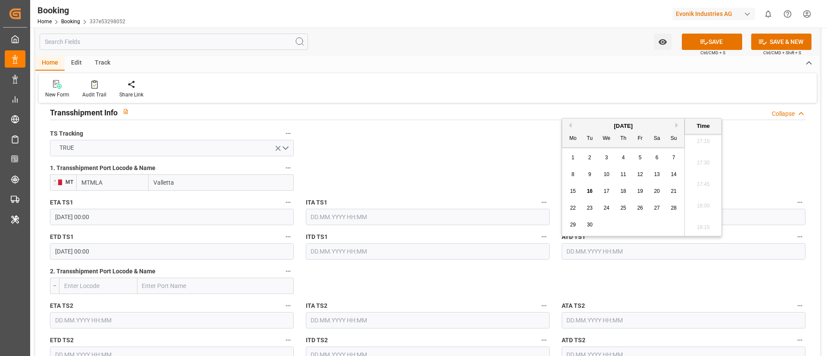
click at [622, 161] on div "4" at bounding box center [623, 158] width 11 height 10
type input "[DATE] 00:00"
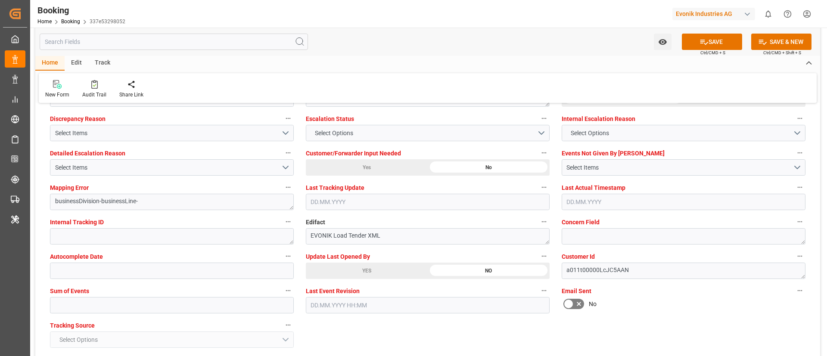
scroll to position [1615, 0]
click at [82, 304] on input "text" at bounding box center [172, 303] width 244 height 16
type input "0"
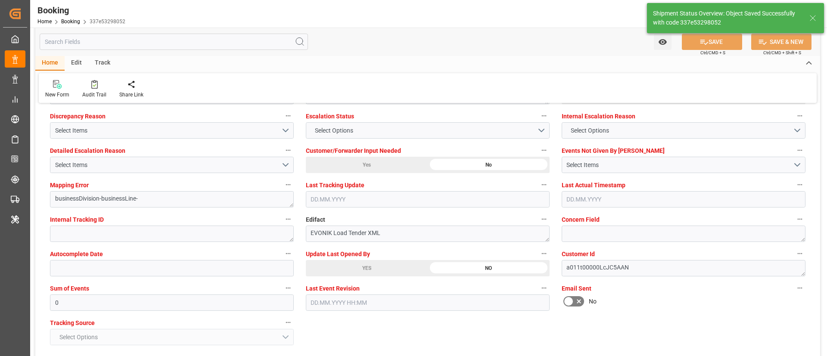
type textarea "[PERSON_NAME]"
type textarea "Yes"
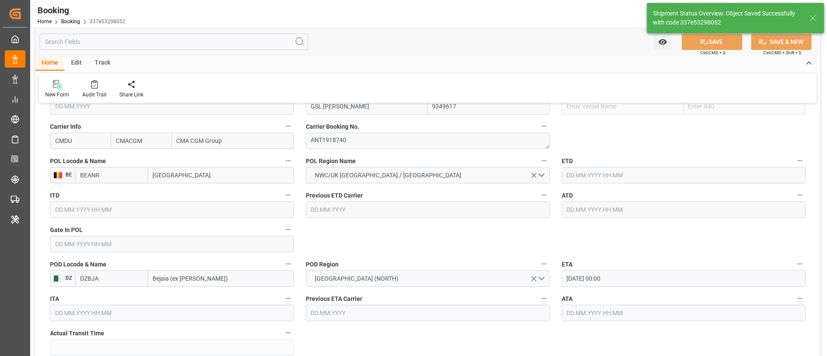
type input "[DATE] 00:00"
type input "16.09.2025 12:18"
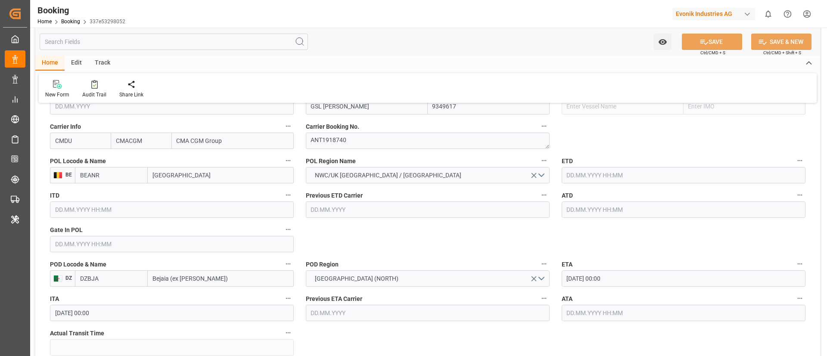
click at [87, 239] on input "text" at bounding box center [172, 244] width 244 height 16
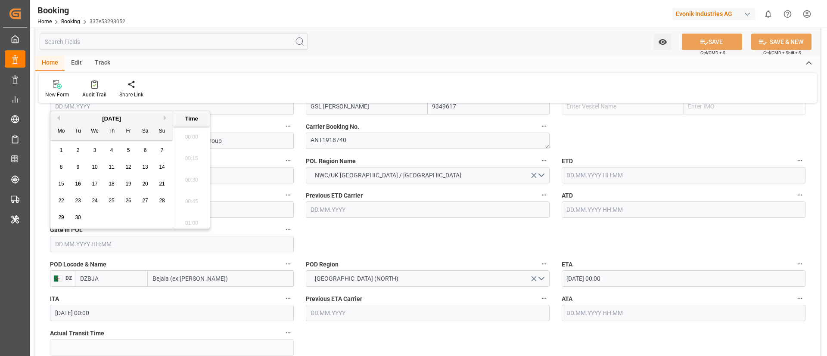
scroll to position [1489, 0]
click at [57, 118] on button "Previous Month" at bounding box center [57, 117] width 5 height 5
click at [165, 115] on button "Next Month" at bounding box center [166, 117] width 5 height 5
click at [114, 169] on div "7" at bounding box center [111, 167] width 11 height 10
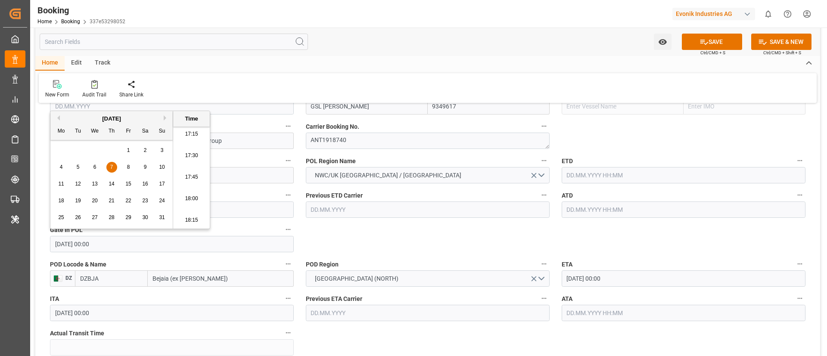
type input "07.08.2025 00:00"
click at [590, 177] on input "text" at bounding box center [684, 175] width 244 height 16
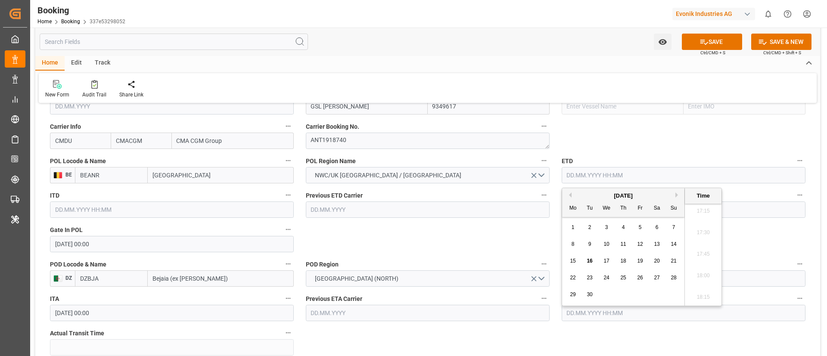
click at [568, 196] on button "Previous Month" at bounding box center [568, 194] width 5 height 5
click at [575, 276] on span "18" at bounding box center [573, 278] width 6 height 6
type input "[DATE] 00:00"
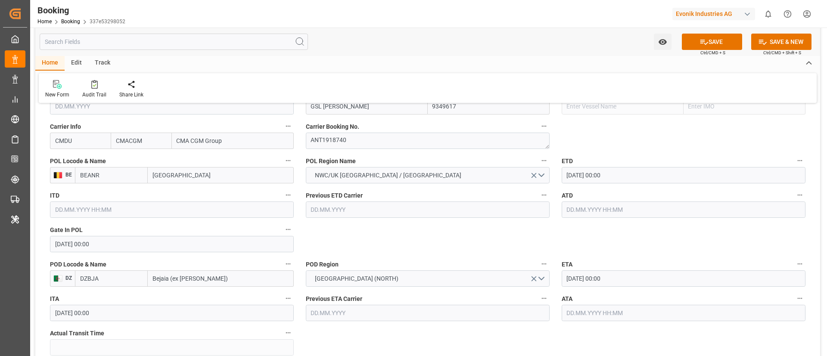
click at [635, 176] on input "[DATE] 00:00" at bounding box center [684, 175] width 244 height 16
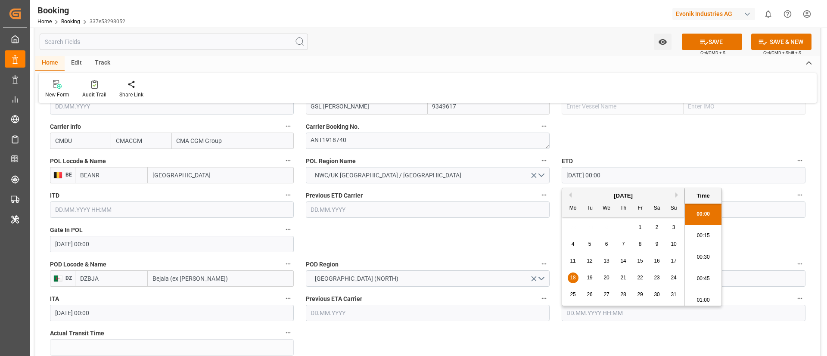
click at [635, 176] on input "[DATE] 00:00" at bounding box center [684, 175] width 244 height 16
click at [756, 210] on input "text" at bounding box center [684, 210] width 244 height 16
paste input "[DATE] 00:00"
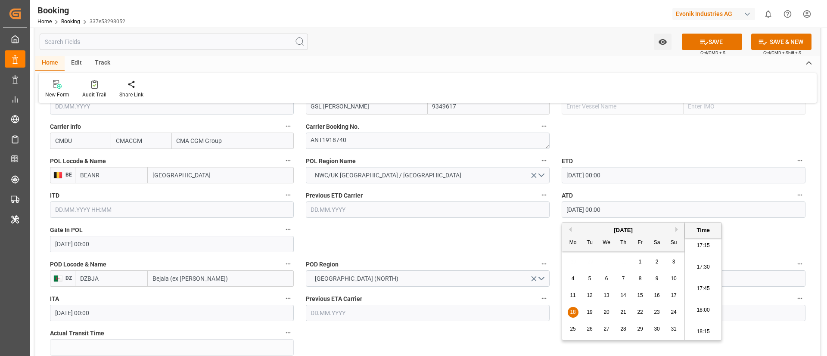
type input "[DATE] 00:00"
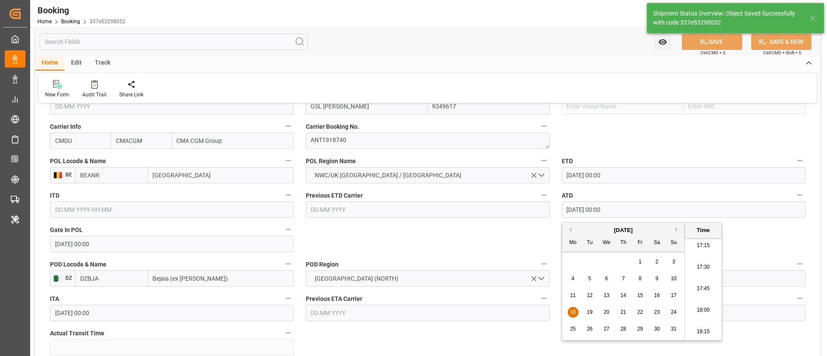
click at [87, 142] on input "CMDU" at bounding box center [80, 141] width 61 height 16
type input "CMDU"
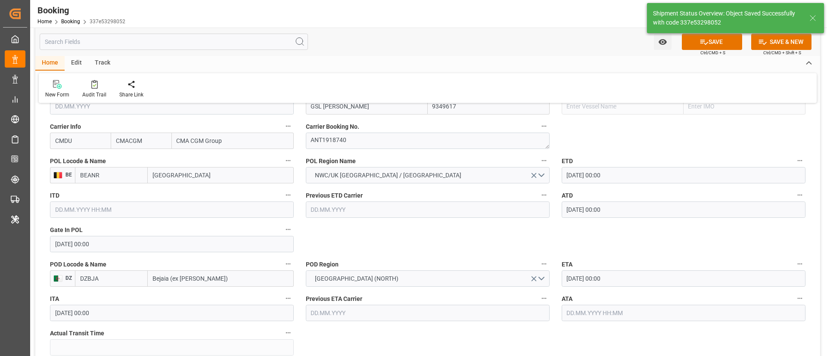
scroll to position [646, 0]
type input "[DATE] 00:00"
type input "16.09.2025 12:19"
click at [69, 162] on b "CMDU" at bounding box center [64, 159] width 17 height 7
type input "CMDU"
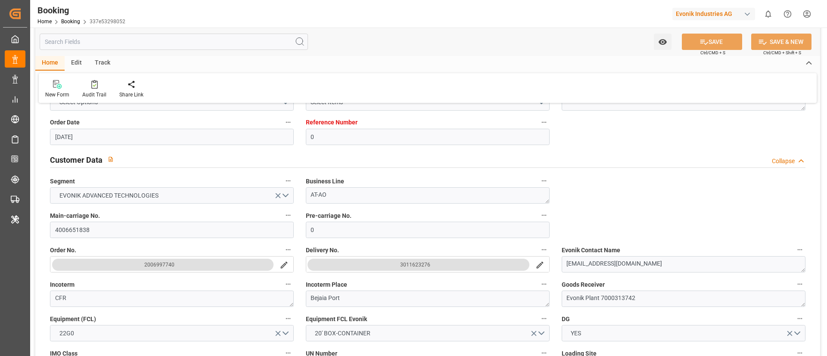
scroll to position [0, 0]
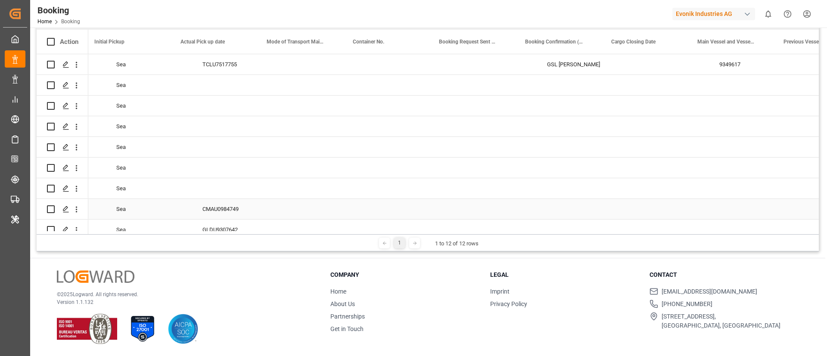
scroll to position [0, 2747]
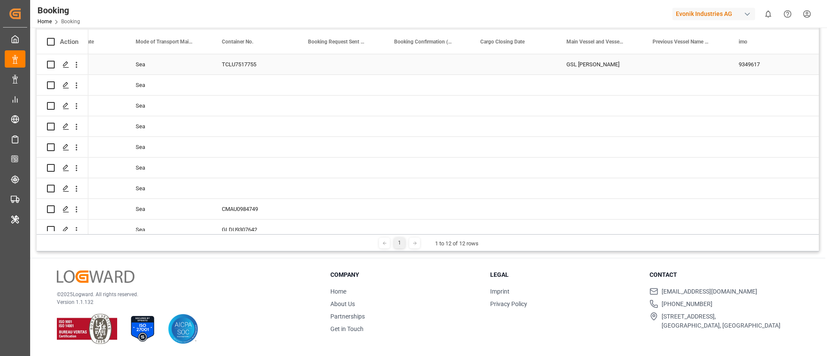
click at [587, 66] on div "GSL [PERSON_NAME]" at bounding box center [599, 64] width 86 height 20
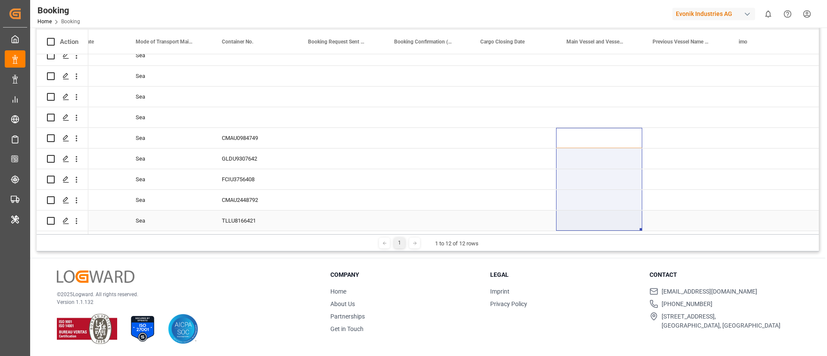
drag, startPoint x: 595, startPoint y: 132, endPoint x: 596, endPoint y: 225, distance: 93.0
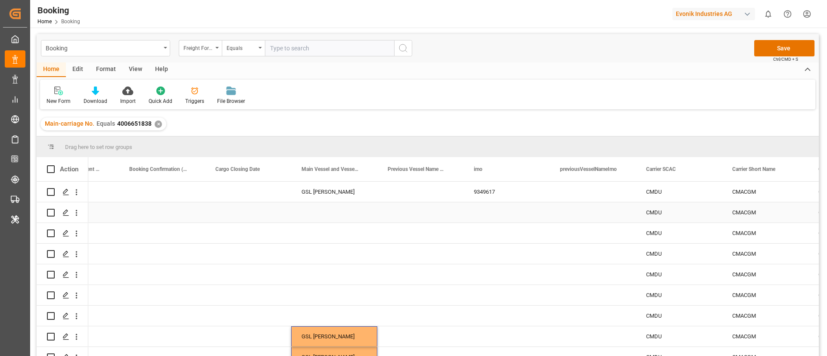
click at [487, 196] on div "9349617" at bounding box center [506, 192] width 86 height 20
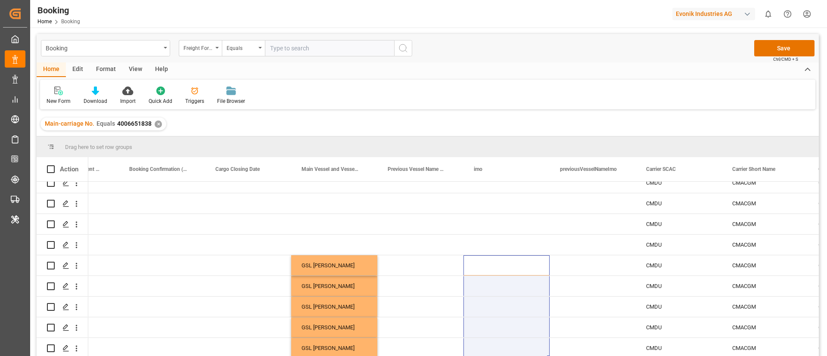
drag, startPoint x: 486, startPoint y: 267, endPoint x: 484, endPoint y: 386, distance: 119.3
click at [484, 356] on html "Created by potrace 1.15, written by [PERSON_NAME] [DATE]-[DATE] Created by potr…" at bounding box center [413, 178] width 827 height 356
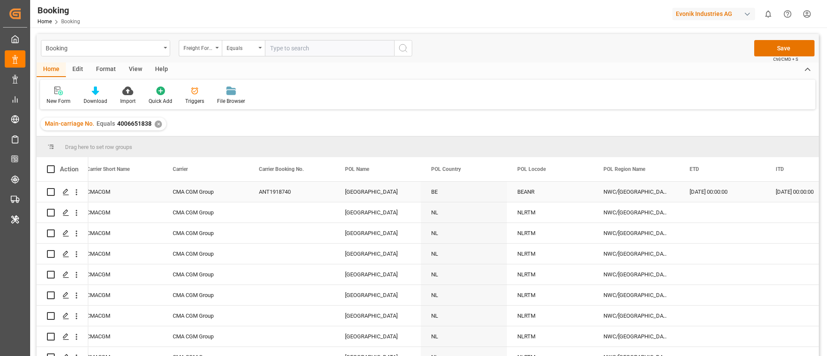
click at [355, 195] on div "[GEOGRAPHIC_DATA]" at bounding box center [378, 192] width 86 height 20
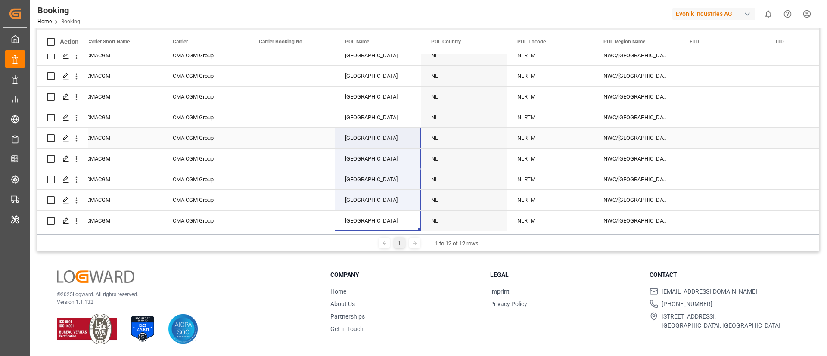
drag, startPoint x: 373, startPoint y: 214, endPoint x: 383, endPoint y: 133, distance: 81.2
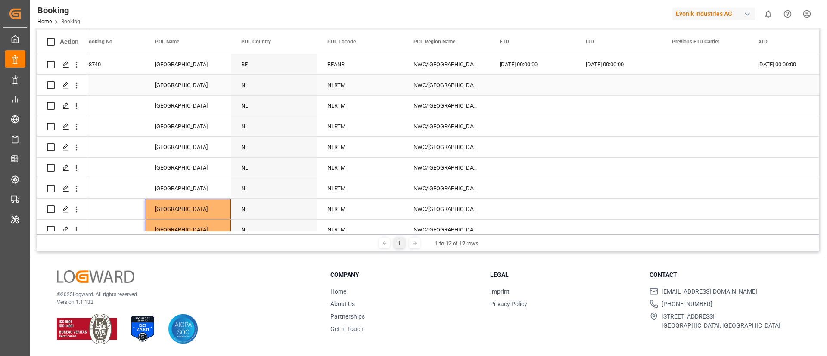
click at [344, 69] on div "BEANR" at bounding box center [360, 64] width 86 height 20
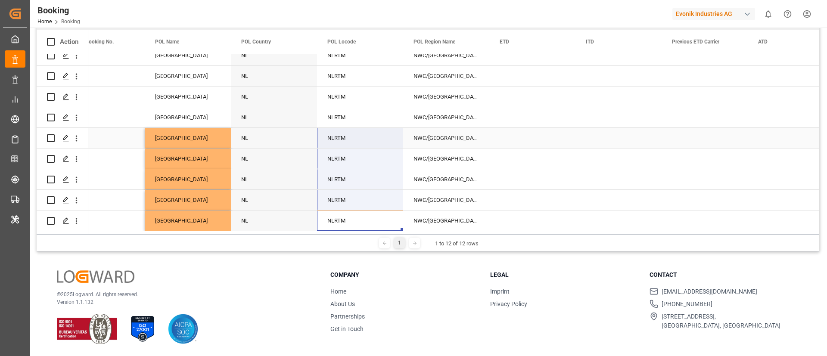
drag, startPoint x: 345, startPoint y: 218, endPoint x: 358, endPoint y: 138, distance: 81.6
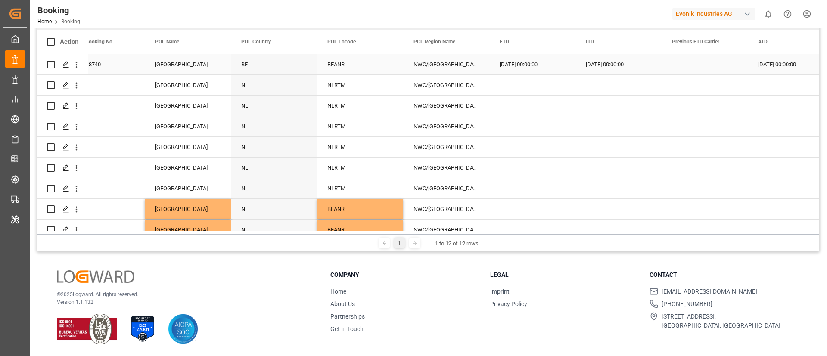
click at [518, 65] on div "[DATE] 00:00:00" at bounding box center [532, 64] width 86 height 20
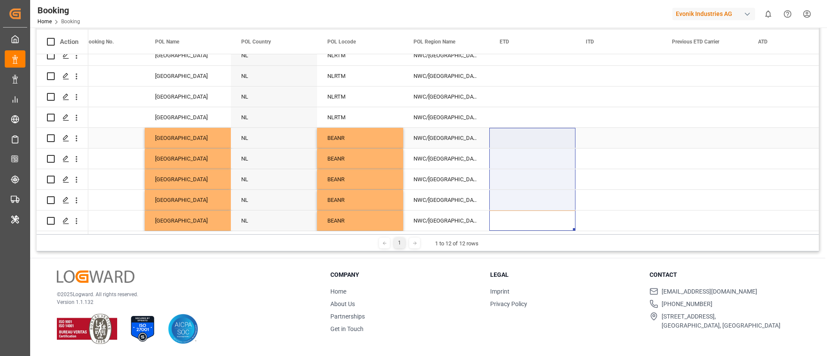
drag, startPoint x: 518, startPoint y: 221, endPoint x: 524, endPoint y: 140, distance: 82.0
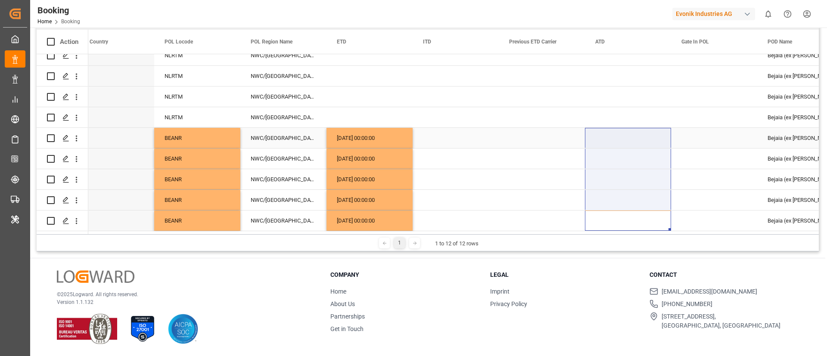
drag, startPoint x: 602, startPoint y: 220, endPoint x: 612, endPoint y: 137, distance: 84.1
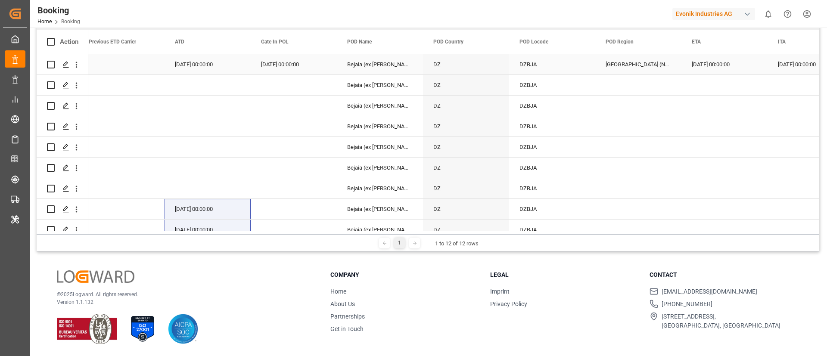
click at [620, 63] on div "[GEOGRAPHIC_DATA] (North)" at bounding box center [638, 64] width 86 height 20
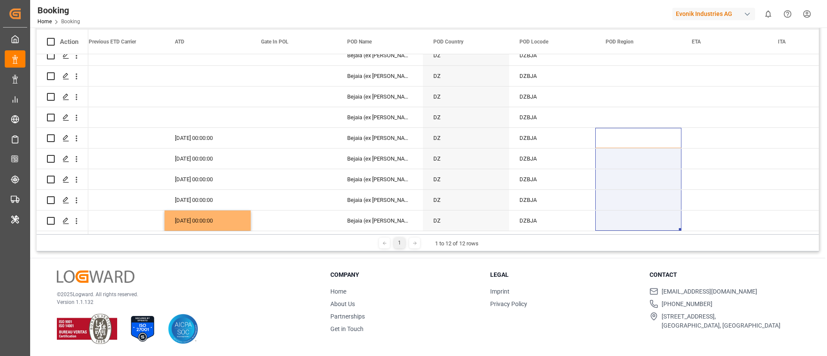
drag, startPoint x: 622, startPoint y: 134, endPoint x: 611, endPoint y: 250, distance: 116.8
click at [611, 250] on div "Drag here to set row groups Drag here to set column labels Action Gate In POL P…" at bounding box center [428, 130] width 782 height 242
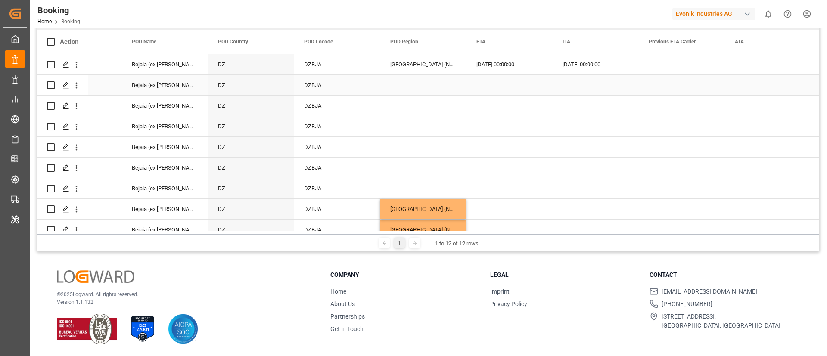
click at [503, 67] on div "[DATE] 00:00:00" at bounding box center [509, 64] width 86 height 20
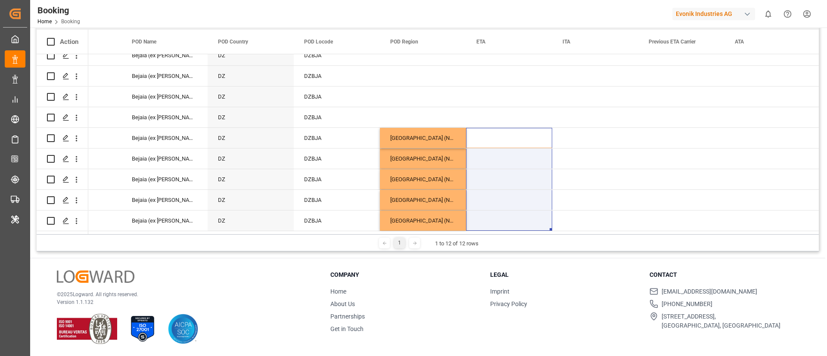
drag, startPoint x: 510, startPoint y: 135, endPoint x: 505, endPoint y: 232, distance: 96.6
click at [505, 232] on div "Action Gate In POL POD Name [GEOGRAPHIC_DATA]" at bounding box center [428, 132] width 782 height 205
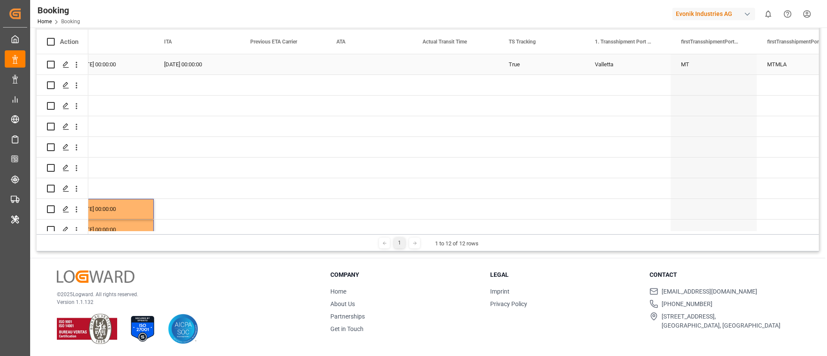
click at [525, 65] on div "True" at bounding box center [541, 64] width 86 height 20
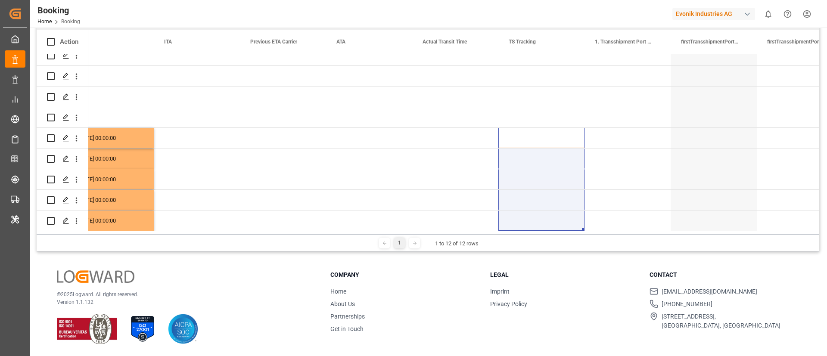
drag, startPoint x: 514, startPoint y: 131, endPoint x: 499, endPoint y: 260, distance: 129.2
click at [499, 260] on div "Booking Freight Forwarder's Reference No. Equals Save Ctrl/CMD + S Home Edit Fo…" at bounding box center [427, 128] width 795 height 456
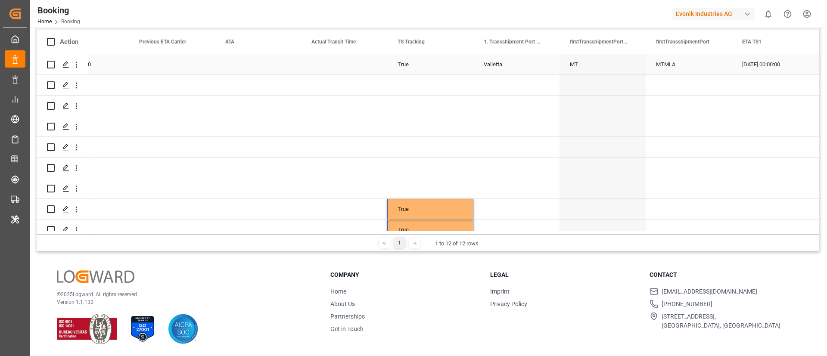
click at [506, 67] on div "Valletta" at bounding box center [516, 64] width 86 height 20
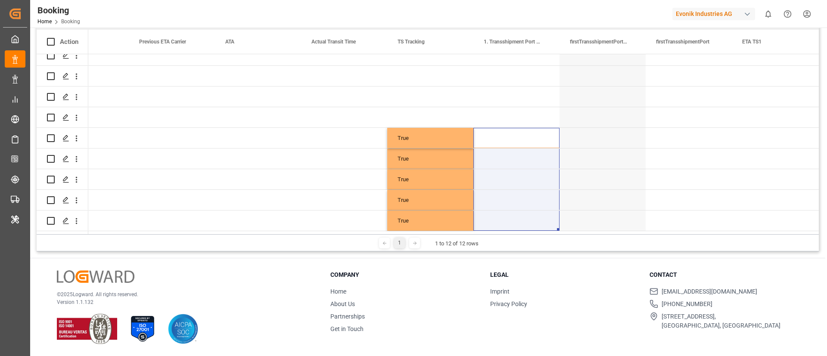
drag, startPoint x: 515, startPoint y: 130, endPoint x: 505, endPoint y: 231, distance: 101.3
click at [505, 231] on div "Action ETA [GEOGRAPHIC_DATA] Previous ETA Carrier" at bounding box center [428, 132] width 782 height 205
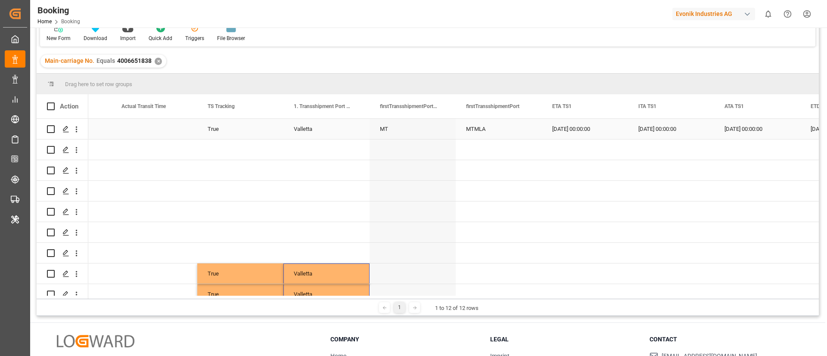
click at [491, 126] on div "MTMLA" at bounding box center [499, 129] width 86 height 20
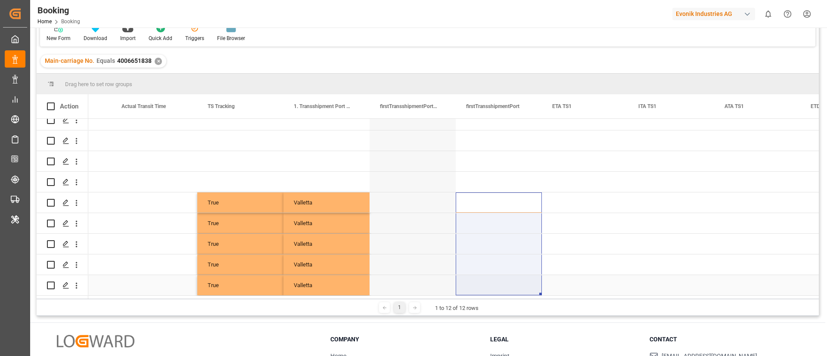
drag, startPoint x: 486, startPoint y: 194, endPoint x: 476, endPoint y: 281, distance: 88.0
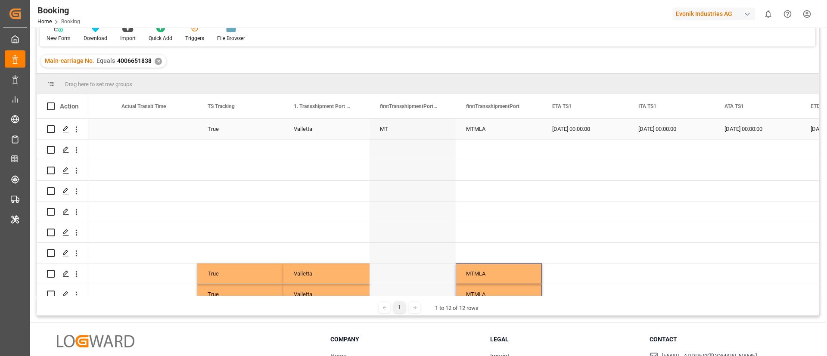
click at [574, 128] on div "[DATE] 00:00:00" at bounding box center [585, 129] width 86 height 20
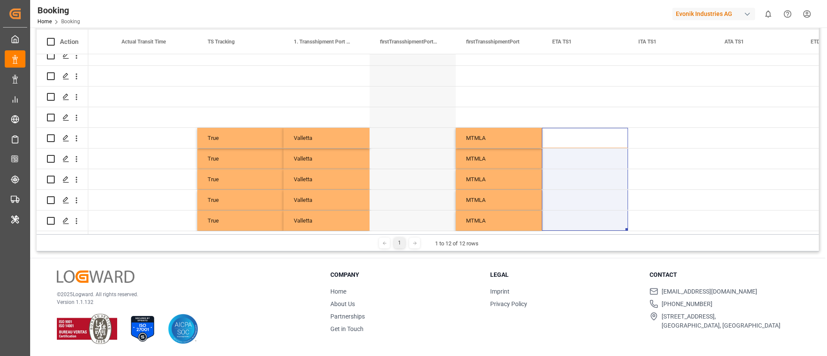
drag, startPoint x: 576, startPoint y: 161, endPoint x: 571, endPoint y: 234, distance: 73.0
click at [571, 234] on div "Drag here to set row groups Drag here to set column labels Action Previous ETA …" at bounding box center [428, 130] width 782 height 242
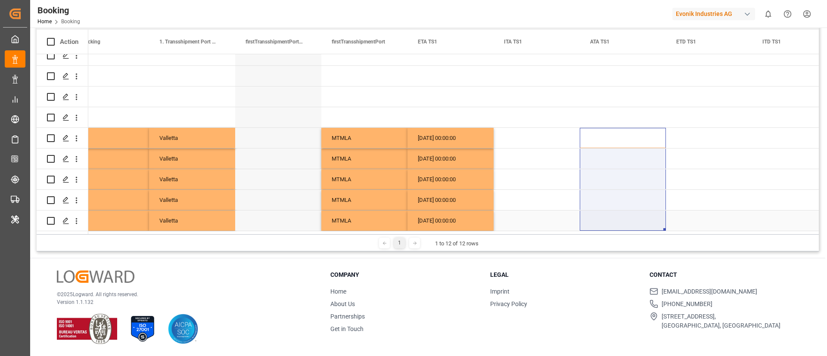
drag, startPoint x: 599, startPoint y: 178, endPoint x: 596, endPoint y: 212, distance: 34.2
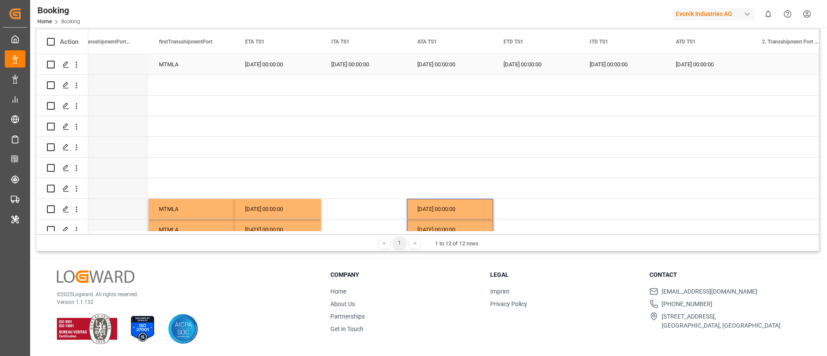
click at [524, 64] on div "[DATE] 00:00:00" at bounding box center [536, 64] width 86 height 20
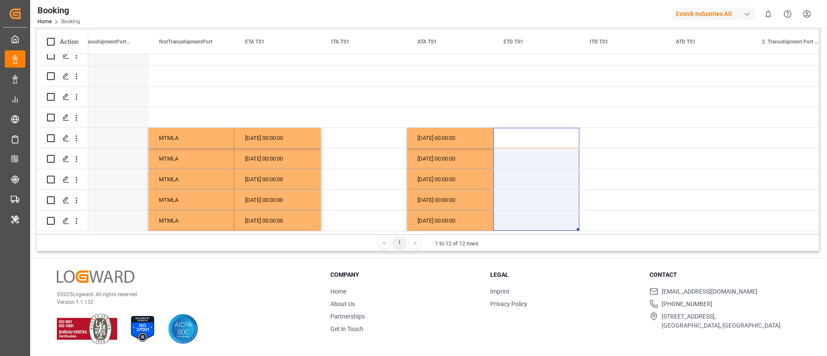
drag, startPoint x: 529, startPoint y: 137, endPoint x: 530, endPoint y: 239, distance: 102.1
click at [530, 239] on div "Drag here to set row groups Drag here to set column labels Action 1. Transshipm…" at bounding box center [428, 130] width 782 height 242
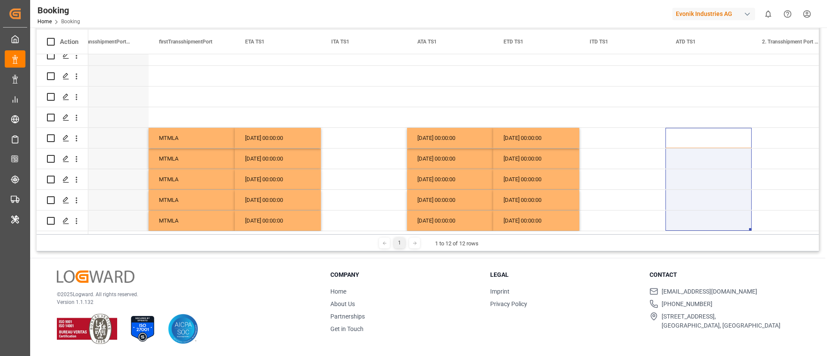
drag, startPoint x: 700, startPoint y: 131, endPoint x: 689, endPoint y: 240, distance: 109.0
click at [689, 240] on div "Drag here to set row groups Drag here to set column labels Action 1. Transshipm…" at bounding box center [428, 130] width 782 height 242
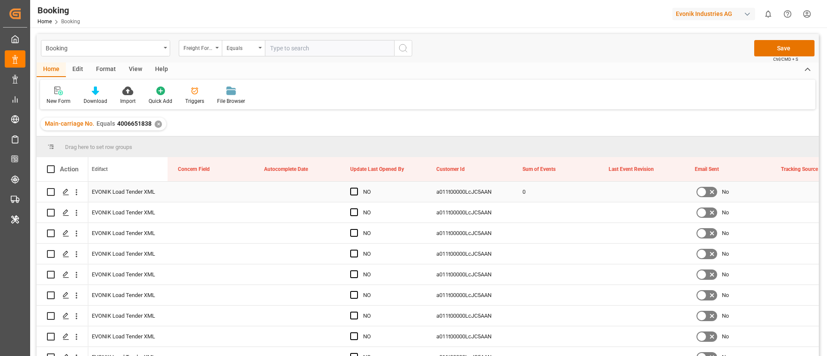
click at [534, 195] on div "0" at bounding box center [555, 192] width 86 height 20
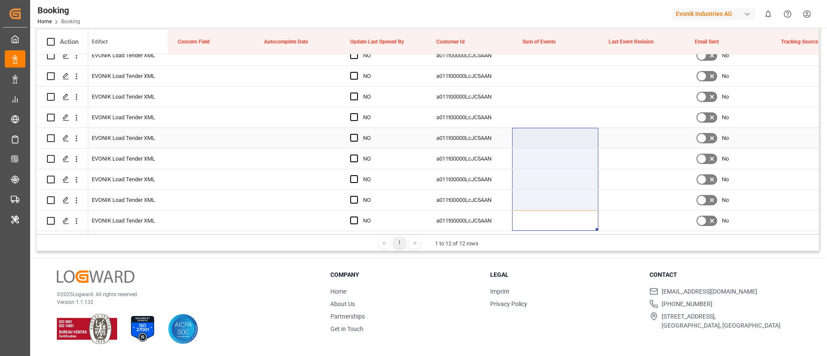
drag, startPoint x: 543, startPoint y: 217, endPoint x: 553, endPoint y: 141, distance: 76.0
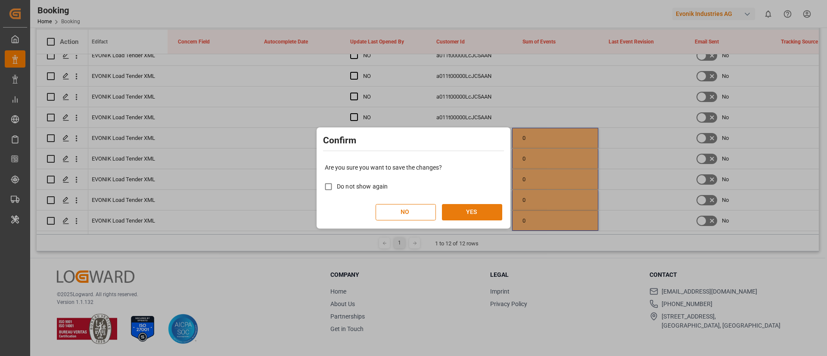
click at [491, 211] on button "YES" at bounding box center [472, 212] width 60 height 16
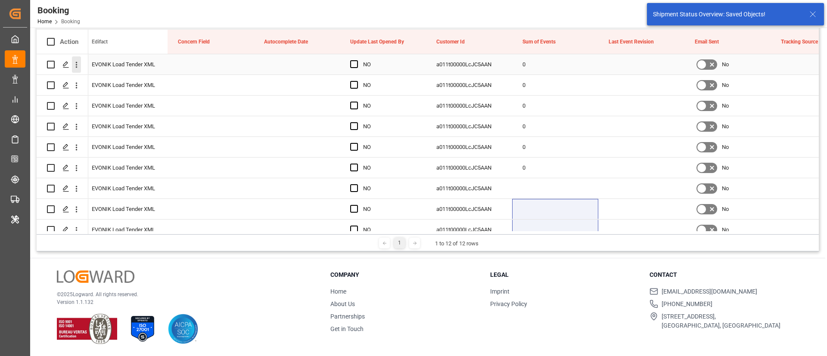
click at [81, 64] on icon "open menu" at bounding box center [76, 64] width 9 height 9
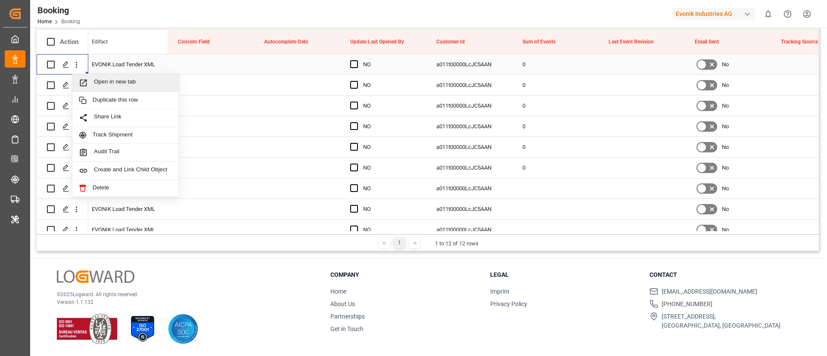
click at [118, 82] on span "Open in new tab" at bounding box center [133, 82] width 78 height 9
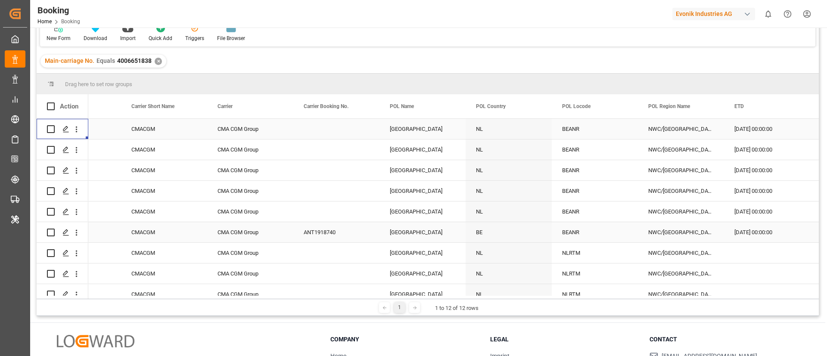
click at [323, 230] on div "ANT1918740" at bounding box center [336, 232] width 86 height 20
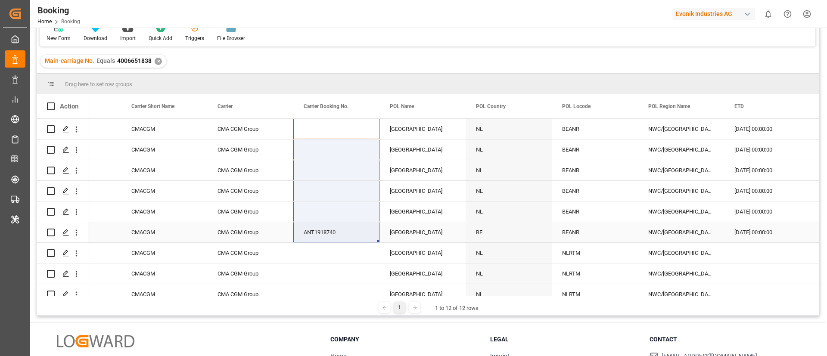
drag, startPoint x: 329, startPoint y: 198, endPoint x: 329, endPoint y: 224, distance: 26.3
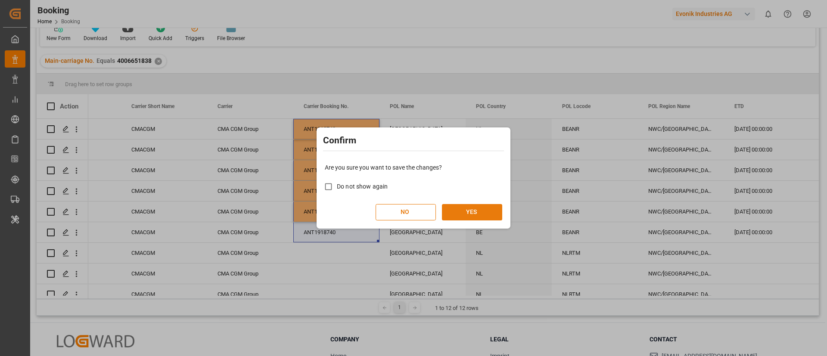
click at [476, 208] on button "YES" at bounding box center [472, 212] width 60 height 16
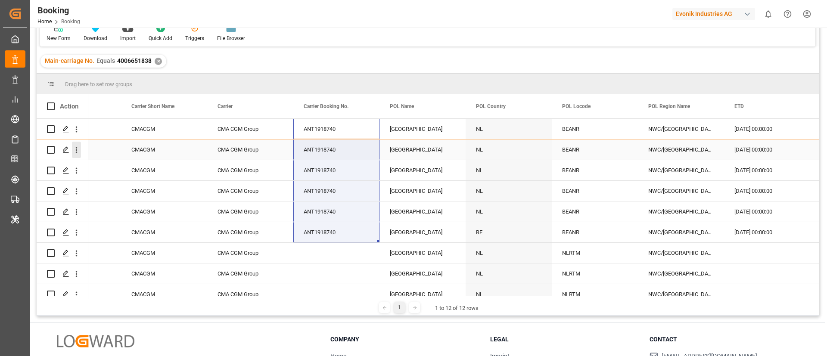
click at [77, 154] on icon "open menu" at bounding box center [76, 150] width 9 height 9
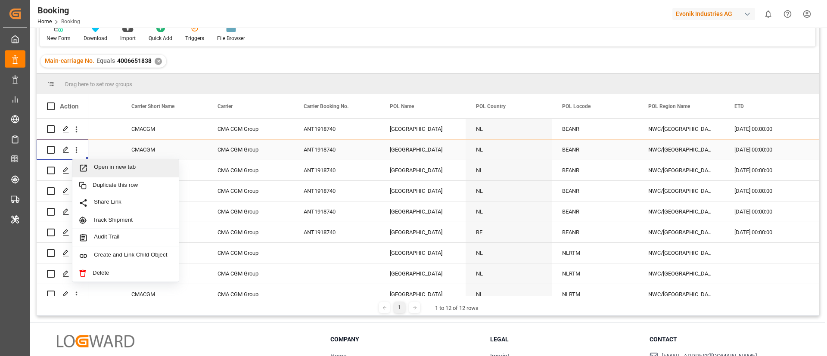
click at [102, 165] on span "Open in new tab" at bounding box center [133, 168] width 78 height 9
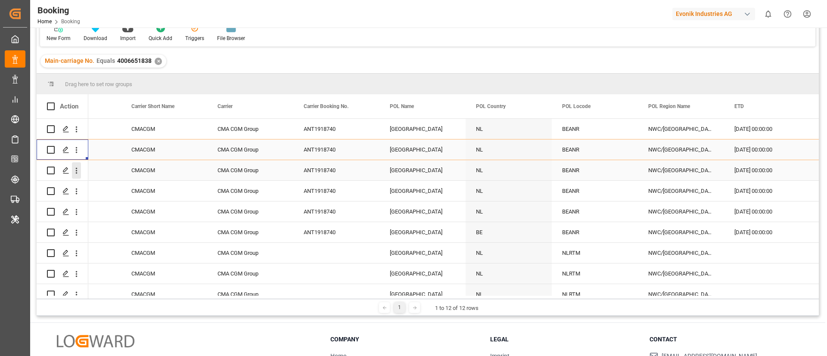
click at [74, 175] on icon "open menu" at bounding box center [76, 170] width 9 height 9
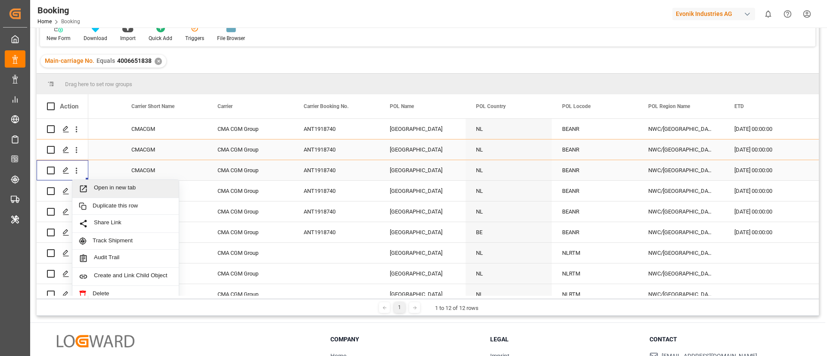
click at [102, 186] on span "Open in new tab" at bounding box center [133, 188] width 78 height 9
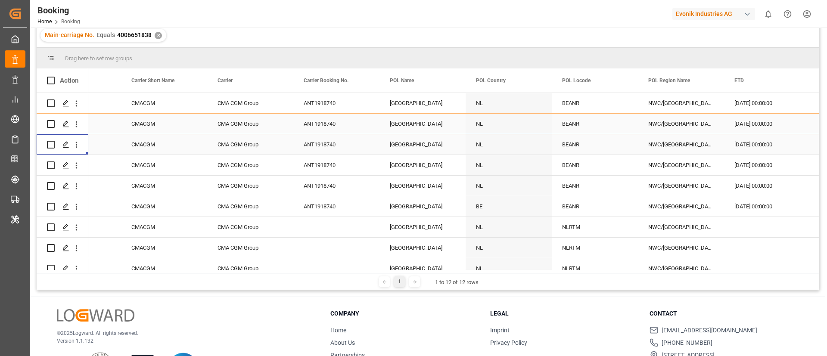
scroll to position [63, 0]
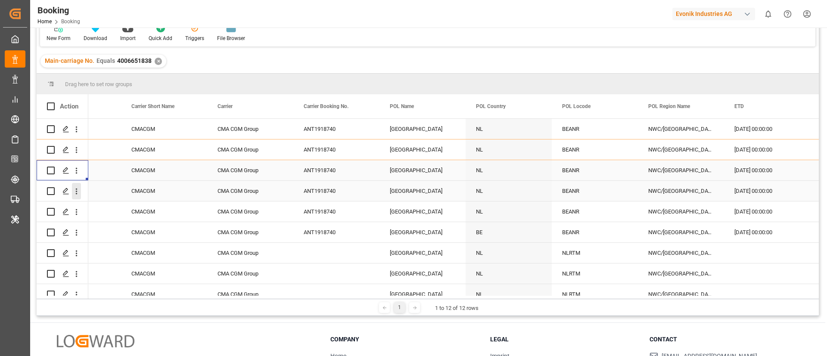
click at [76, 191] on icon "open menu" at bounding box center [77, 192] width 2 height 6
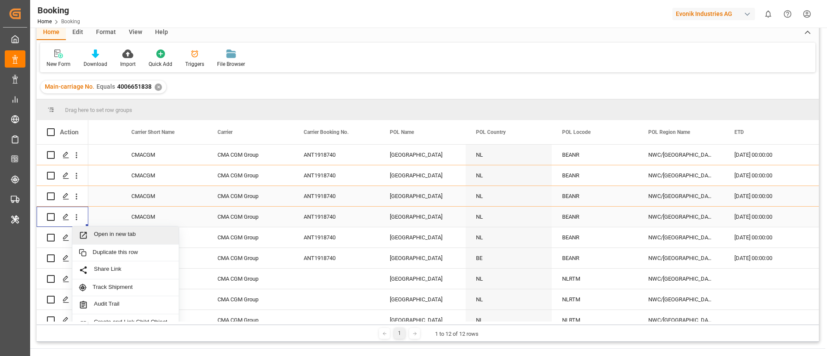
scroll to position [89, 0]
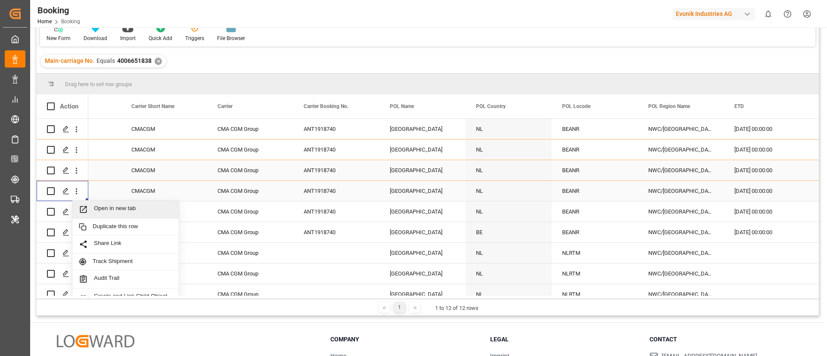
click at [117, 203] on div "Open in new tab" at bounding box center [125, 210] width 106 height 18
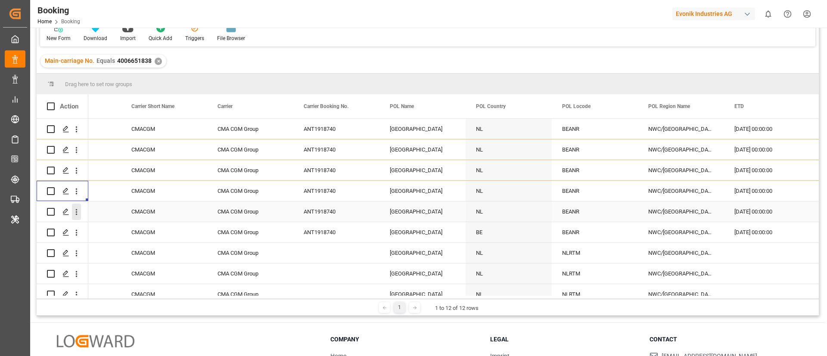
click at [79, 215] on icon "open menu" at bounding box center [76, 212] width 9 height 9
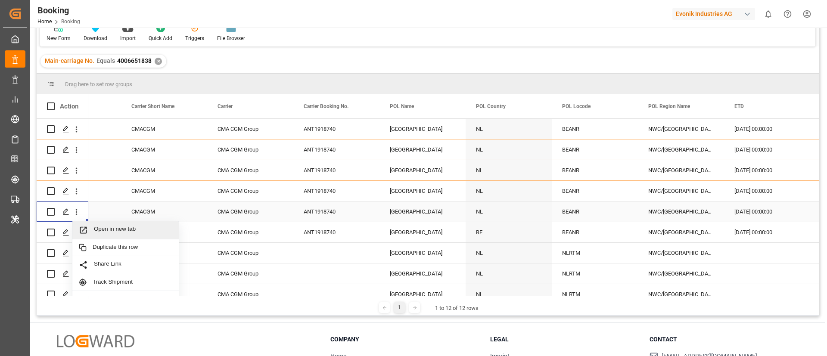
click at [110, 226] on span "Open in new tab" at bounding box center [133, 230] width 78 height 9
click at [78, 235] on icon "open menu" at bounding box center [76, 232] width 9 height 9
click at [131, 248] on span "Open in new tab" at bounding box center [133, 250] width 78 height 9
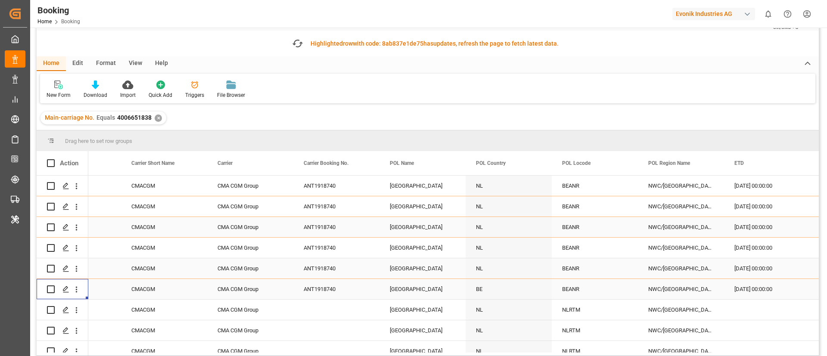
scroll to position [0, 0]
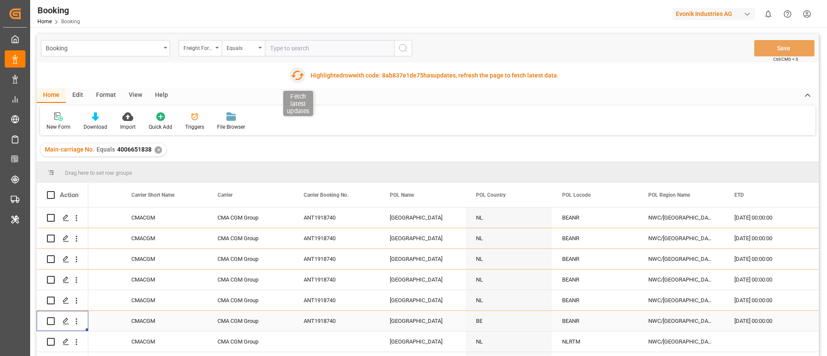
click at [296, 78] on icon "button" at bounding box center [298, 75] width 14 height 14
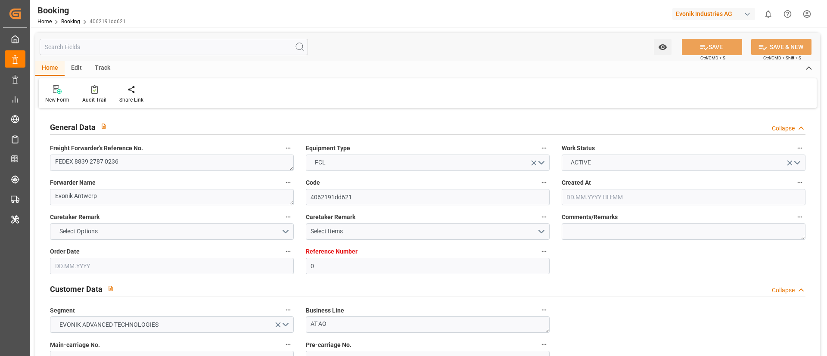
type input "0"
type input "9349617"
type input "CMACGM"
type input "CMA CGM Group"
type input "BEANR"
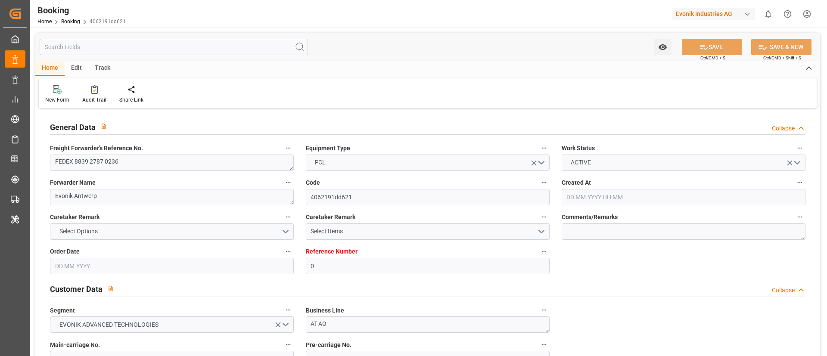
type input "DZBJA"
type input "MTMLA"
type input "0"
type input "[DATE] 05:27"
type input "[DATE]"
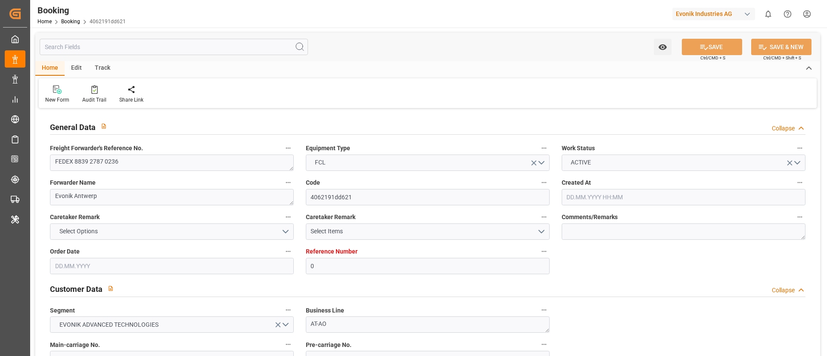
type input "[DATE]"
type input "[DATE] 00:00"
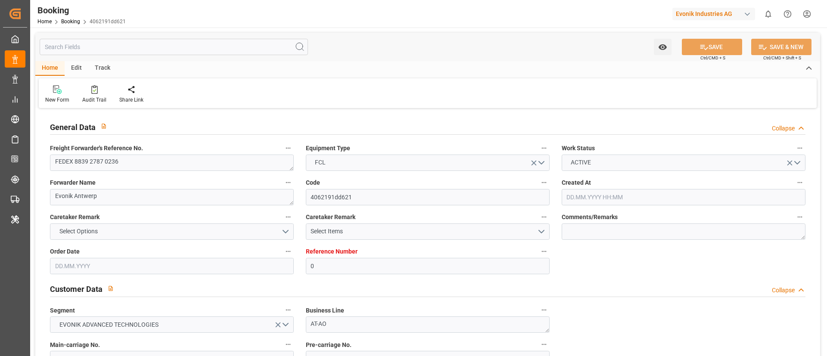
type input "[DATE] 00:00"
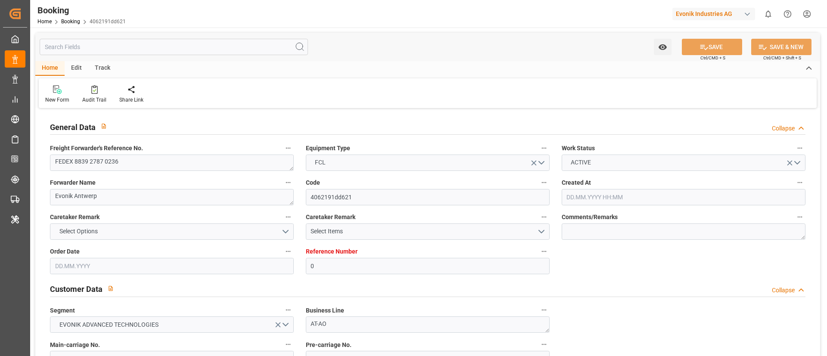
type input "[DATE] 00:00"
type input "16.09.2025 12:21"
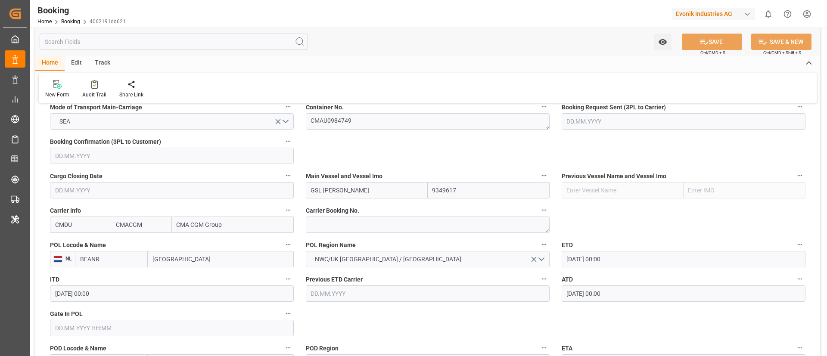
scroll to position [581, 0]
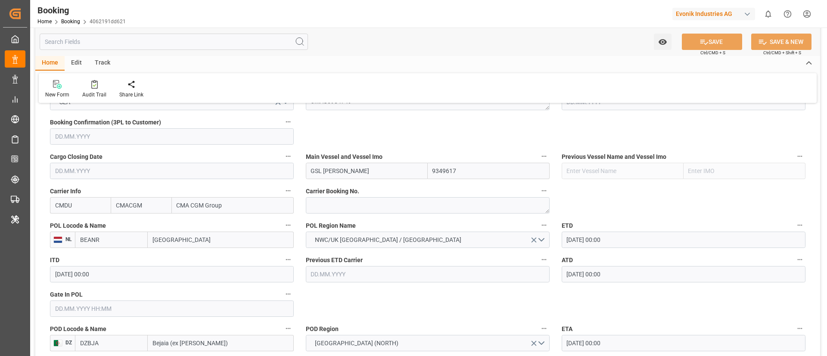
click at [130, 240] on input "BEANR" at bounding box center [111, 240] width 73 height 16
type input "BEANR"
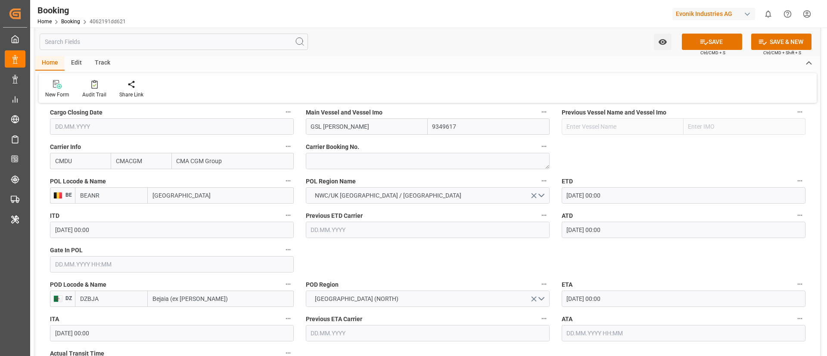
scroll to position [646, 0]
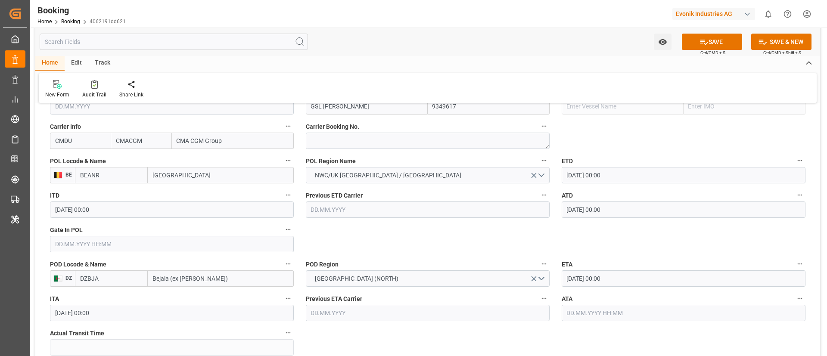
click at [115, 286] on input "DZBJA" at bounding box center [111, 278] width 73 height 16
click at [110, 299] on span "DZBJA - Bejaia (ex Bougie)" at bounding box center [105, 302] width 48 height 16
type input "DZBJA"
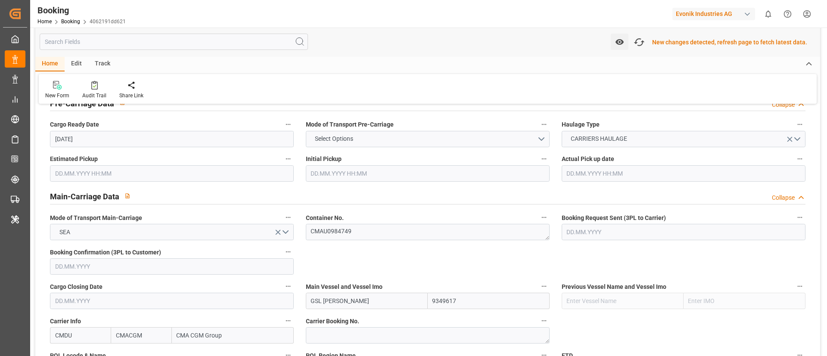
scroll to position [453, 0]
click at [641, 44] on icon "button" at bounding box center [639, 42] width 14 height 14
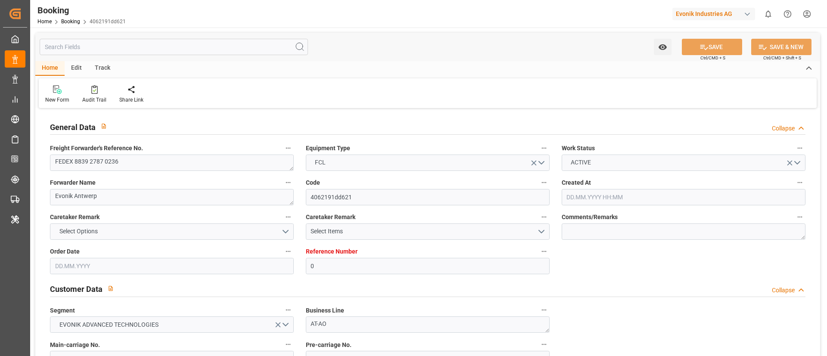
type input "0"
type input "9349617"
type input "CMACGM"
type input "CMA CGM Group"
type input "BEANR"
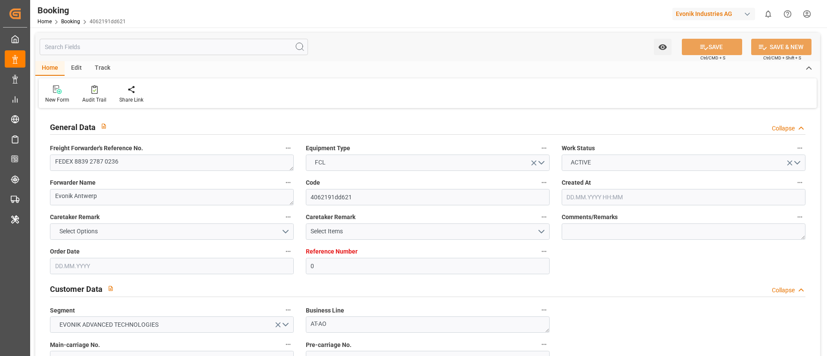
type input "DZBJA"
type input "MTMLA"
type input "0"
type input "[DATE] 05:27"
type input "[DATE]"
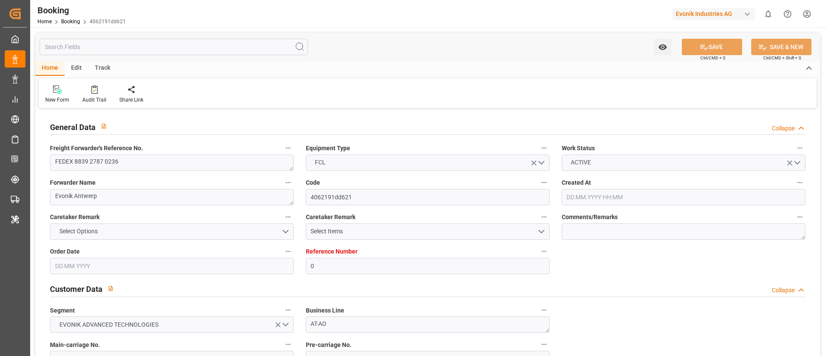
type input "[DATE]"
type input "[DATE] 00:00"
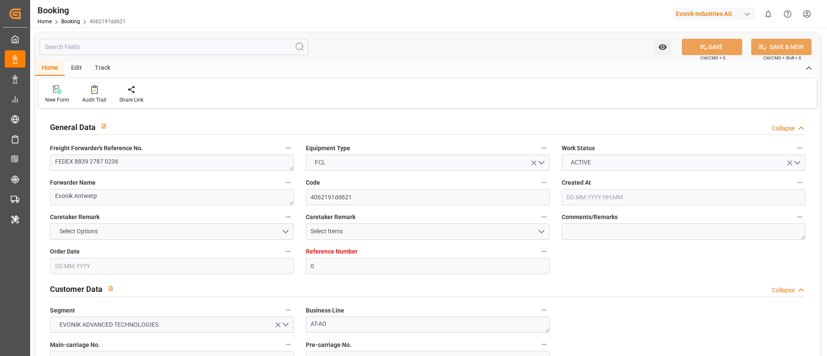
type input "[DATE] 00:00"
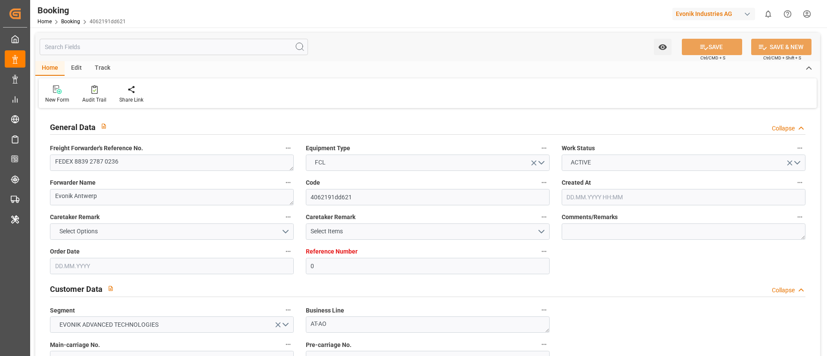
type input "[DATE] 00:00"
type input "[DATE] 12:22"
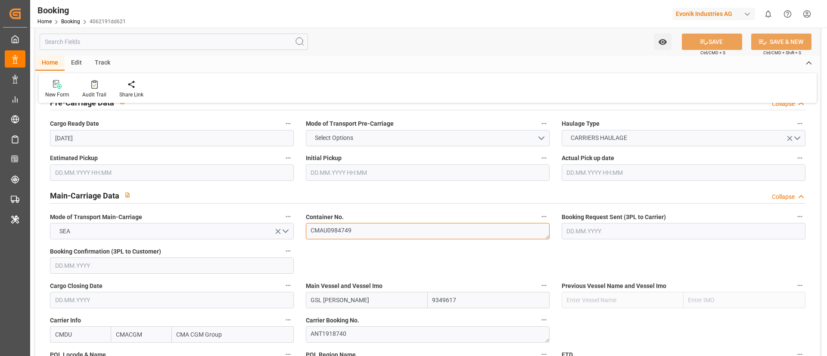
click at [370, 233] on textarea "CMAU0984749" at bounding box center [428, 231] width 244 height 16
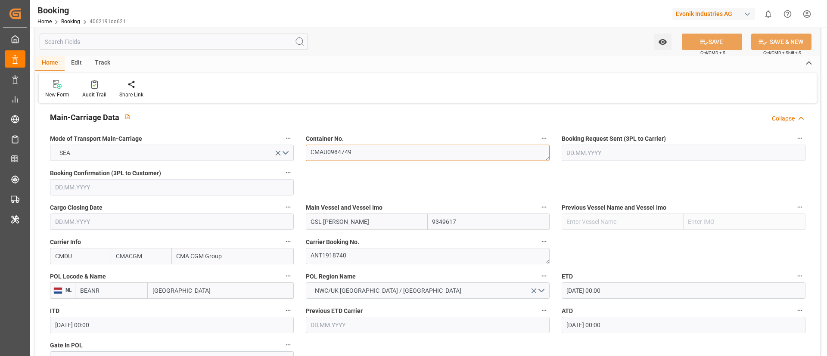
scroll to position [581, 0]
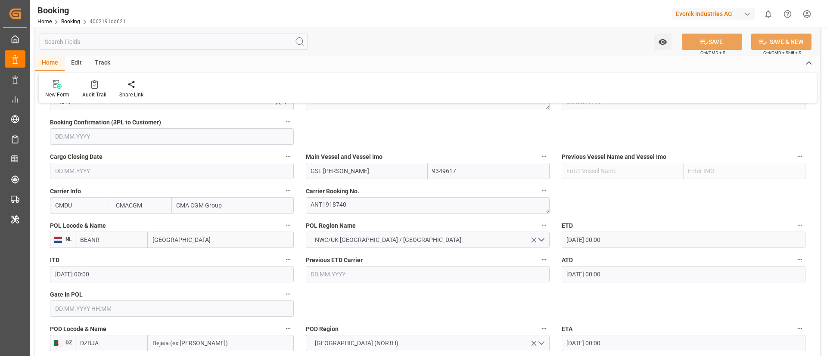
click at [68, 309] on input "text" at bounding box center [172, 309] width 244 height 16
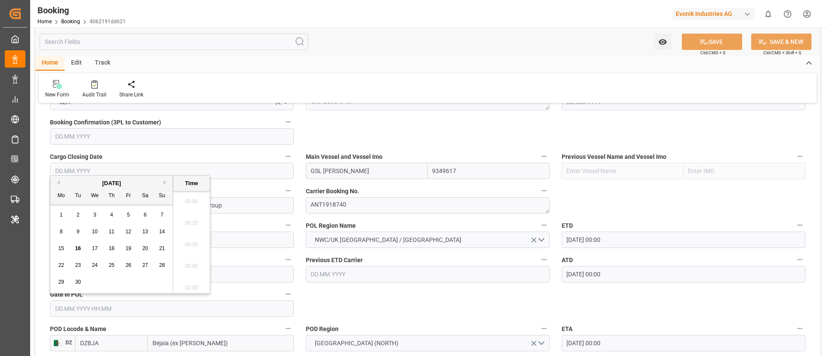
scroll to position [1489, 0]
click at [59, 182] on button "Previous Month" at bounding box center [57, 182] width 5 height 5
click at [92, 229] on div "6" at bounding box center [95, 232] width 11 height 10
type input "[DATE] 00:00"
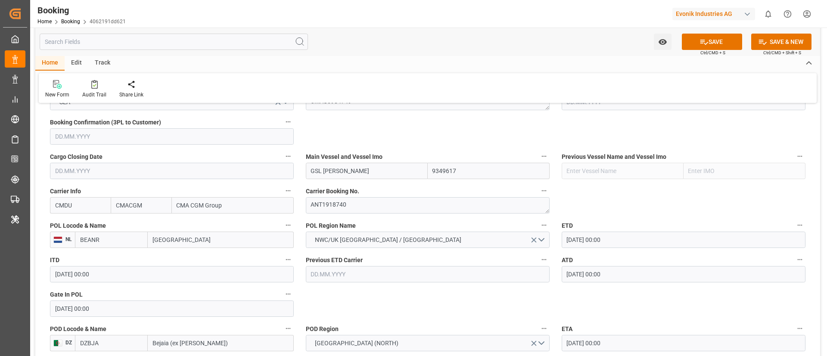
click at [117, 238] on input "BEANR" at bounding box center [111, 240] width 73 height 16
click at [118, 263] on div "BEANR - [GEOGRAPHIC_DATA]" at bounding box center [111, 263] width 72 height 28
type input "BEANR"
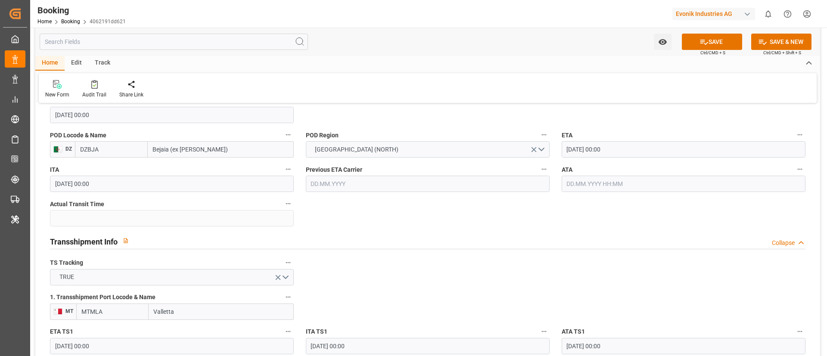
scroll to position [904, 0]
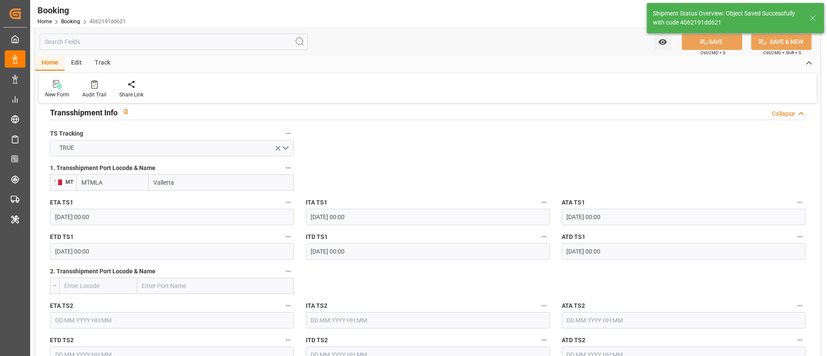
type textarea "businessDivision-businessLine-"
type input "[DATE] 12:23"
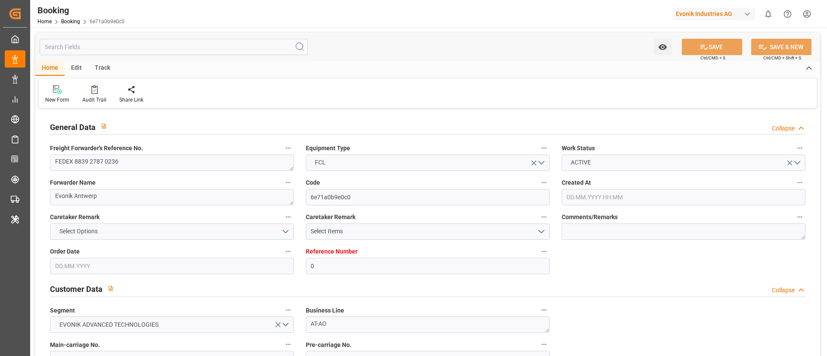
type input "0"
type input "9349617"
type input "CMACGM"
type input "CMA CGM Group"
type input "BEANR"
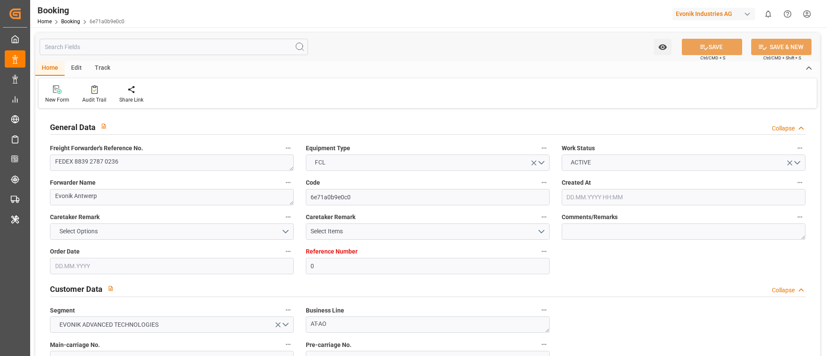
type input "DZBJA"
type input "MTMLA"
type input "0"
type input "[DATE] 05:27"
type input "[DATE]"
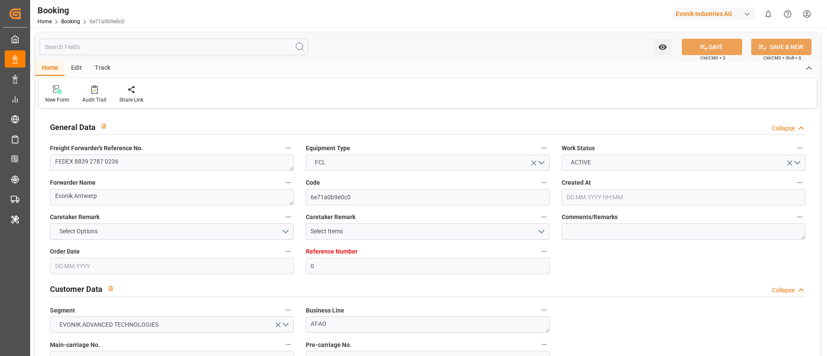
type input "[DATE]"
type input "29.07.2025"
type input "[DATE] 00:00"
type input "18.08.2025 00:00"
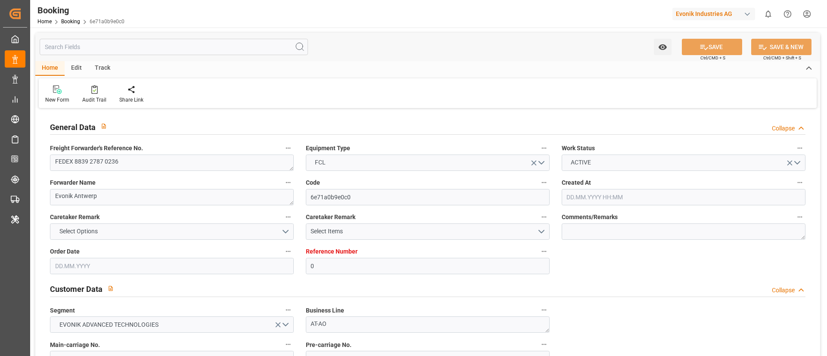
type input "19.09.2025 00:00"
type input "31.08.2025 00:00"
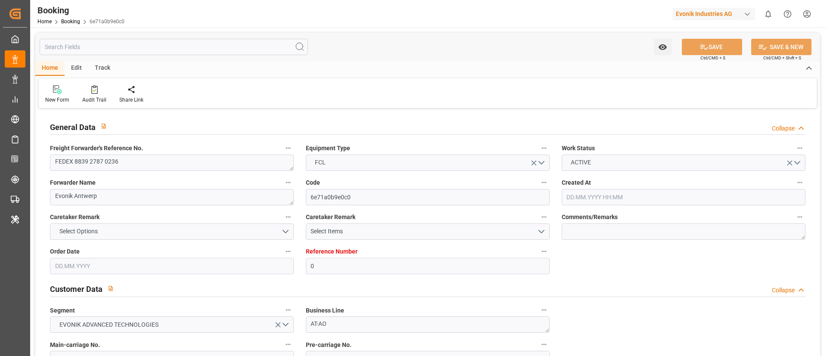
type input "04.09.2025 00:00"
type input "16.09.2025 12:22"
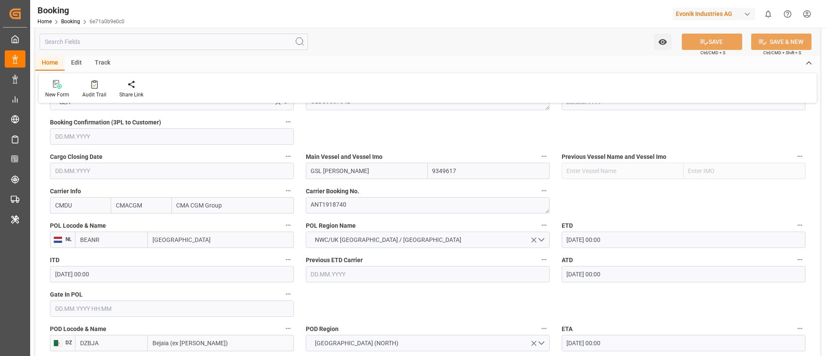
scroll to position [452, 0]
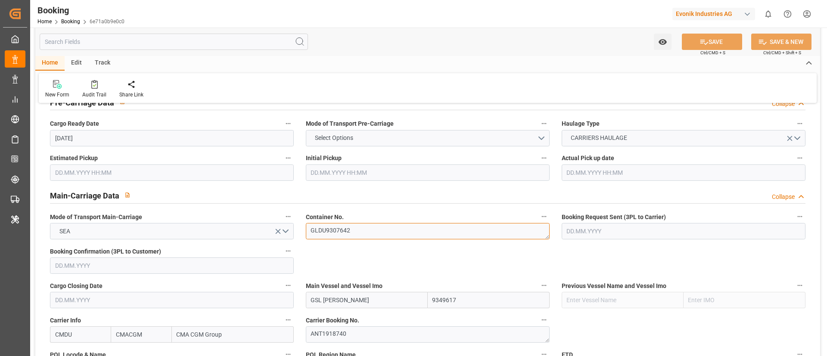
click at [355, 224] on textarea "GLDU9307642" at bounding box center [428, 231] width 244 height 16
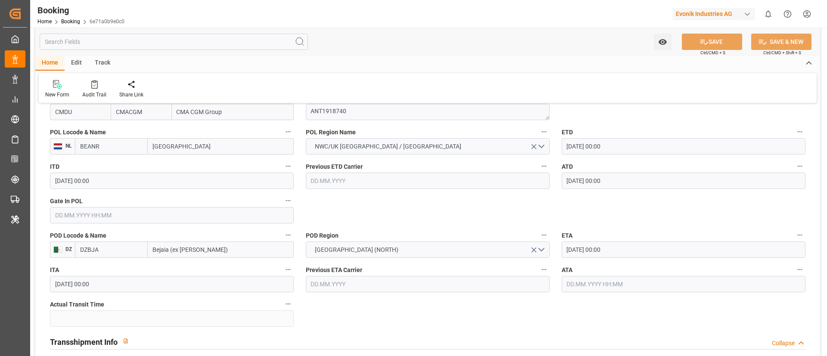
scroll to position [646, 0]
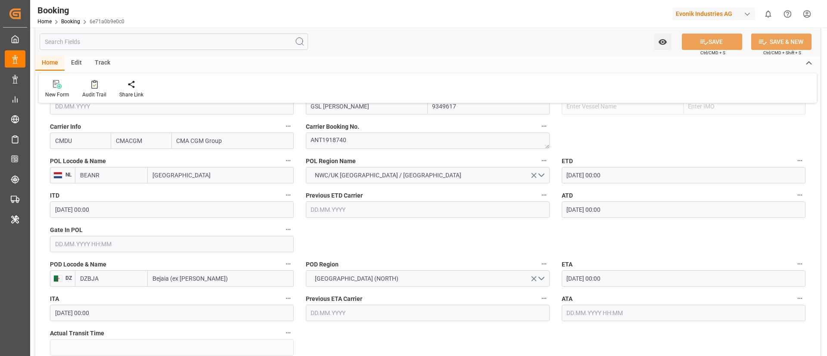
click at [87, 242] on input "text" at bounding box center [172, 244] width 244 height 16
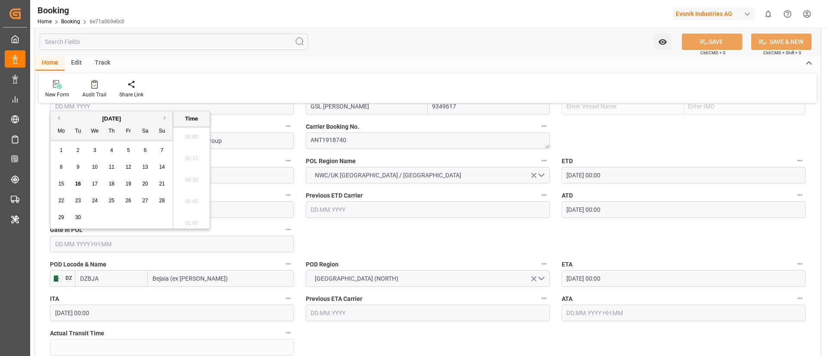
scroll to position [1489, 0]
click at [56, 120] on button "Previous Month" at bounding box center [57, 117] width 5 height 5
click at [167, 117] on button "Next Month" at bounding box center [166, 117] width 5 height 5
click at [99, 165] on div "6" at bounding box center [95, 167] width 11 height 10
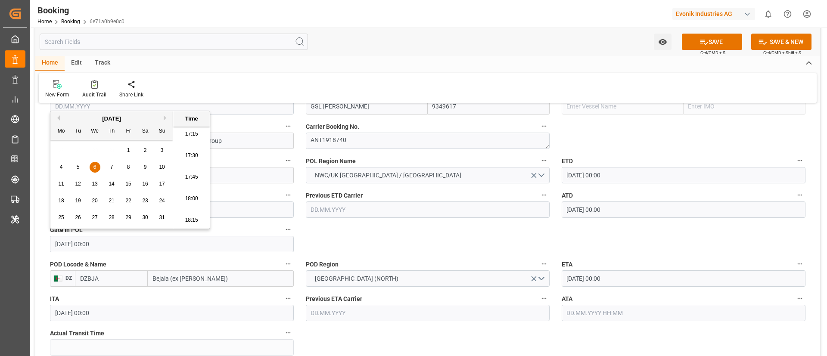
type input "06.08.2025 00:00"
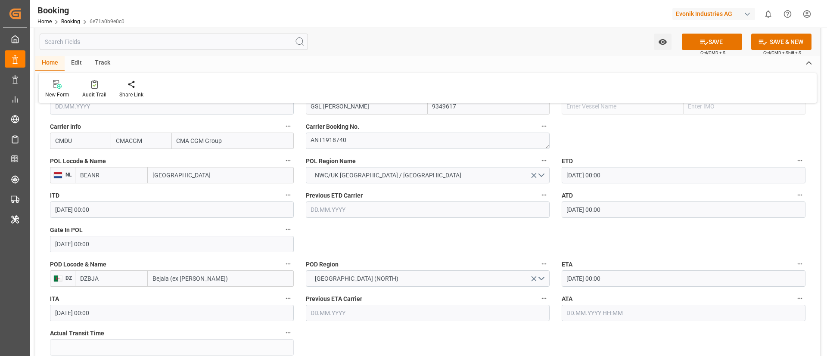
click at [130, 177] on input "BEANR" at bounding box center [111, 175] width 73 height 16
click at [109, 196] on span "BEANR - Antwerp" at bounding box center [110, 199] width 58 height 16
type input "BEANR"
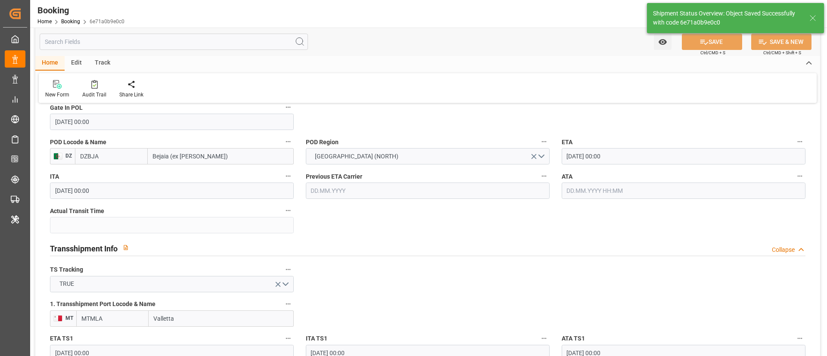
scroll to position [840, 0]
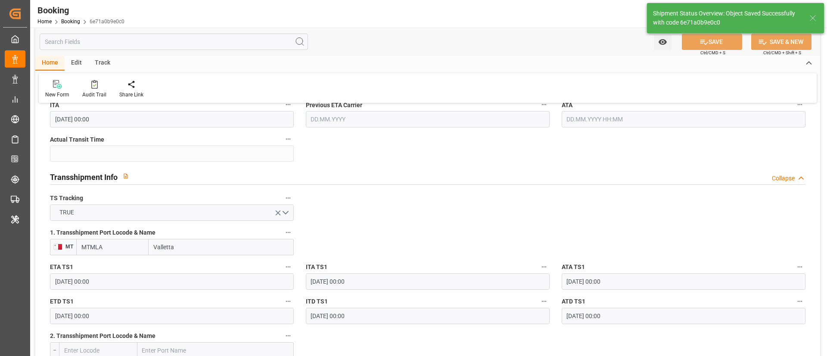
type textarea "businessDivision-businessLine-"
type input "16.09.2025 12:23"
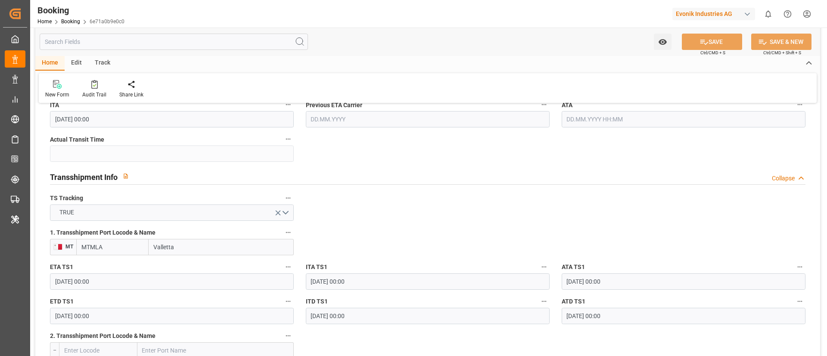
scroll to position [517, 0]
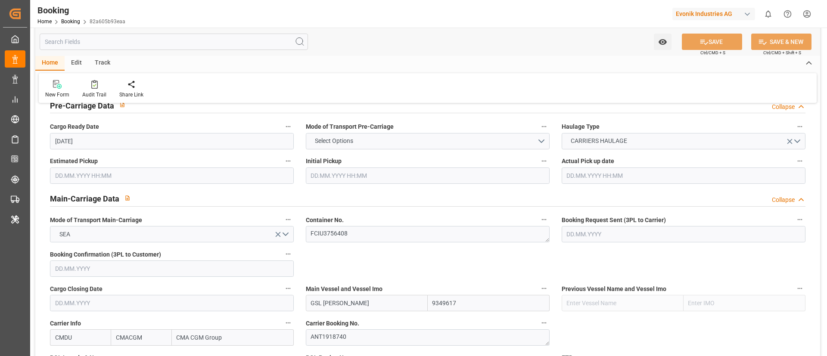
scroll to position [452, 0]
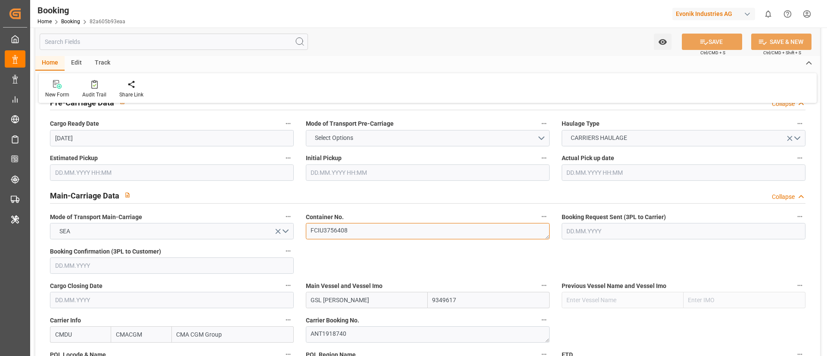
click at [366, 231] on textarea "FCIU3756408" at bounding box center [428, 231] width 244 height 16
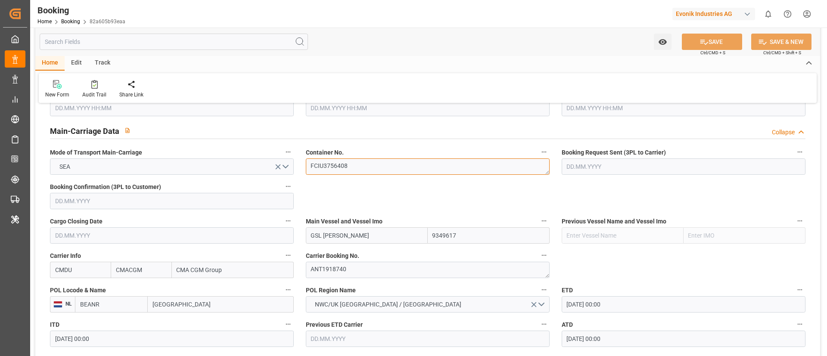
scroll to position [581, 0]
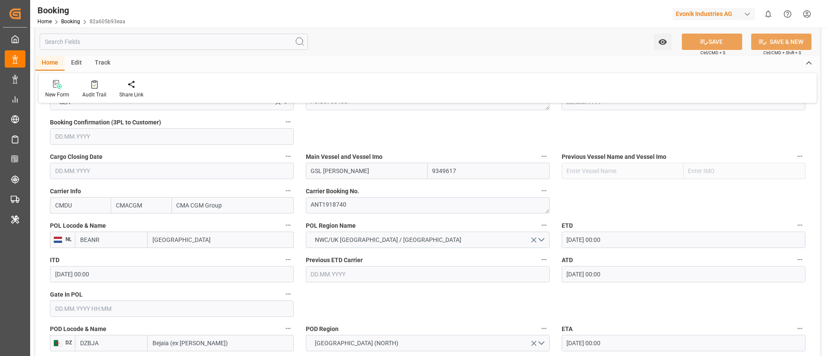
click at [80, 306] on input "text" at bounding box center [172, 309] width 244 height 16
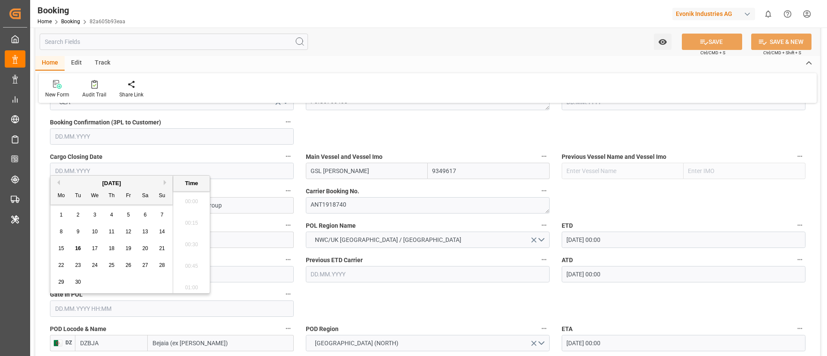
scroll to position [1489, 0]
click at [56, 184] on button "Previous Month" at bounding box center [57, 182] width 5 height 5
click at [93, 234] on div "6" at bounding box center [95, 232] width 11 height 10
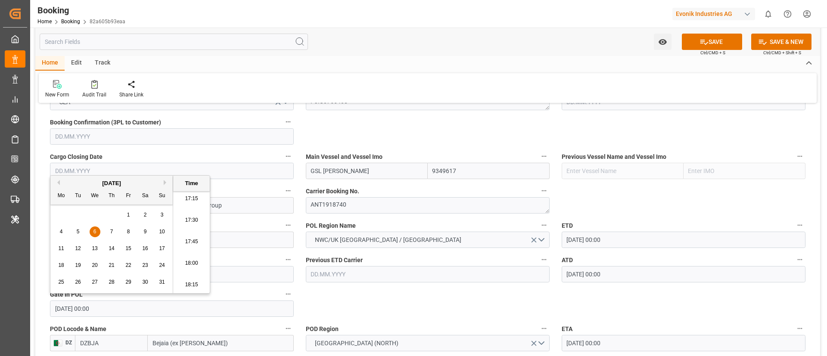
type input "06.08.2025 00:00"
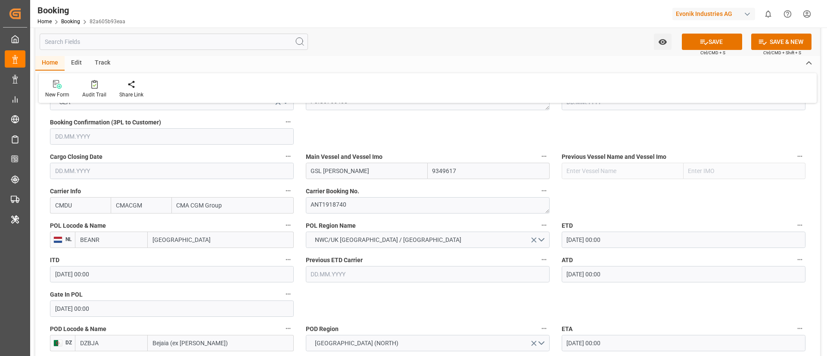
click at [118, 238] on input "BEANR" at bounding box center [111, 240] width 73 height 16
click at [111, 259] on span "BEANR - [GEOGRAPHIC_DATA]" at bounding box center [110, 263] width 58 height 16
type input "BEANR"
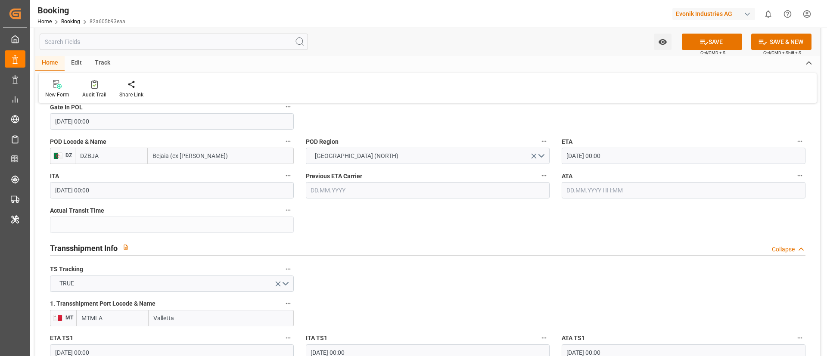
scroll to position [840, 0]
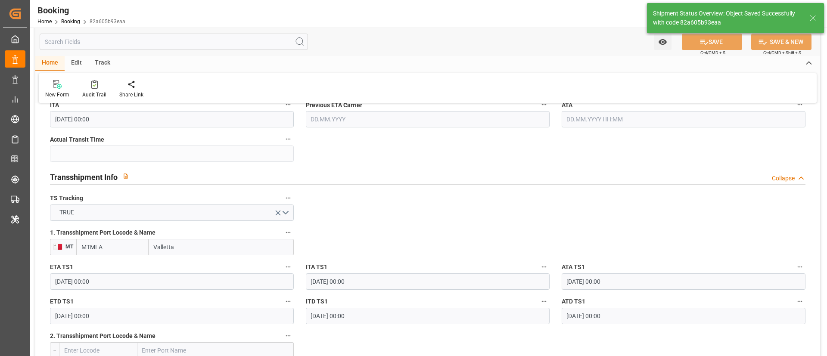
type textarea "businessDivision-businessLine-"
type input "16.09.2025 12:26"
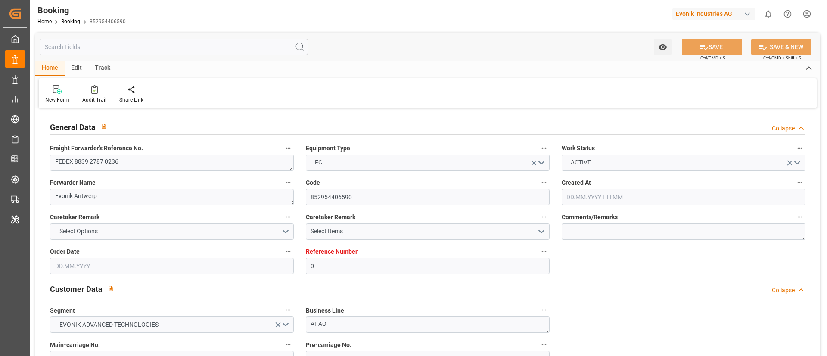
type input "[DATE] 05:27"
type input "[DATE]"
type input "[DATE] 00:00"
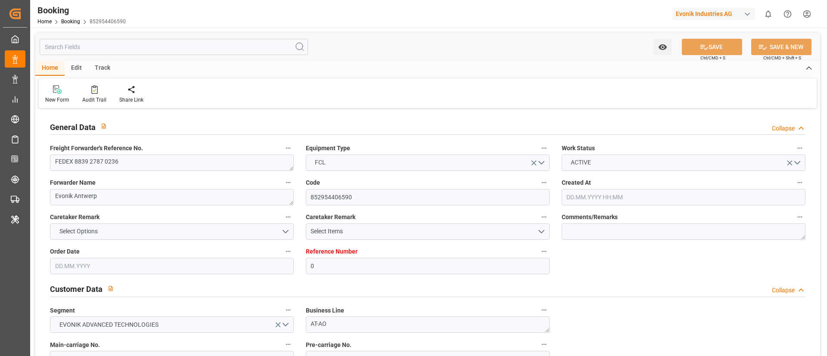
type input "[DATE] 00:00"
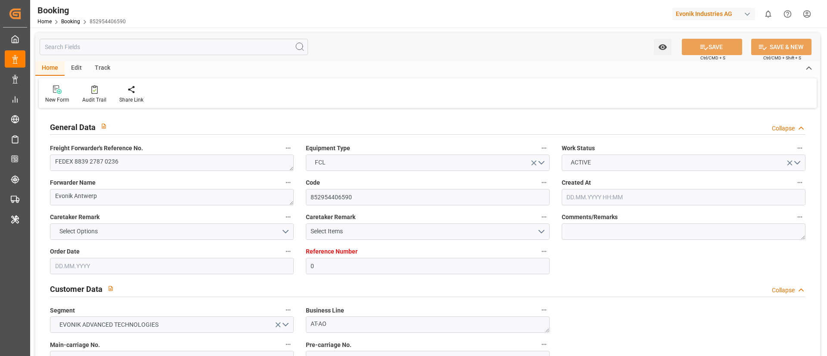
type input "[DATE] 00:00"
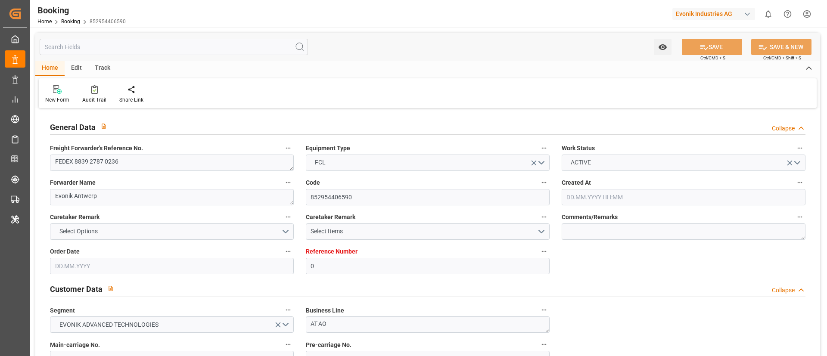
type input "[DATE] 12:22"
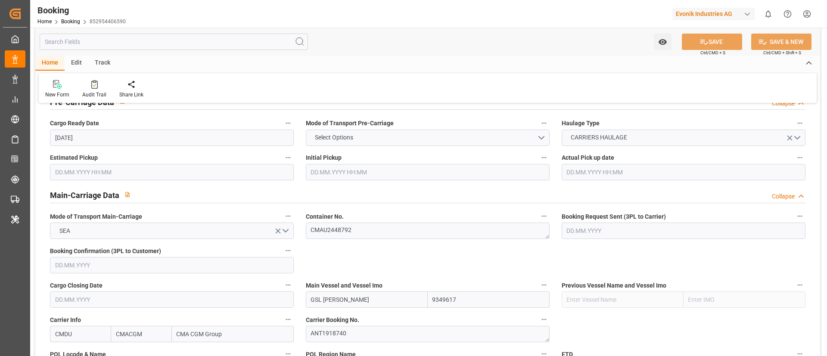
scroll to position [452, 0]
click at [352, 227] on textarea "CMAU2448792" at bounding box center [428, 231] width 244 height 16
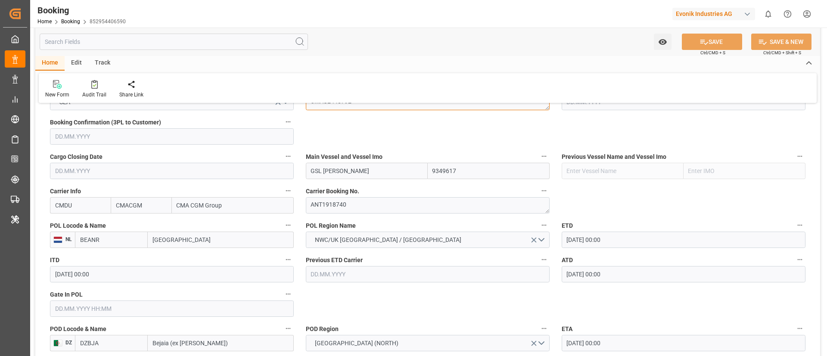
scroll to position [646, 0]
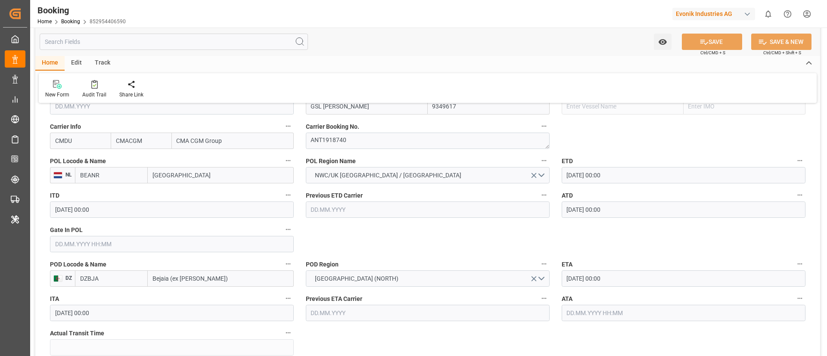
click at [127, 299] on label "ITA" at bounding box center [172, 299] width 244 height 12
click at [282, 299] on button "ITA" at bounding box center [287, 298] width 11 height 11
click at [111, 177] on div at bounding box center [413, 178] width 827 height 356
click at [282, 293] on button "ITA" at bounding box center [287, 298] width 11 height 11
click at [103, 175] on div at bounding box center [413, 178] width 827 height 356
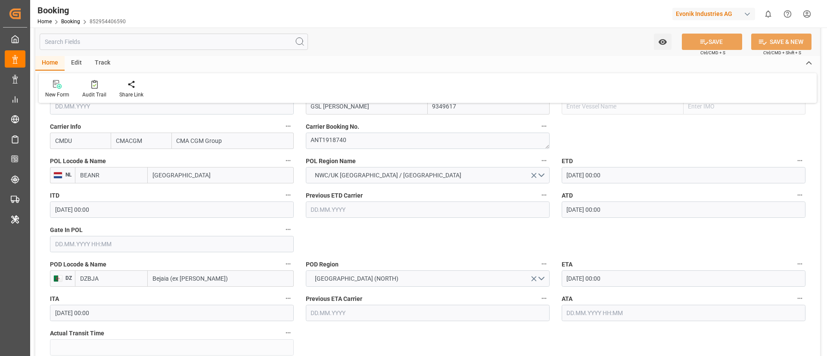
click at [112, 175] on input "BEANR" at bounding box center [111, 175] width 73 height 16
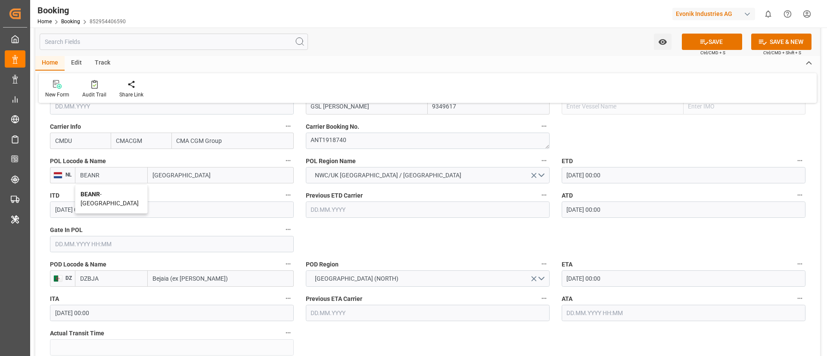
click at [109, 195] on span "BEANR - Antwerp" at bounding box center [110, 199] width 58 height 16
type input "BEANR"
click at [93, 246] on input "text" at bounding box center [172, 244] width 244 height 16
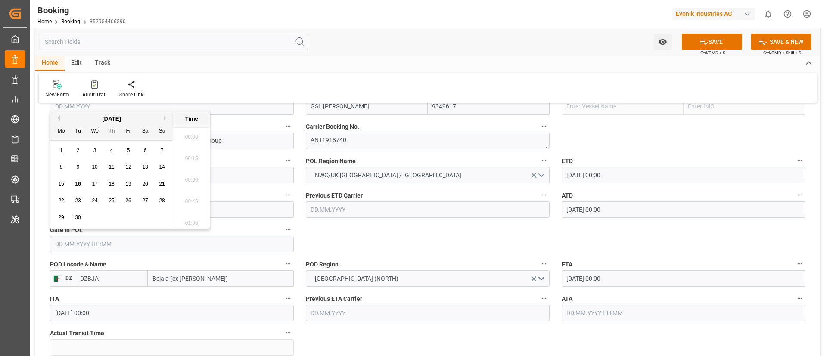
scroll to position [1489, 0]
click at [57, 121] on div "September 2025" at bounding box center [111, 119] width 122 height 9
click at [60, 121] on div "September 2025" at bounding box center [111, 119] width 122 height 9
click at [57, 118] on button "Previous Month" at bounding box center [57, 117] width 5 height 5
click at [113, 167] on span "7" at bounding box center [111, 167] width 3 height 6
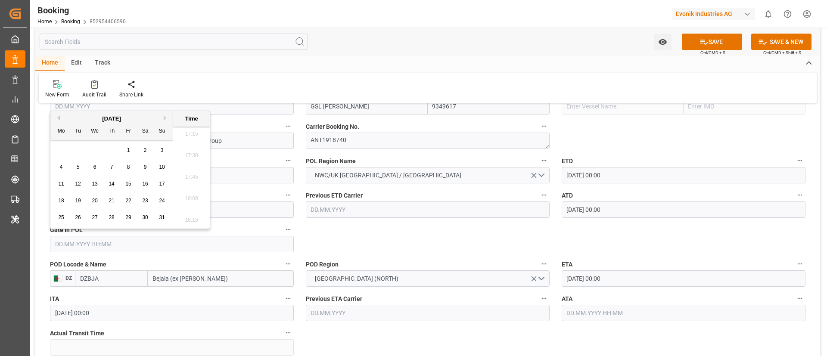
type input "07.08.2025 00:00"
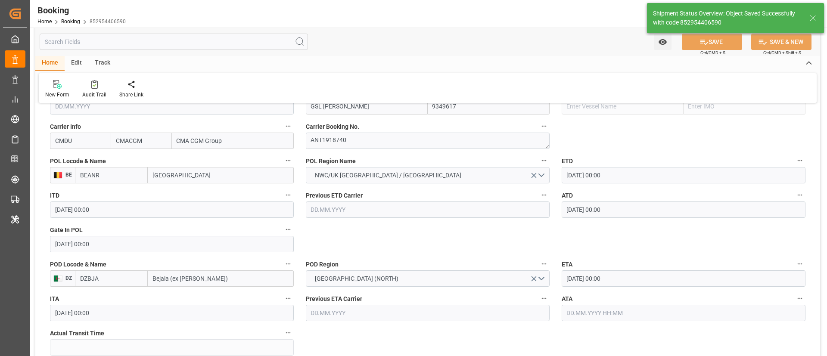
type textarea "businessDivision-businessLine-"
type input "16.09.2025 12:27"
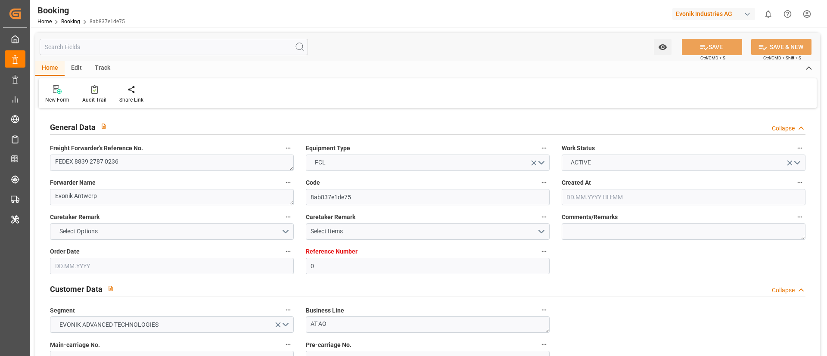
type input "0"
type input "9349617"
type input "CMACGM"
type input "CMA CGM Group"
type input "BEANR"
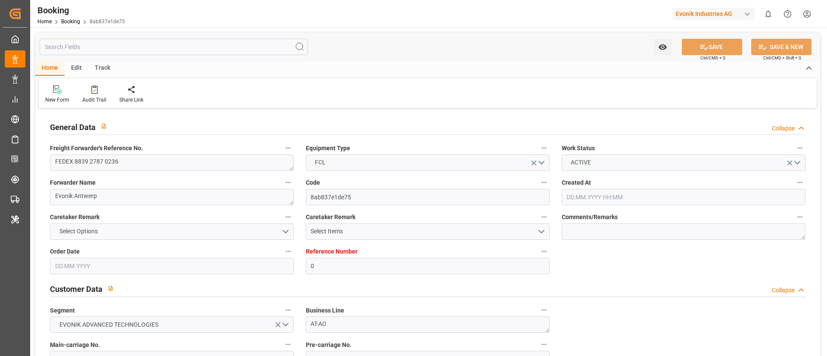
type input "DZBJA"
type input "MTMLA"
type input "0"
type input "[DATE] 05:27"
type input "[DATE]"
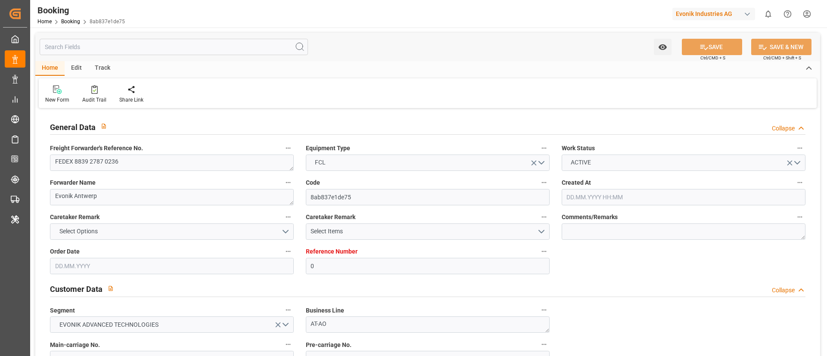
type input "[DATE]"
type input "29.07.2025"
type input "[DATE] 00:00"
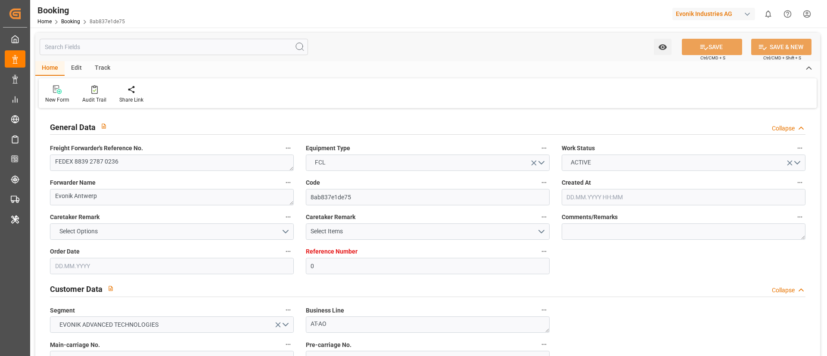
type input "[DATE] 00:00"
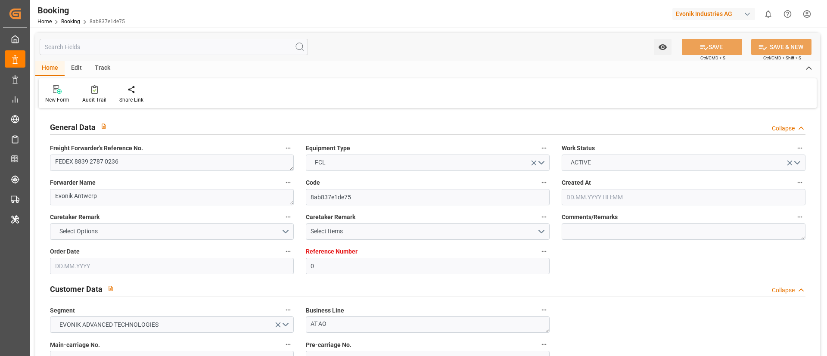
type input "[DATE] 00:00"
type input "16.09.2025 12:22"
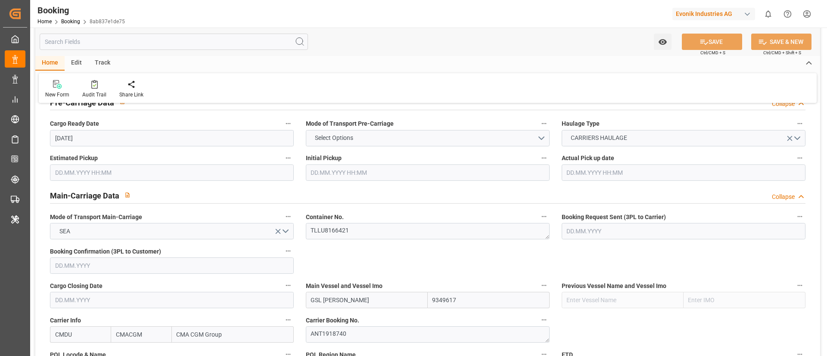
scroll to position [517, 0]
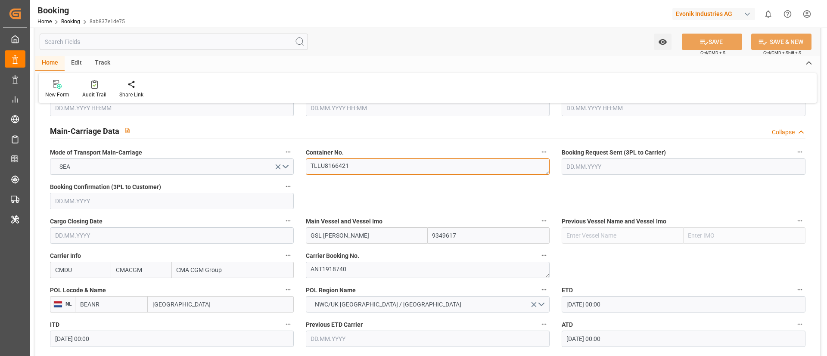
click at [363, 166] on textarea "TLLU8166421" at bounding box center [428, 166] width 244 height 16
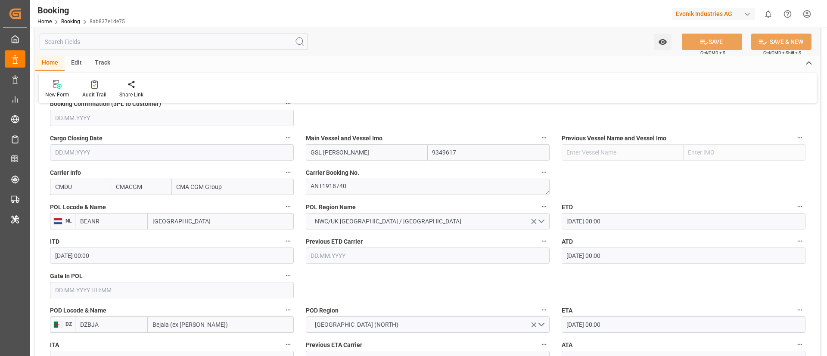
scroll to position [646, 0]
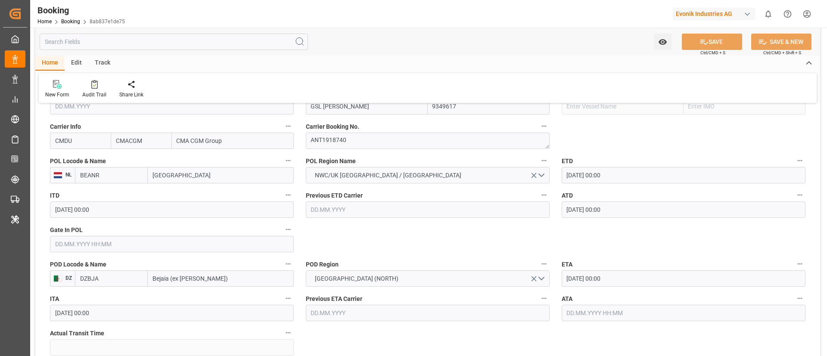
click at [116, 168] on input "BEANR" at bounding box center [111, 175] width 73 height 16
click at [115, 179] on input "BEANR" at bounding box center [111, 175] width 73 height 16
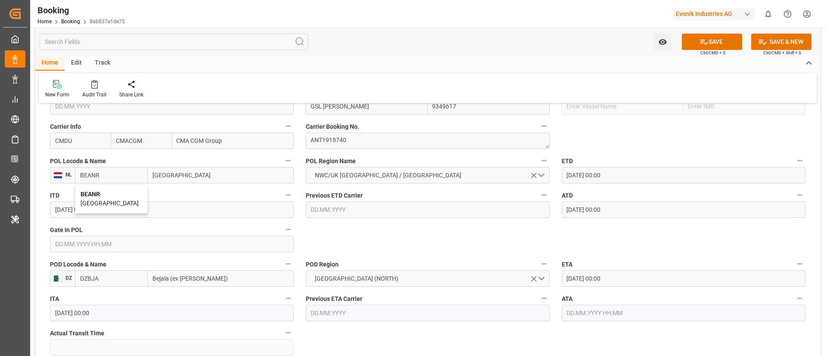
click at [114, 190] on div "BEANR - Antwerp" at bounding box center [111, 199] width 72 height 28
type input "BEANR"
click at [96, 245] on input "text" at bounding box center [172, 244] width 244 height 16
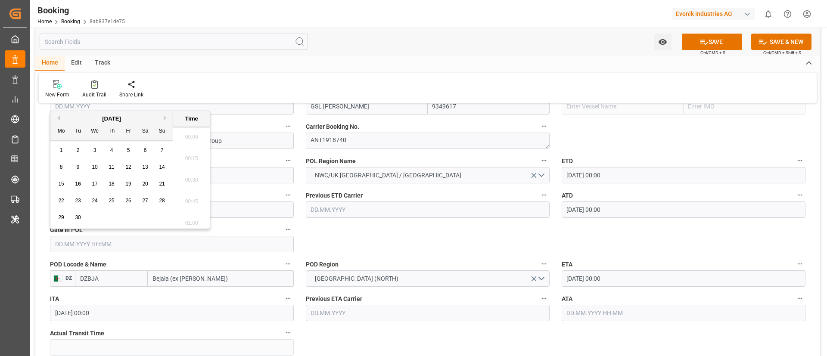
scroll to position [1489, 0]
click at [57, 118] on button "Previous Month" at bounding box center [57, 117] width 5 height 5
click at [127, 169] on span "8" at bounding box center [128, 167] width 3 height 6
type input "08.08.2025 00:00"
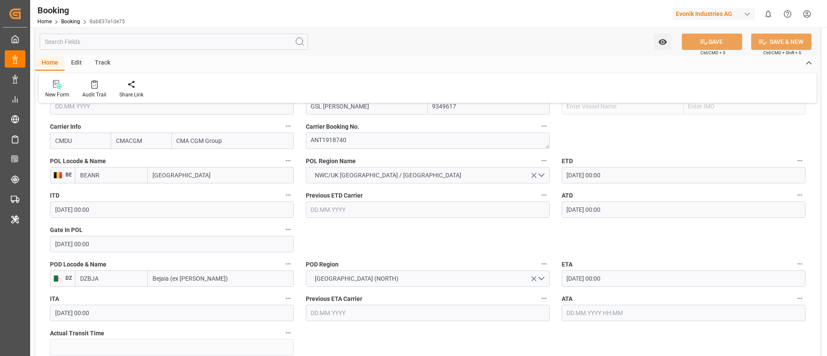
scroll to position [711, 0]
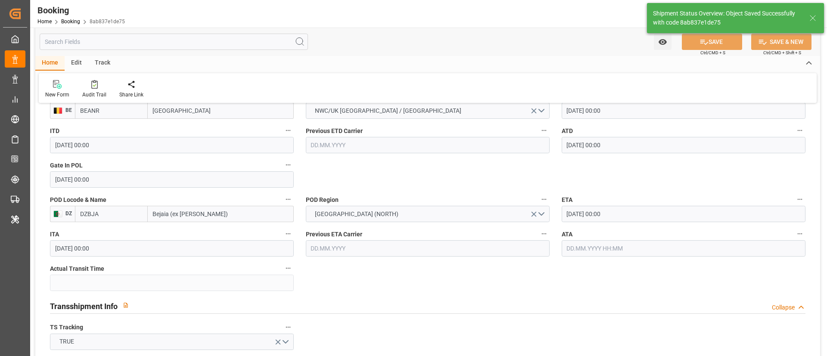
type textarea "businessDivision-businessLine-"
type input "16.09.2025 12:27"
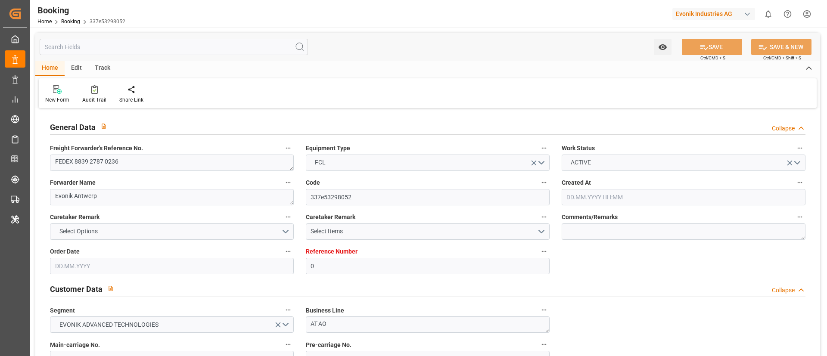
type input "0"
type input "9349617"
type input "CMACGM"
type input "CMA CGM Group"
type input "BEANR"
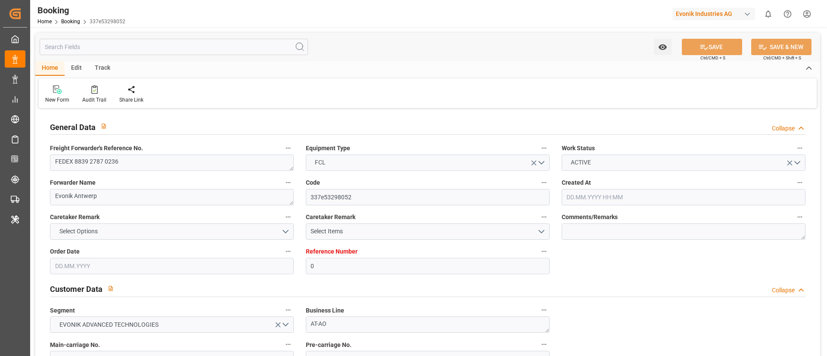
type input "DZBJA"
type input "MTMLA"
type input "0"
type input "[DATE] 05:27"
type input "[DATE]"
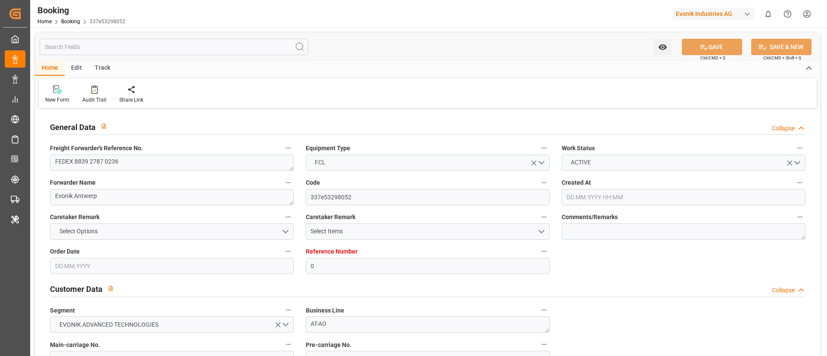
type input "[DATE]"
type input "[DATE] 00:00"
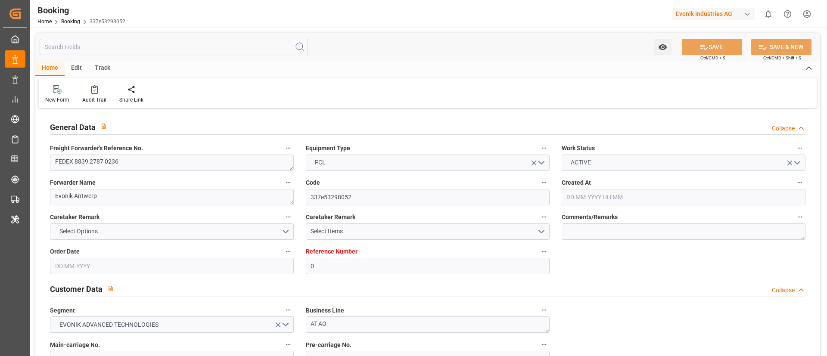
type input "[DATE] 00:00"
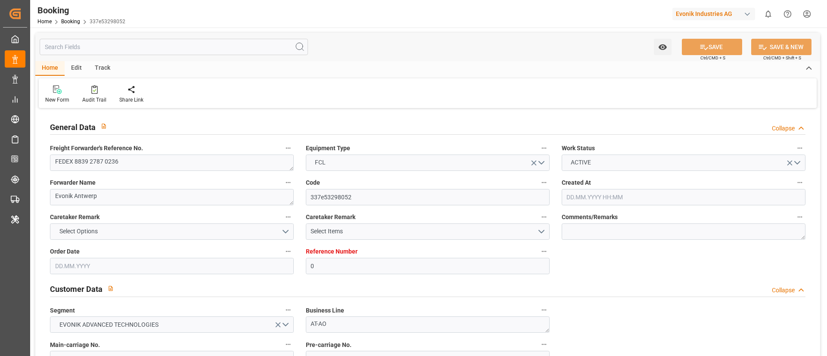
type input "[DATE] 00:00"
type input "[DATE] 12:19"
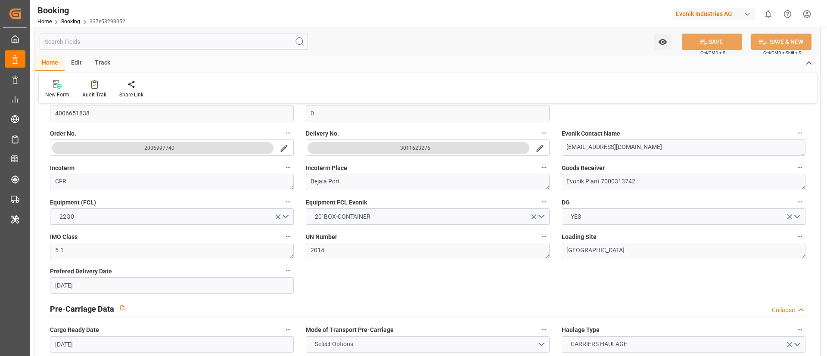
scroll to position [194, 0]
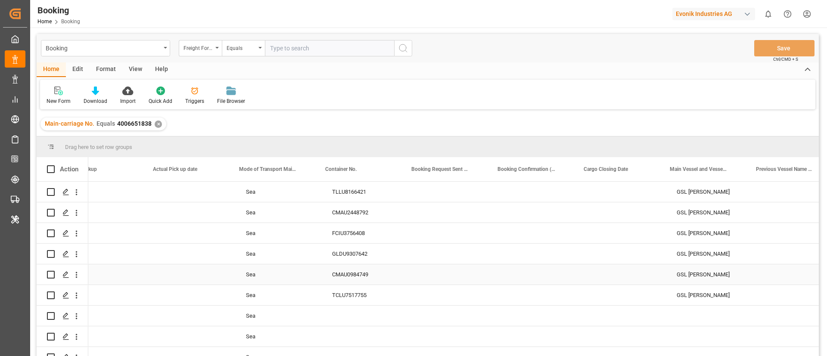
scroll to position [0, 2794]
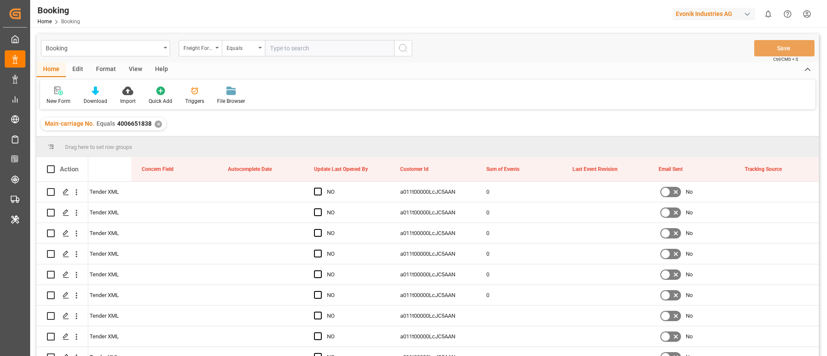
click at [284, 54] on input "text" at bounding box center [329, 48] width 129 height 16
paste input "4006688089"
type input "4006688089"
click at [183, 46] on div "Freight Forwarder's Reference No." at bounding box center [200, 48] width 43 height 16
type input "main"
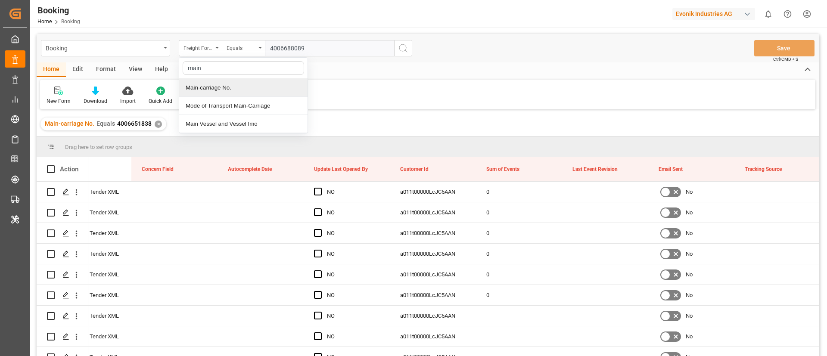
click at [248, 90] on div "Main-carriage No." at bounding box center [243, 88] width 128 height 18
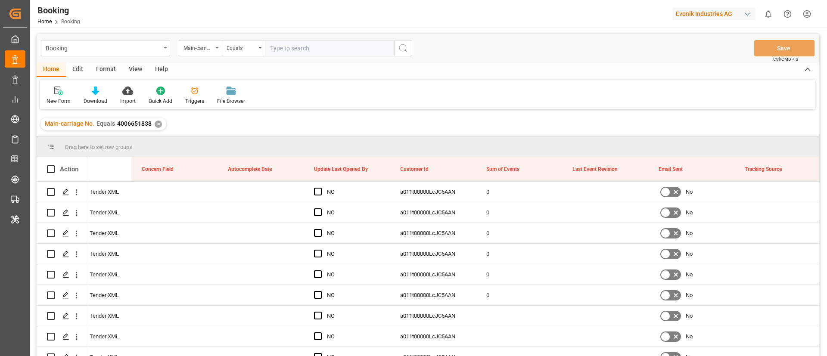
click at [267, 52] on input "text" at bounding box center [329, 48] width 129 height 16
paste input "4006688089"
type input "4006688089"
click at [405, 44] on icon "search button" at bounding box center [403, 48] width 10 height 10
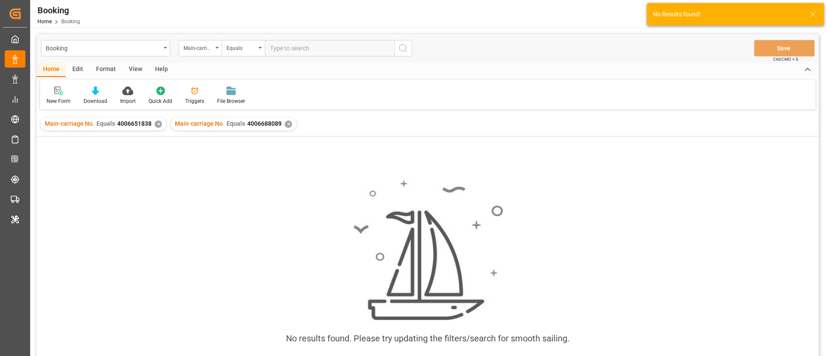
click at [156, 123] on div "✕" at bounding box center [158, 124] width 7 height 7
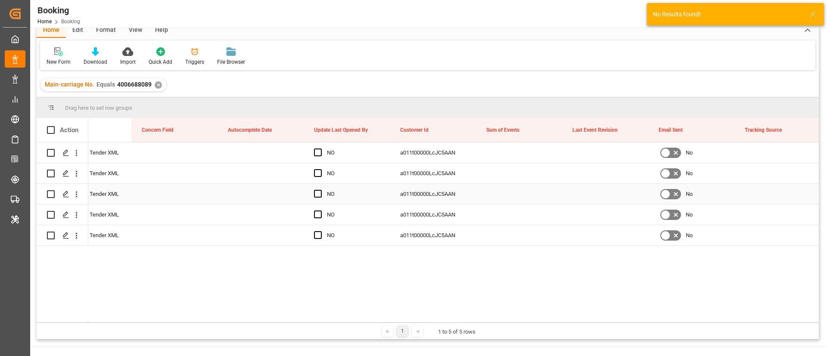
scroll to position [127, 0]
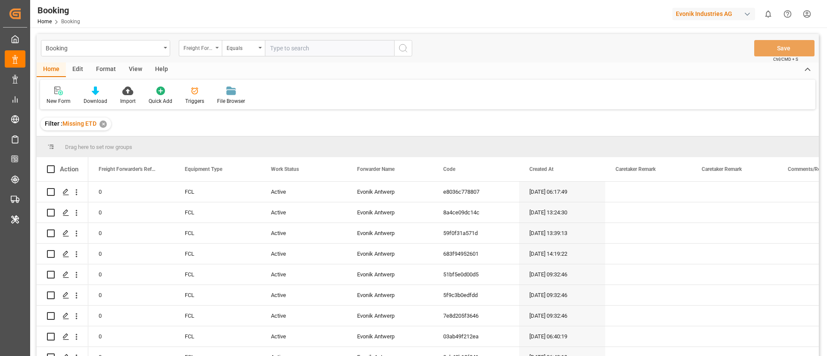
click at [197, 49] on div "Freight Forwarder's Reference No." at bounding box center [197, 47] width 29 height 10
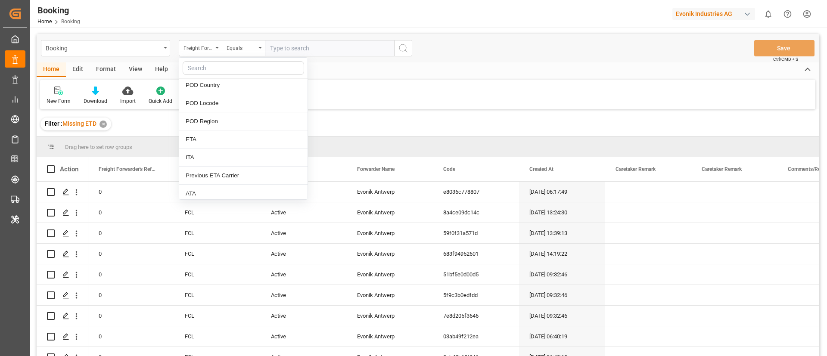
scroll to position [1163, 0]
type input "last"
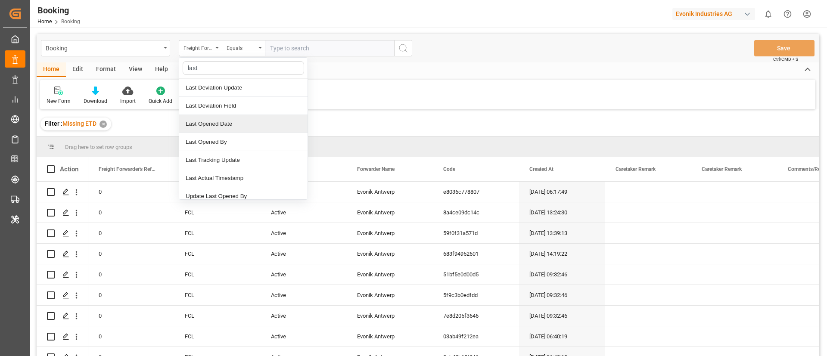
click at [261, 126] on div "Last Opened Date" at bounding box center [243, 124] width 128 height 18
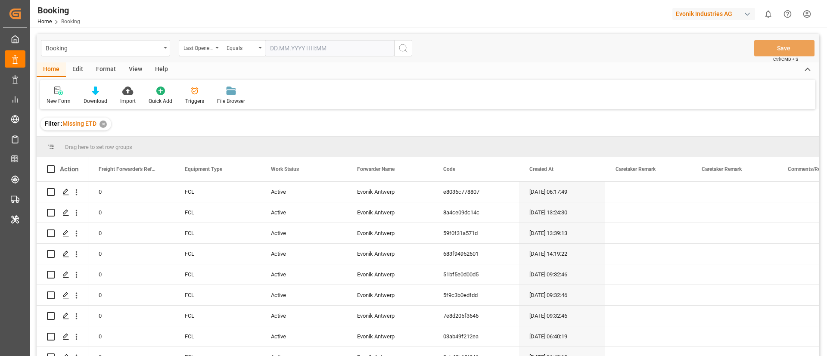
click at [280, 48] on input "text" at bounding box center [329, 48] width 129 height 16
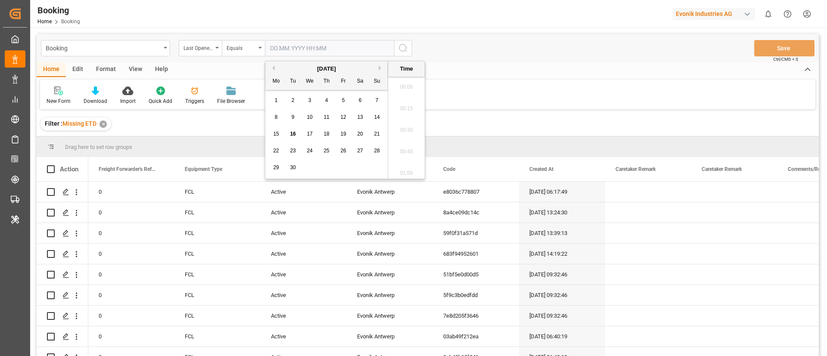
scroll to position [1510, 0]
click at [291, 133] on span "16" at bounding box center [293, 134] width 6 height 6
type input "16.09.2025 00:00"
click at [407, 46] on icon "search button" at bounding box center [403, 48] width 10 height 10
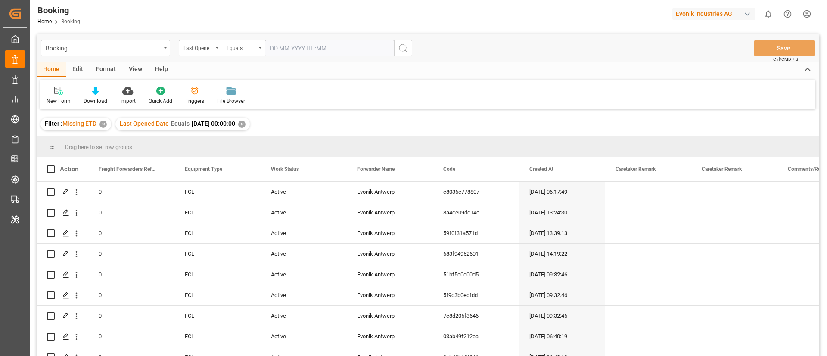
click at [103, 68] on div "Format" at bounding box center [106, 69] width 33 height 15
click at [69, 95] on div "Filter Rows" at bounding box center [59, 95] width 38 height 19
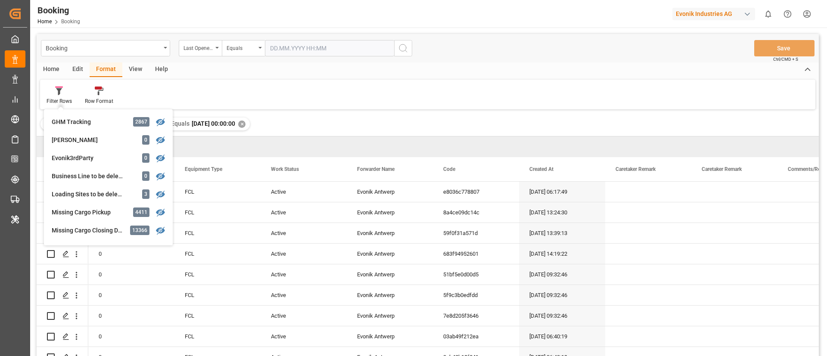
click at [133, 71] on div "View" at bounding box center [135, 69] width 26 height 15
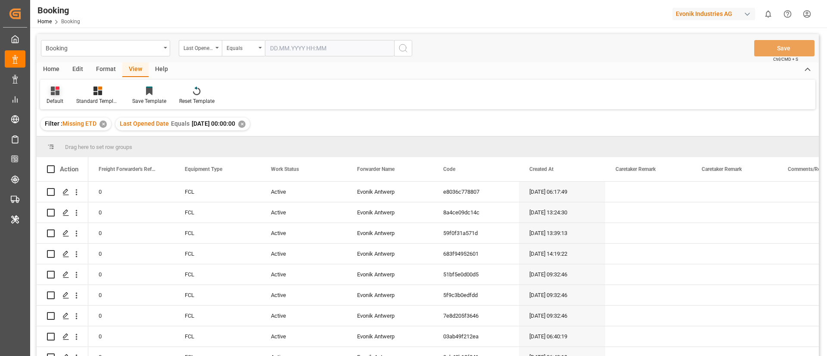
click at [42, 93] on div "Default" at bounding box center [55, 95] width 30 height 19
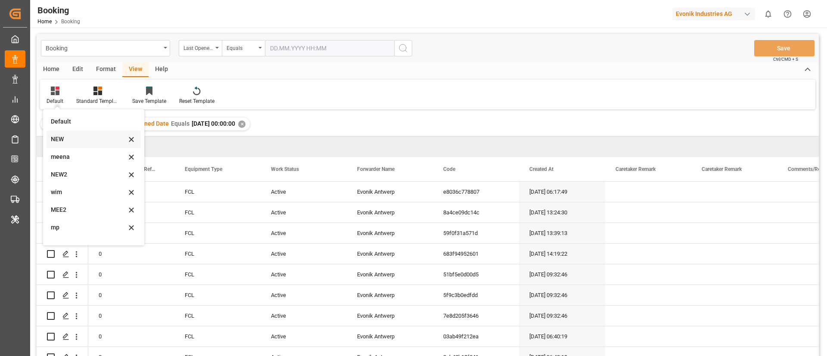
click at [95, 140] on div "NEW" at bounding box center [88, 139] width 75 height 9
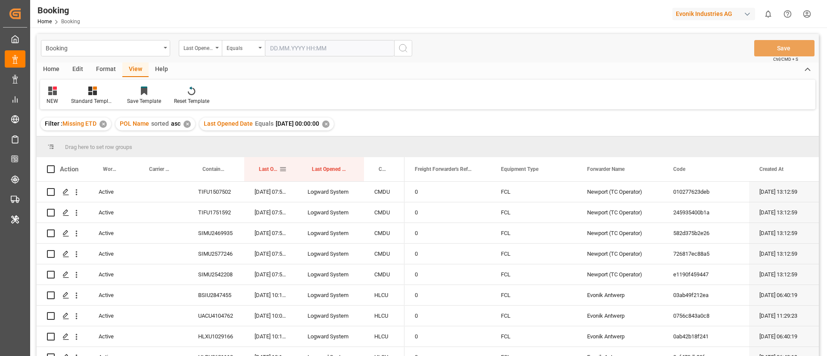
click at [262, 159] on div "Last Opened Date" at bounding box center [269, 169] width 20 height 24
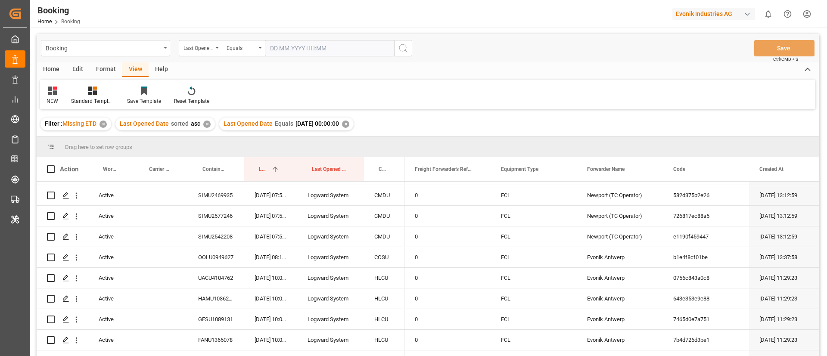
click at [104, 126] on div "✕" at bounding box center [102, 124] width 7 height 7
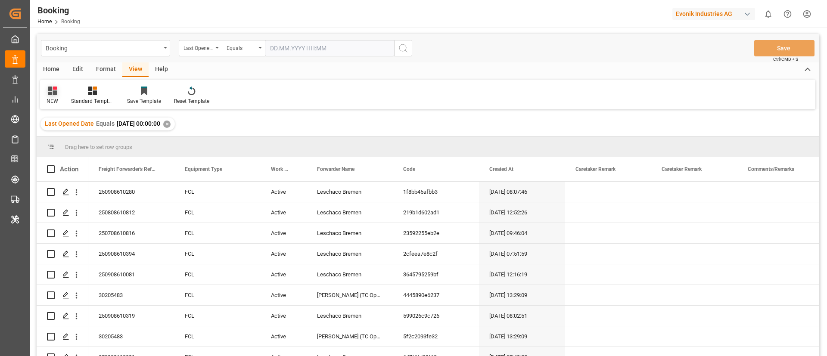
click at [52, 93] on icon at bounding box center [52, 91] width 9 height 9
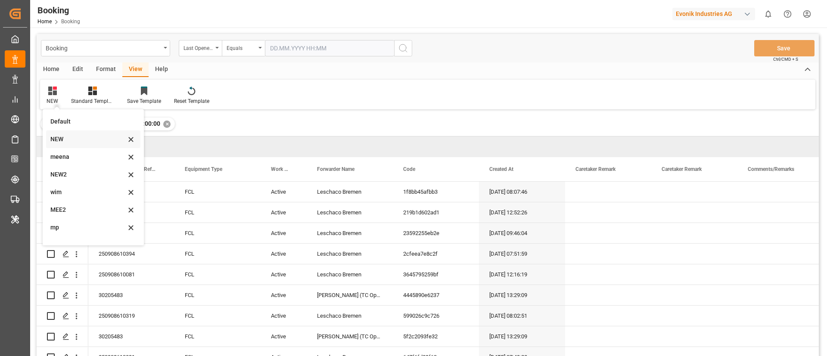
click at [69, 142] on div "NEW" at bounding box center [87, 139] width 75 height 9
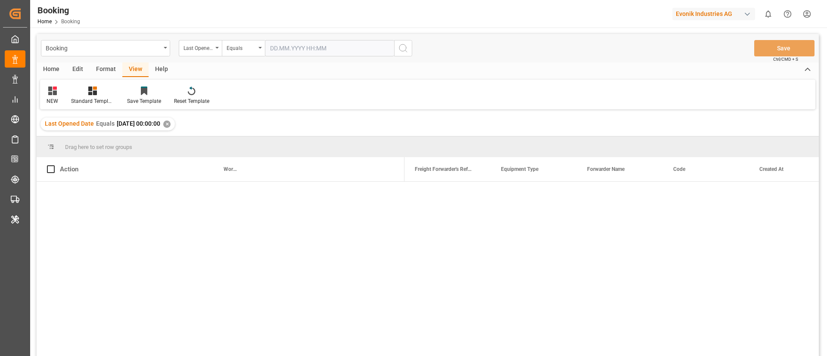
click at [93, 138] on div "Drag here to set row groups" at bounding box center [428, 147] width 782 height 21
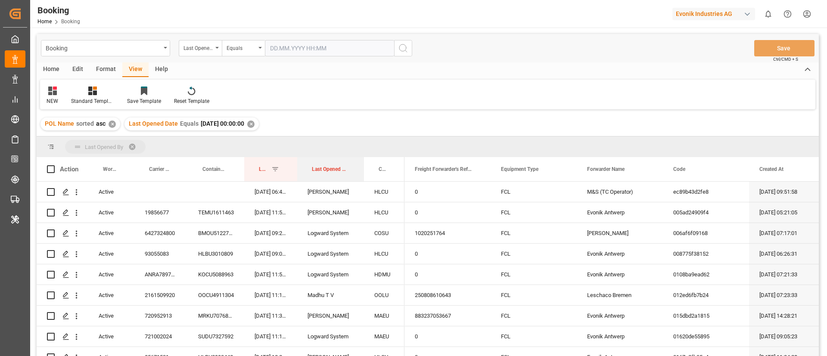
drag, startPoint x: 323, startPoint y: 164, endPoint x: 327, endPoint y: 141, distance: 23.2
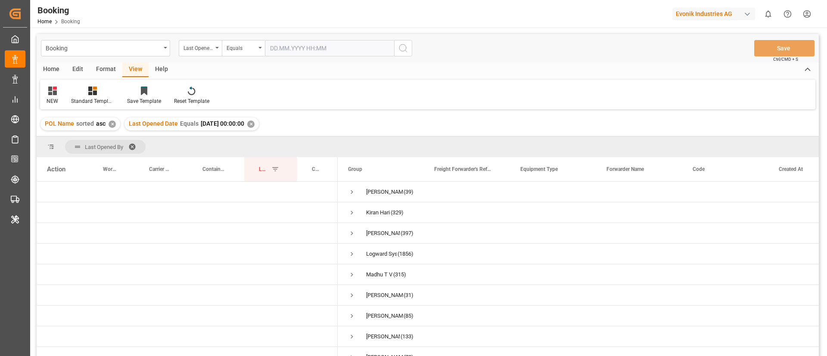
click at [106, 69] on div "Format" at bounding box center [106, 69] width 33 height 15
click at [64, 96] on div "Filter Rows" at bounding box center [59, 95] width 38 height 19
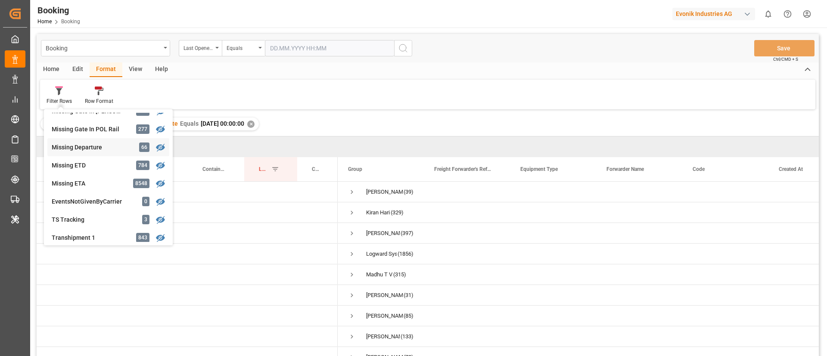
scroll to position [194, 0]
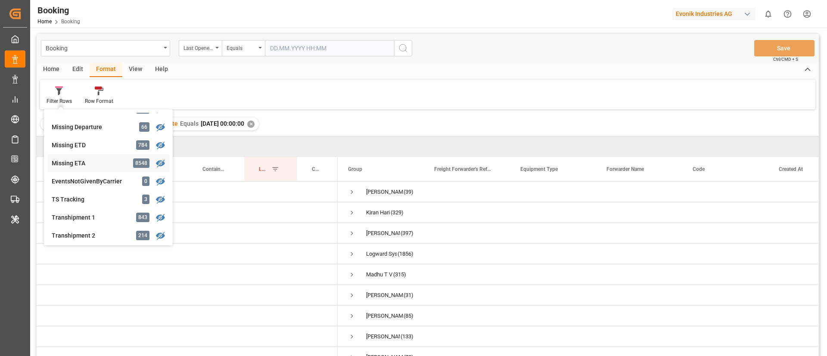
click at [117, 162] on div "Missing ETA" at bounding box center [89, 163] width 75 height 9
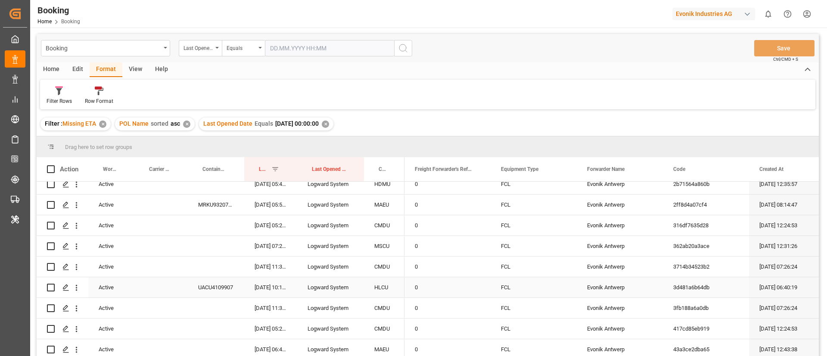
scroll to position [410, 0]
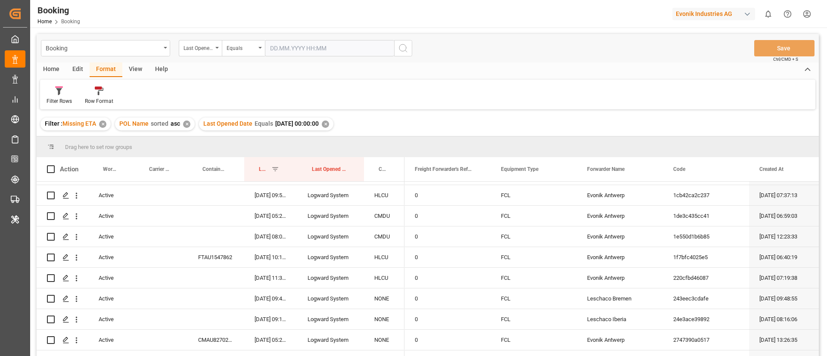
click at [329, 123] on div "✕" at bounding box center [325, 124] width 7 height 7
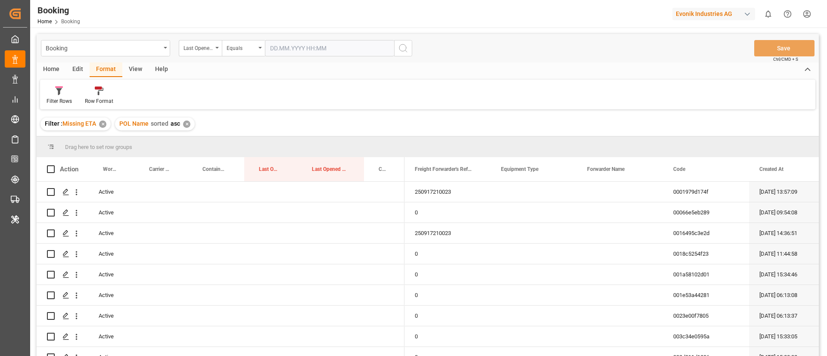
click at [188, 123] on div "✕" at bounding box center [186, 124] width 7 height 7
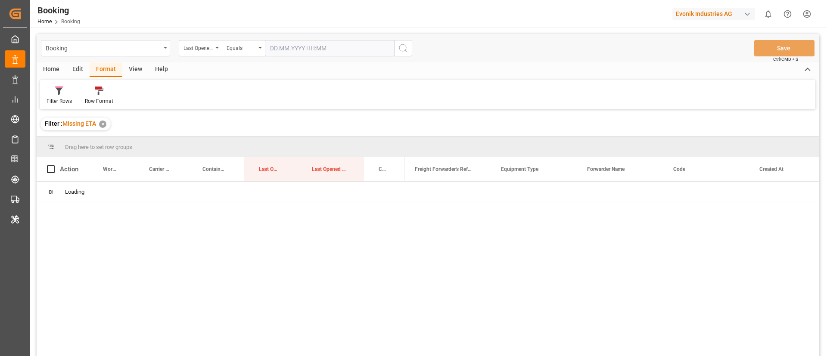
click at [137, 70] on div "View" at bounding box center [135, 69] width 26 height 15
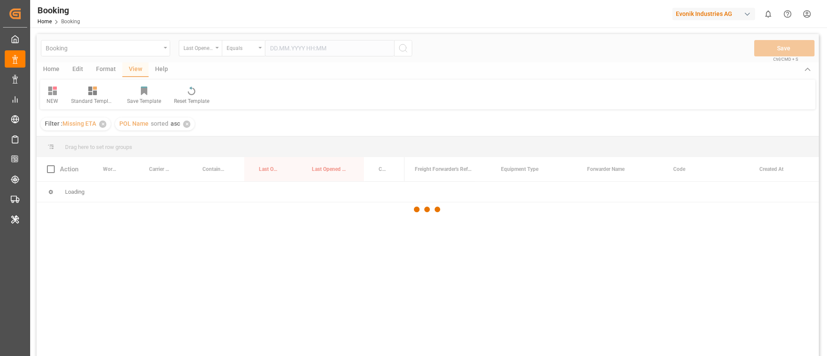
click at [51, 98] on div at bounding box center [428, 209] width 782 height 351
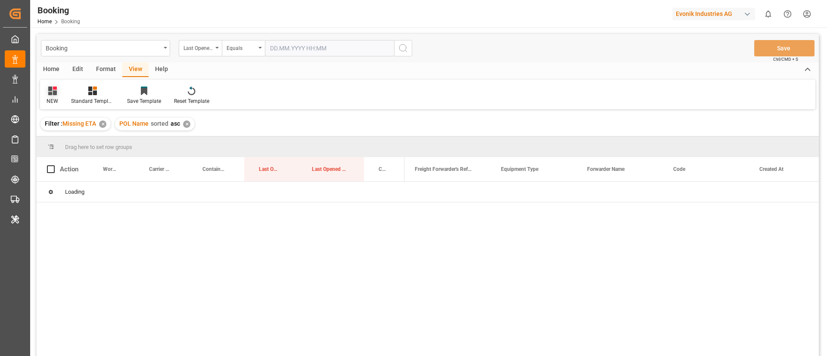
click at [54, 100] on div "NEW" at bounding box center [53, 101] width 12 height 8
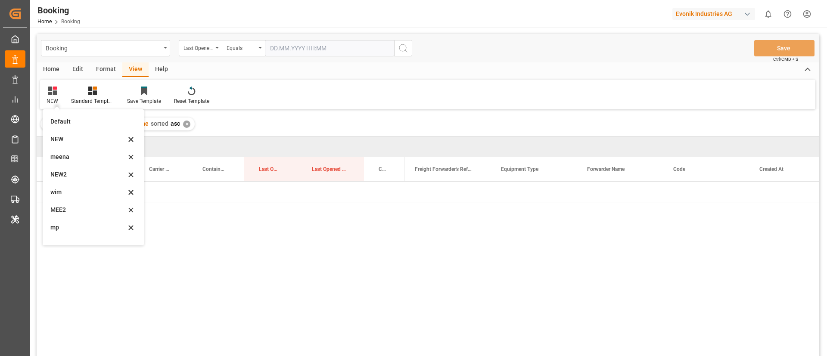
scroll to position [47, 0]
click at [70, 176] on div "mp" at bounding box center [87, 180] width 75 height 9
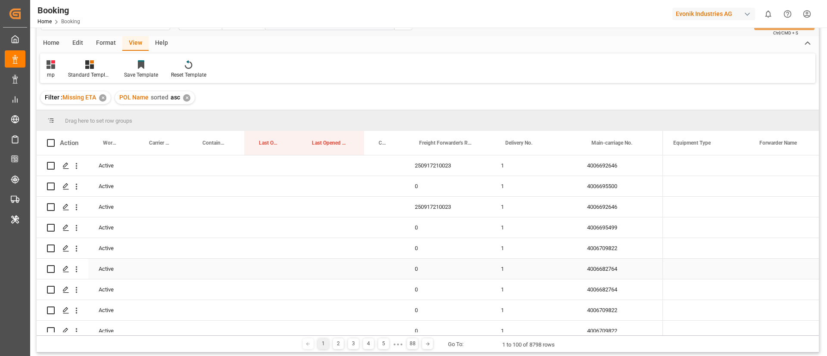
scroll to position [0, 0]
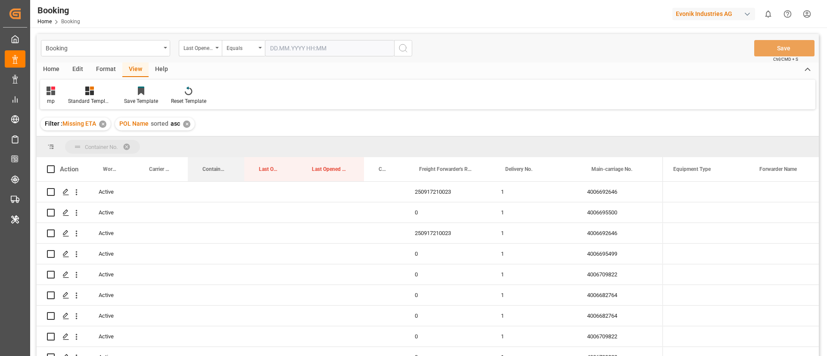
drag, startPoint x: 209, startPoint y: 164, endPoint x: 207, endPoint y: 148, distance: 16.5
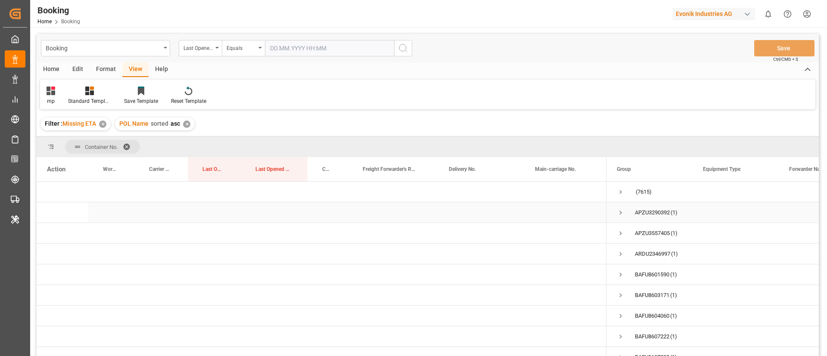
click at [619, 212] on span "Press SPACE to select this row." at bounding box center [621, 213] width 8 height 8
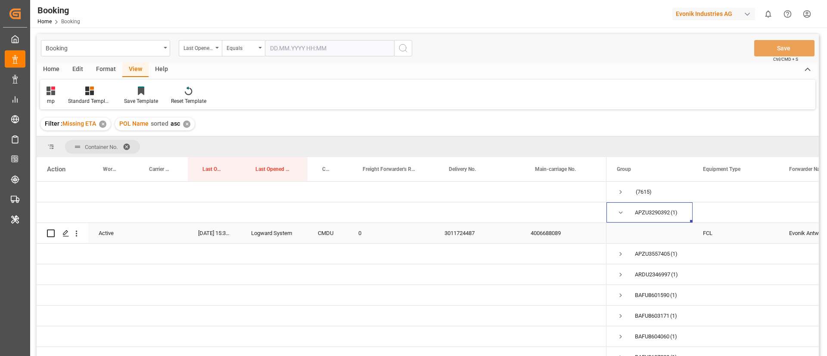
click at [546, 237] on div "4006688089" at bounding box center [563, 233] width 86 height 20
click at [73, 241] on button "open menu" at bounding box center [76, 233] width 9 height 16
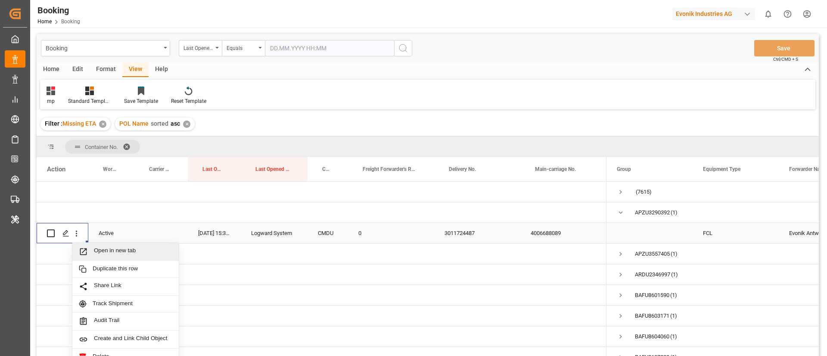
click at [125, 253] on span "Open in new tab" at bounding box center [133, 251] width 78 height 9
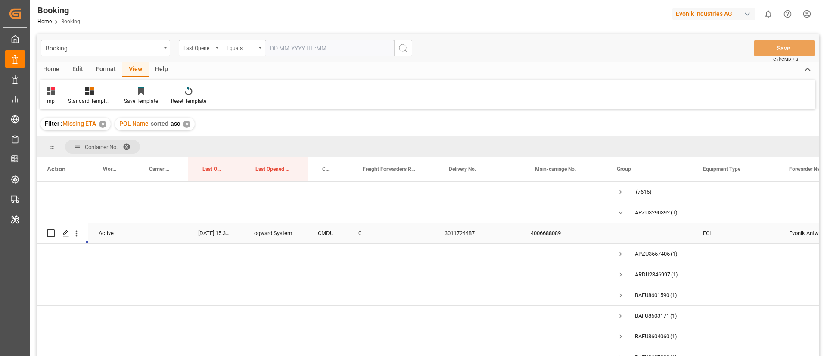
click at [559, 228] on div "4006688089" at bounding box center [563, 233] width 86 height 20
click at [199, 49] on div "Last Opened Date" at bounding box center [197, 47] width 29 height 10
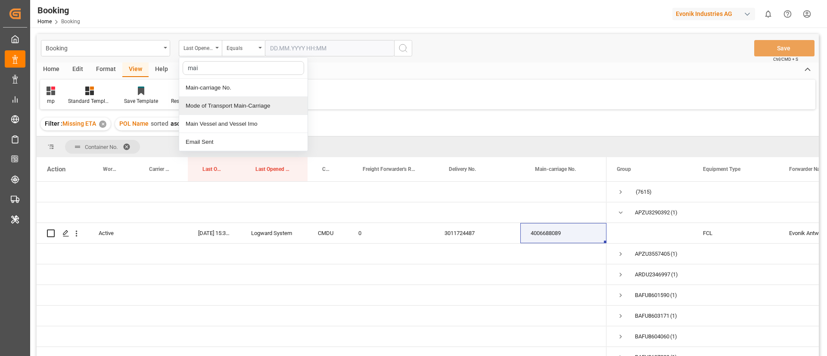
type input "main"
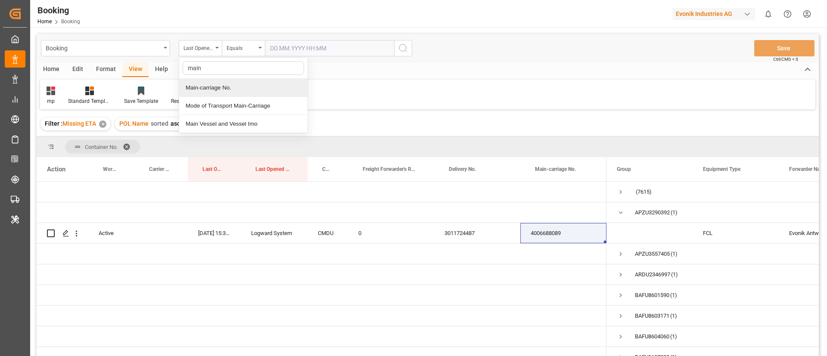
click at [239, 92] on div "Main-carriage No." at bounding box center [243, 88] width 128 height 18
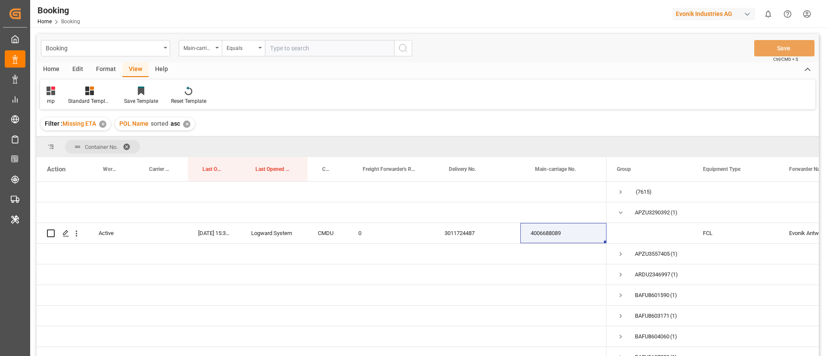
click at [275, 54] on input "text" at bounding box center [329, 48] width 129 height 16
type input "4006688089"
click at [402, 46] on icon "search button" at bounding box center [403, 48] width 10 height 10
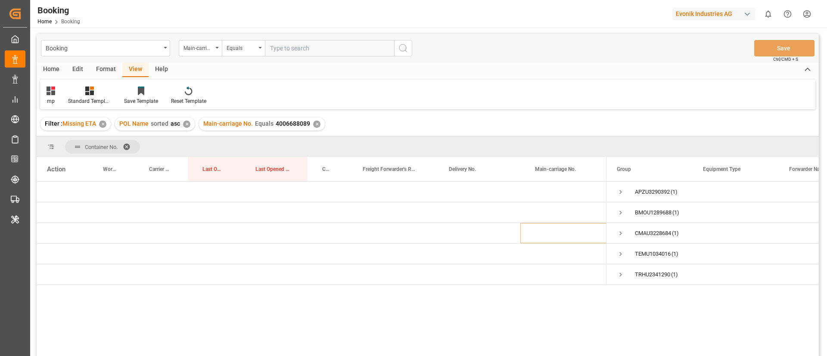
click at [316, 123] on div "✕" at bounding box center [316, 124] width 7 height 7
click at [620, 189] on span "Press SPACE to select this row." at bounding box center [621, 192] width 8 height 8
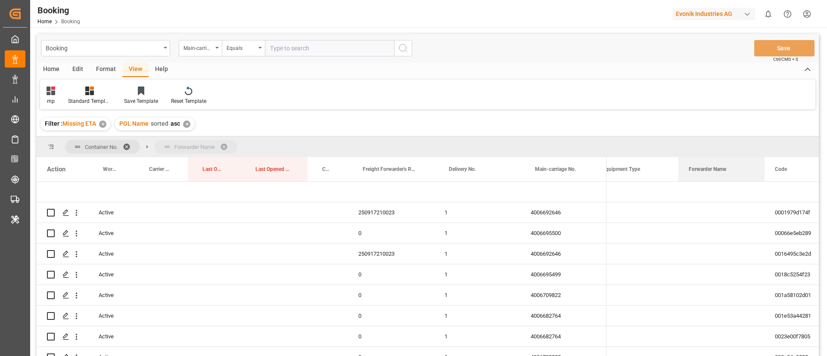
drag, startPoint x: 703, startPoint y: 168, endPoint x: 706, endPoint y: 146, distance: 21.7
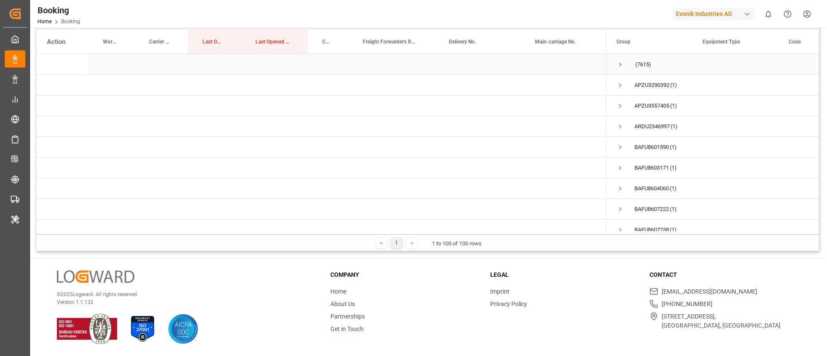
click at [618, 59] on span "Press SPACE to select this row." at bounding box center [620, 65] width 8 height 20
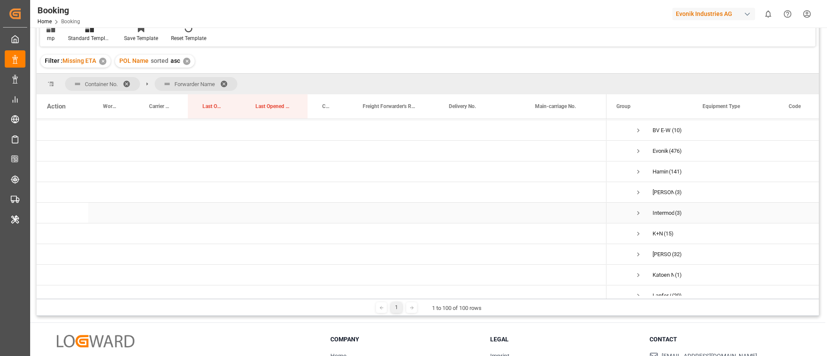
scroll to position [65, 0]
click at [640, 166] on span "Press SPACE to select this row." at bounding box center [638, 168] width 8 height 8
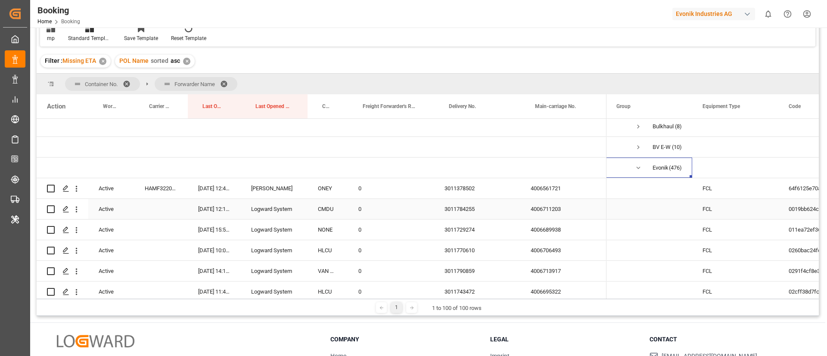
click at [546, 215] on div "4006711203" at bounding box center [563, 209] width 86 height 20
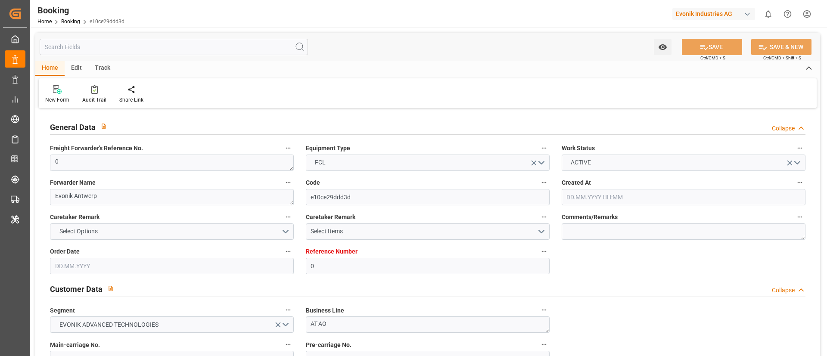
type input "0"
type input "CMACGM"
type input "CMA CGM Group"
type input "NLRTM"
type input "EGALY"
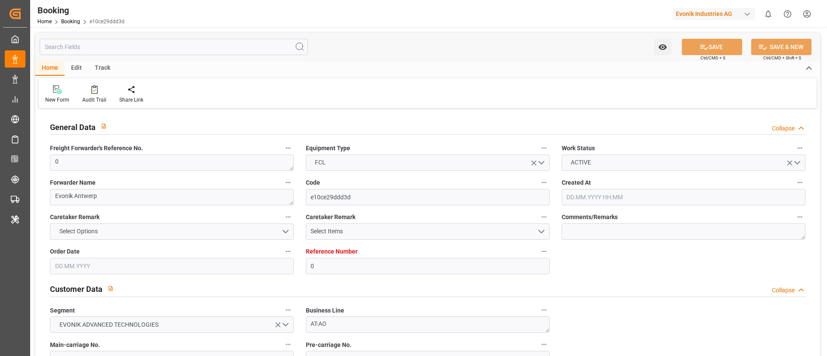
type input "[DATE] 14:05"
type input "[DATE]"
type input "[DATE] 15:35"
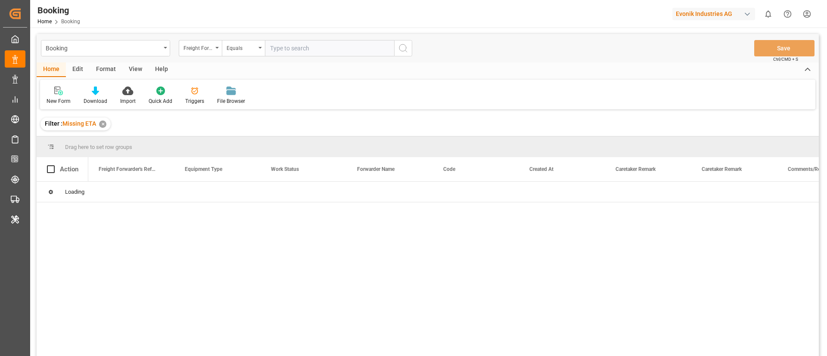
click at [105, 69] on div "Format" at bounding box center [106, 69] width 33 height 15
click at [63, 103] on div "Filter Rows" at bounding box center [59, 101] width 25 height 8
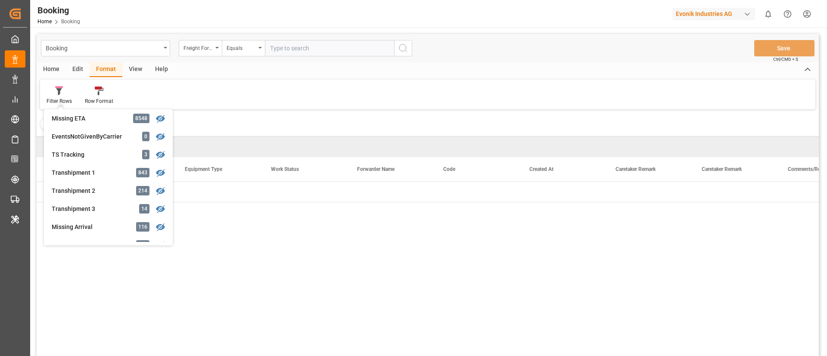
scroll to position [258, 0]
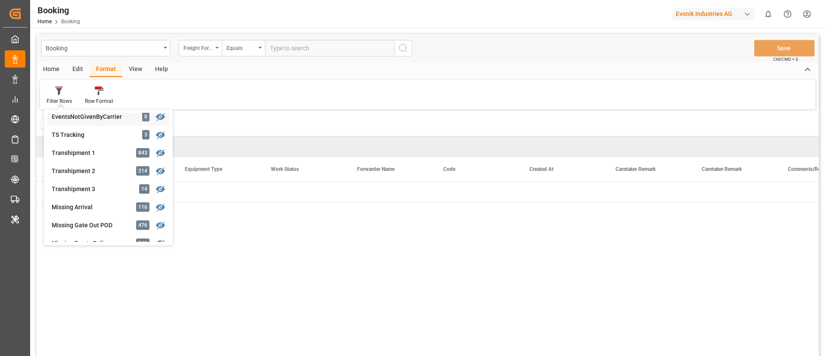
click at [106, 121] on div "EventsNotGivenByCarrier" at bounding box center [89, 116] width 75 height 9
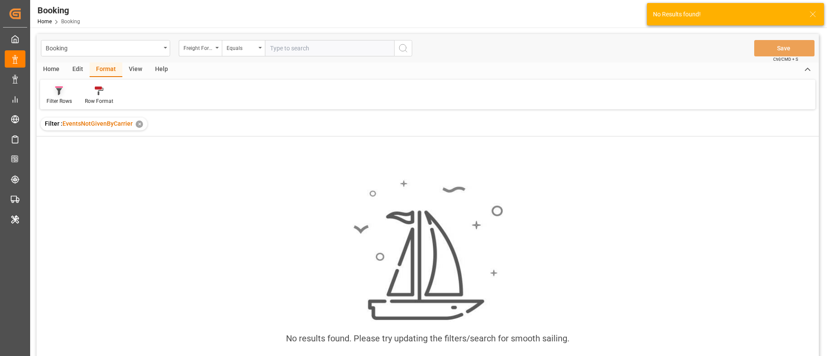
click at [64, 99] on div "Filter Rows" at bounding box center [59, 101] width 25 height 8
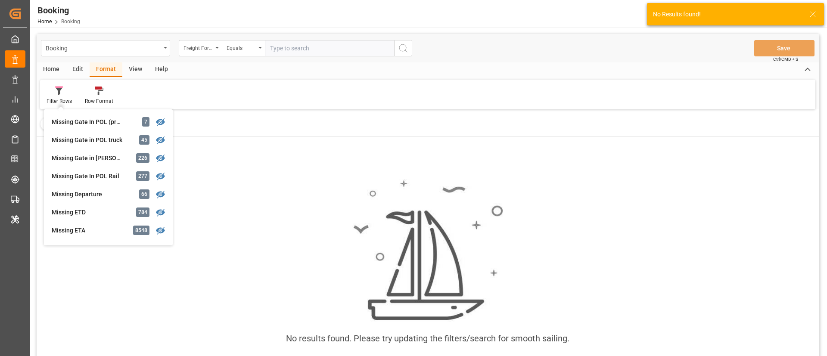
scroll to position [196, 0]
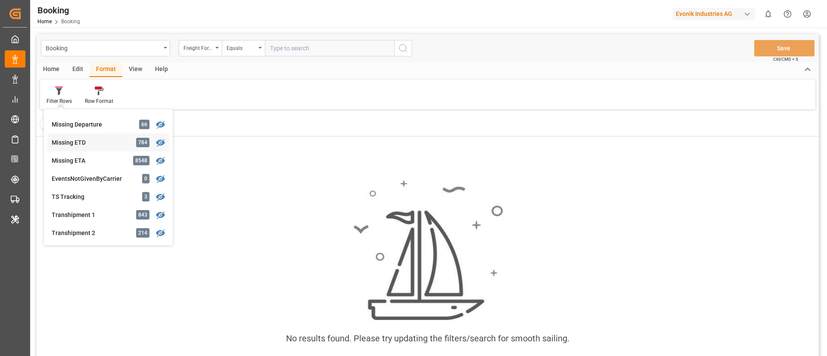
click at [92, 139] on div "Booking Freight Forwarder's Reference No. Equals Save Ctrl/CMD + S Home Edit Fo…" at bounding box center [428, 206] width 782 height 345
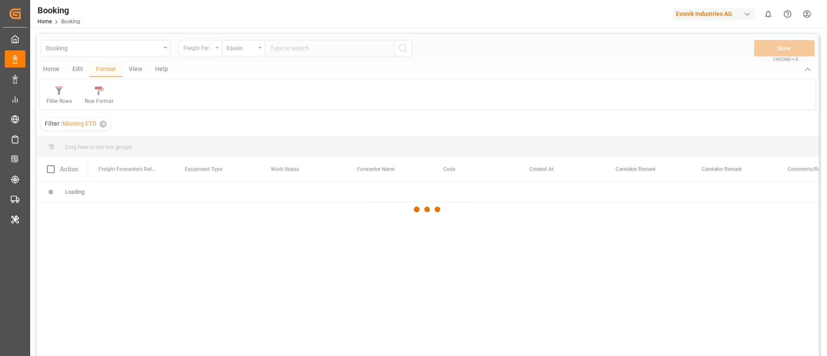
click at [196, 49] on div at bounding box center [428, 209] width 782 height 351
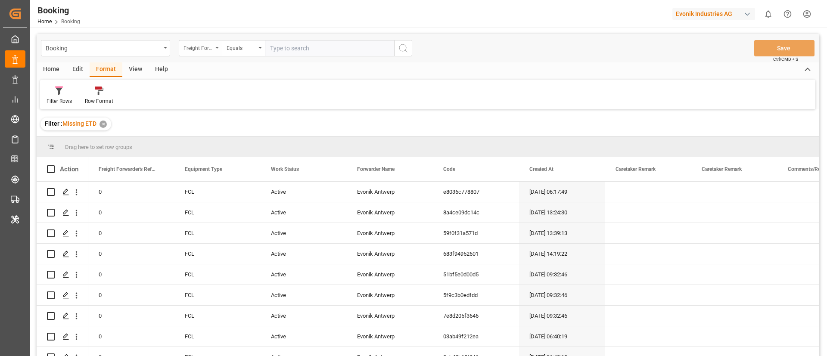
click at [198, 50] on div "Freight Forwarder's Reference No." at bounding box center [197, 47] width 29 height 10
type input "main"
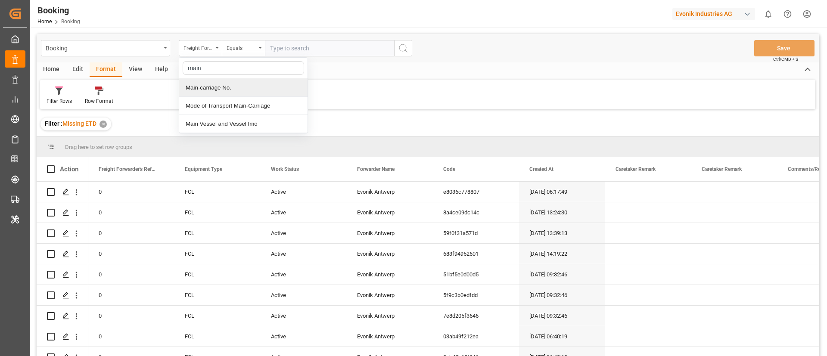
click at [283, 93] on div "Main-carriage No." at bounding box center [243, 88] width 128 height 18
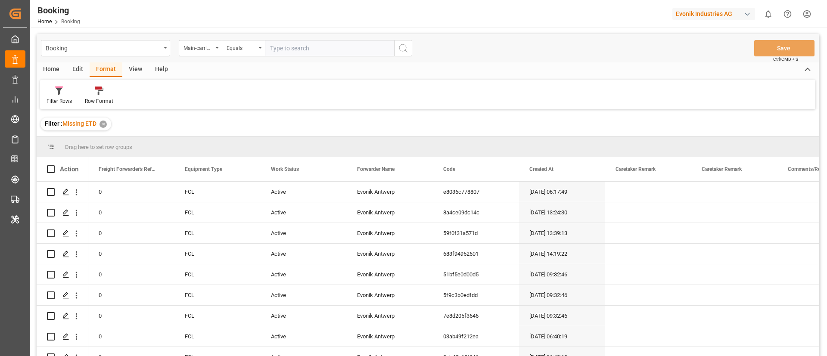
click at [288, 44] on input "text" at bounding box center [329, 48] width 129 height 16
paste input "4006688089"
type input "4006688089"
click at [400, 48] on icon "search button" at bounding box center [403, 48] width 10 height 10
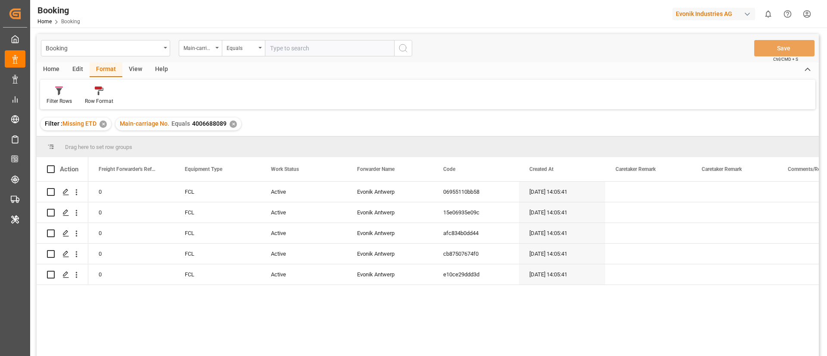
click at [295, 49] on input "text" at bounding box center [329, 48] width 129 height 16
paste input "ANT1925260"
click at [319, 44] on input "ANT1925260" at bounding box center [329, 48] width 129 height 16
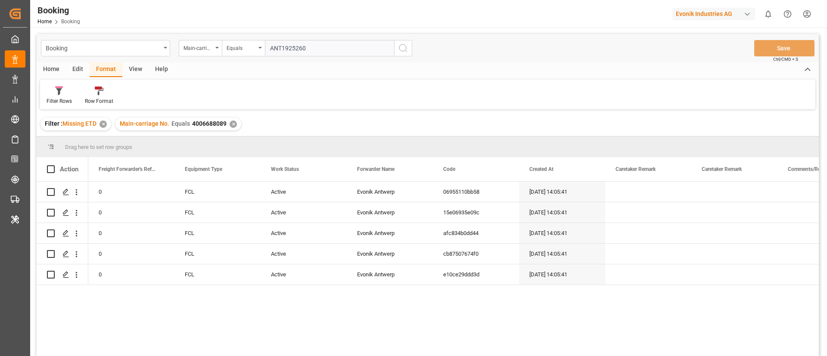
paste input "4006689938"
type input "4006689938"
click at [404, 50] on icon "search button" at bounding box center [403, 48] width 10 height 10
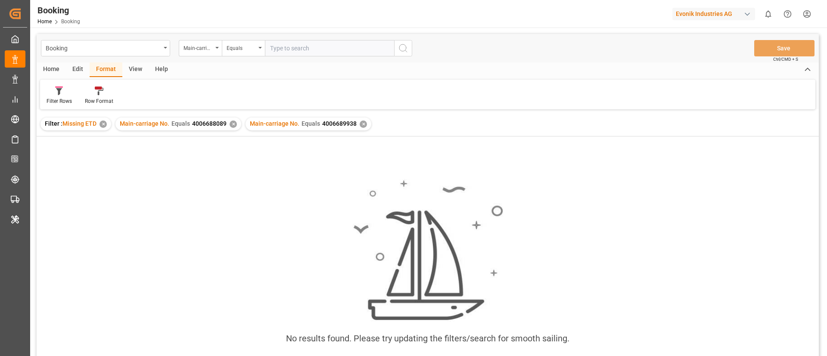
click at [230, 124] on div "✕" at bounding box center [233, 124] width 7 height 7
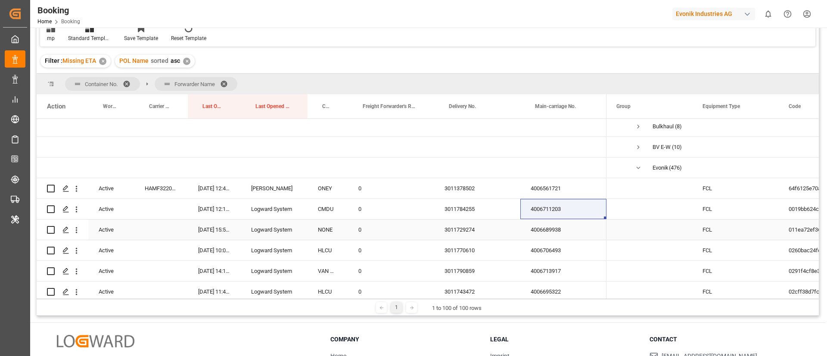
scroll to position [0, 0]
click at [549, 229] on div "4006689938" at bounding box center [563, 230] width 86 height 20
click at [563, 237] on div "4006689938" at bounding box center [563, 230] width 86 height 20
